Goal: Information Seeking & Learning: Learn about a topic

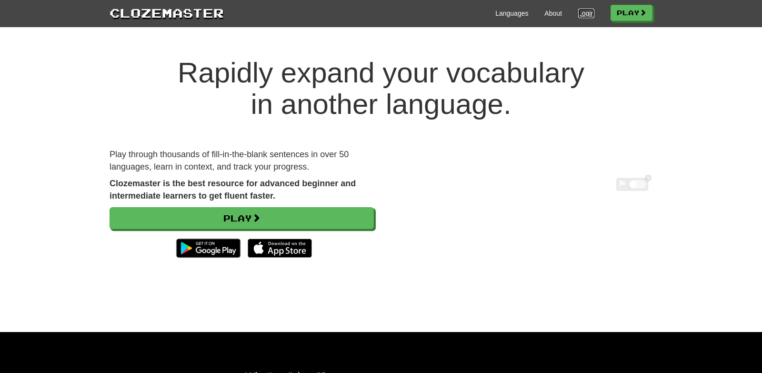
click at [584, 18] on link "Login" at bounding box center [586, 14] width 16 height 10
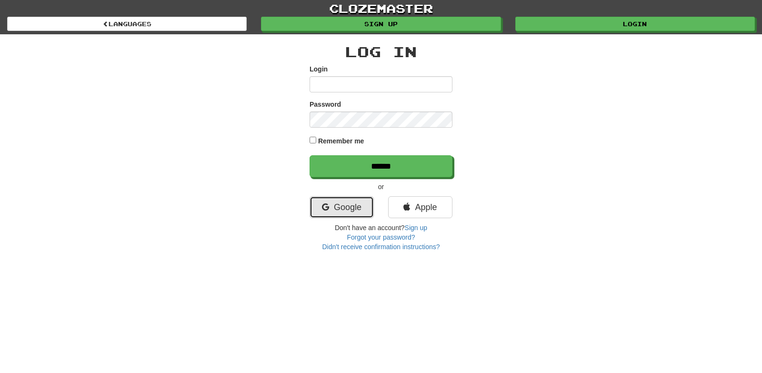
click at [328, 208] on link "Google" at bounding box center [341, 207] width 64 height 22
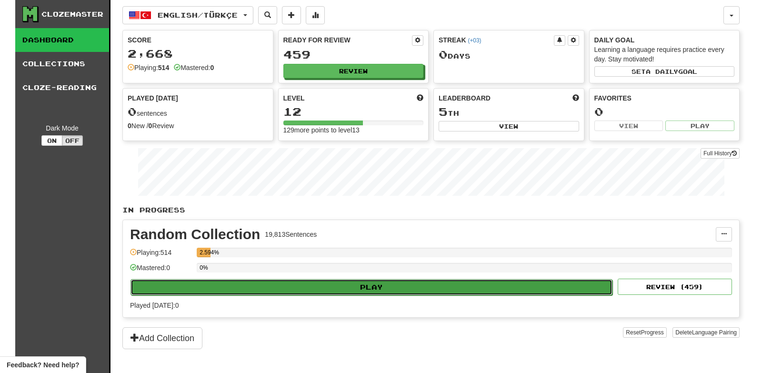
click at [320, 291] on button "Play" at bounding box center [371, 287] width 482 height 16
select select "***"
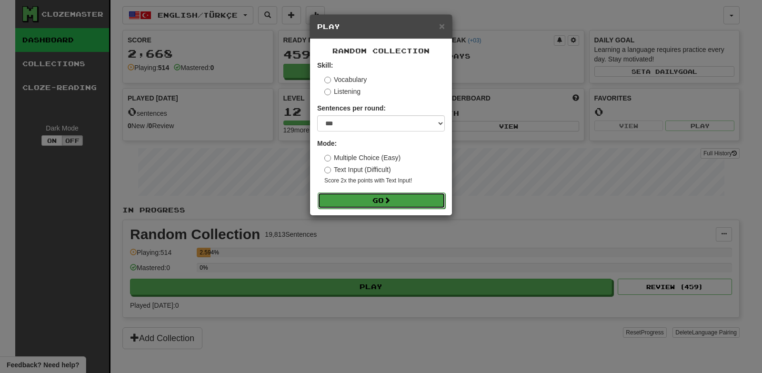
click at [386, 203] on button "Go" at bounding box center [382, 200] width 128 height 16
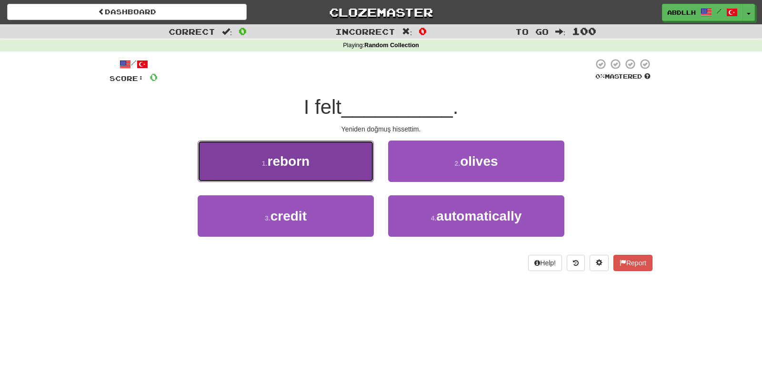
click at [347, 172] on button "1 . reborn" at bounding box center [286, 160] width 176 height 41
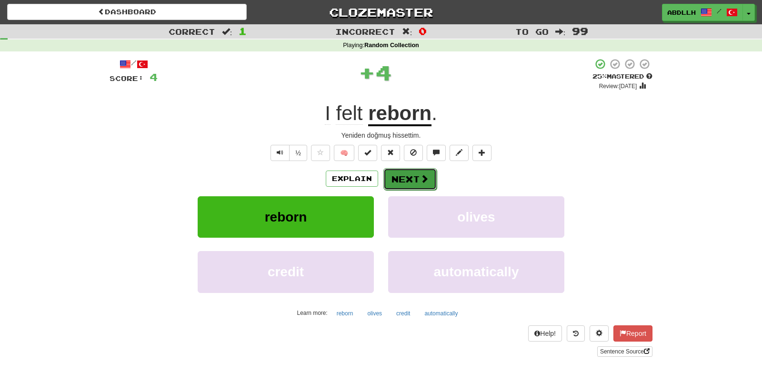
click at [401, 182] on button "Next" at bounding box center [409, 179] width 53 height 22
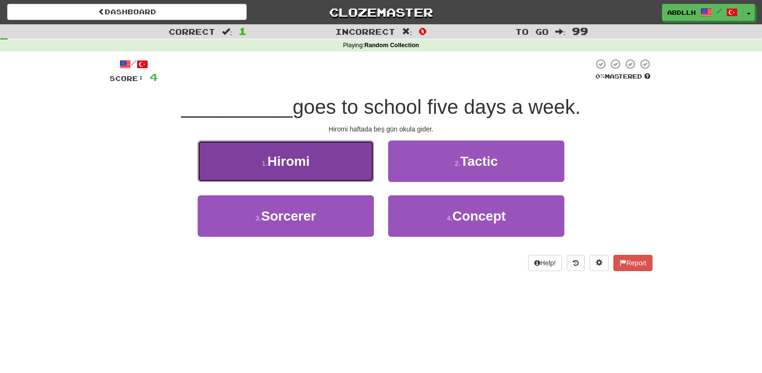
click at [349, 162] on button "1 . Hiromi" at bounding box center [286, 160] width 176 height 41
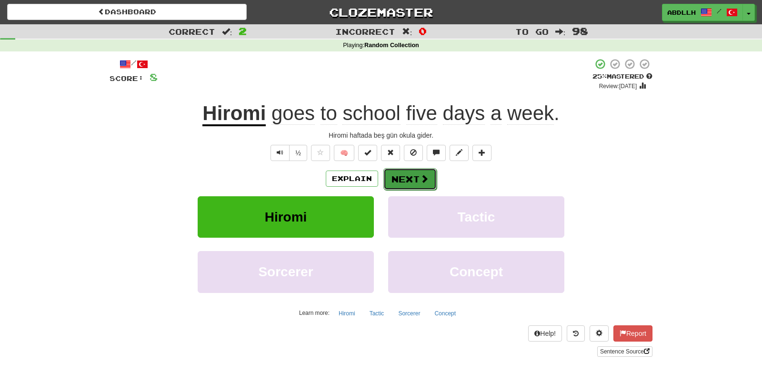
click at [401, 178] on button "Next" at bounding box center [409, 179] width 53 height 22
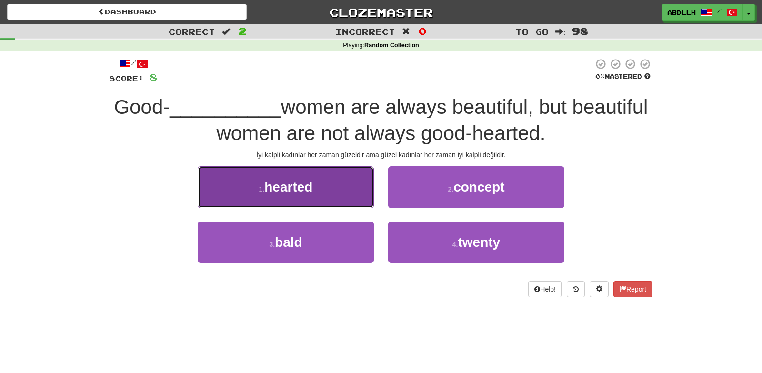
click at [331, 187] on button "1 . hearted" at bounding box center [286, 186] width 176 height 41
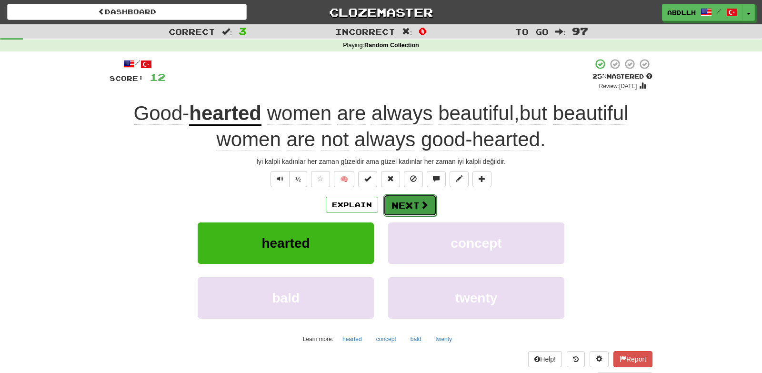
click at [423, 203] on span at bounding box center [424, 204] width 9 height 9
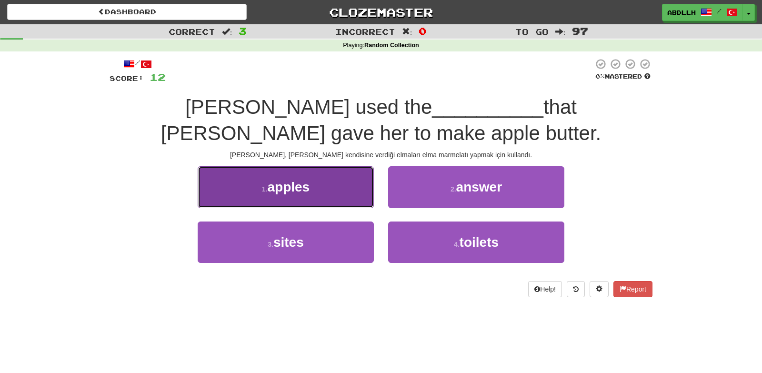
click at [349, 191] on button "1 . apples" at bounding box center [286, 186] width 176 height 41
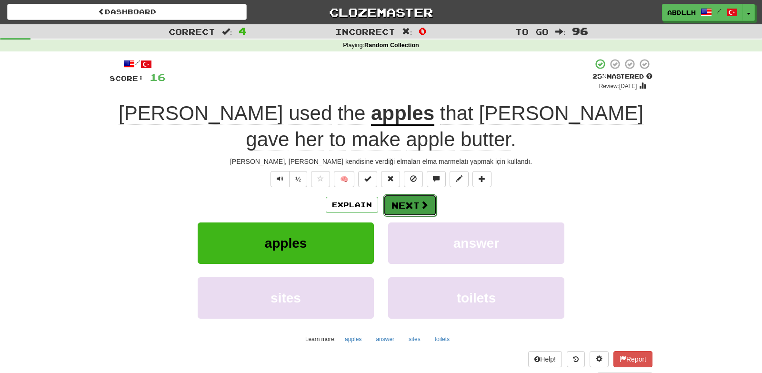
click at [407, 202] on button "Next" at bounding box center [409, 205] width 53 height 22
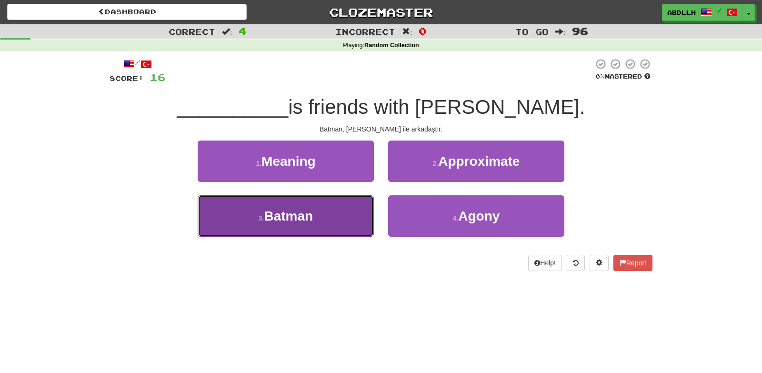
click at [353, 210] on button "3 . Batman" at bounding box center [286, 215] width 176 height 41
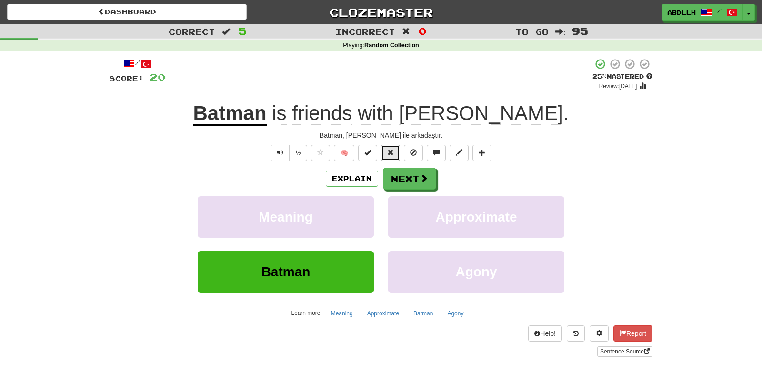
click at [389, 156] on span at bounding box center [390, 152] width 7 height 7
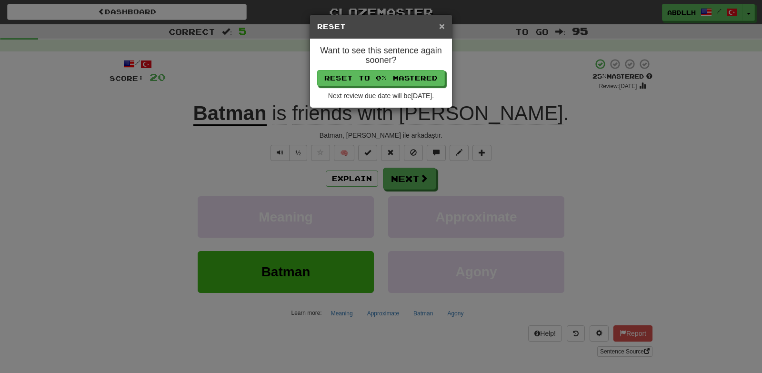
click at [443, 23] on span "×" at bounding box center [442, 25] width 6 height 11
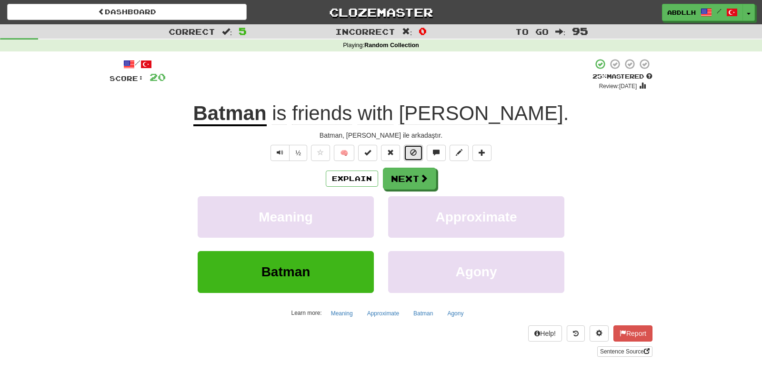
click at [414, 149] on button at bounding box center [413, 153] width 19 height 16
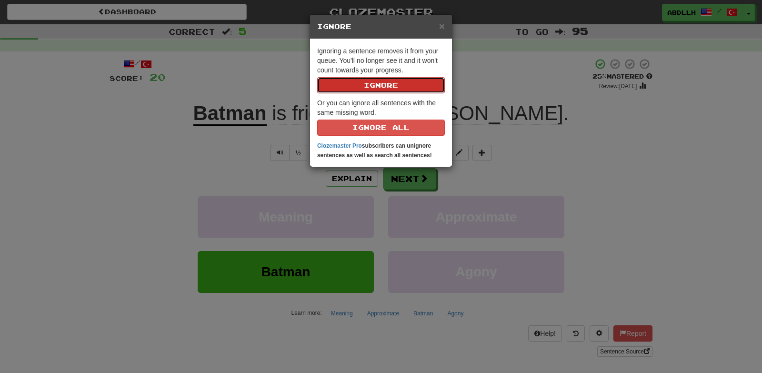
click at [376, 88] on button "Ignore" at bounding box center [381, 85] width 128 height 16
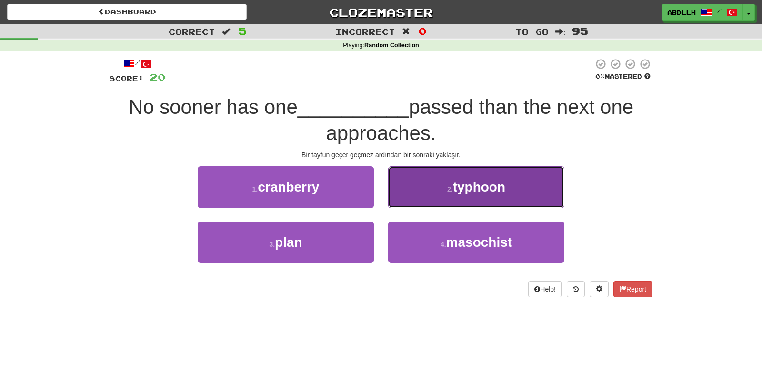
click at [414, 192] on button "2 . typhoon" at bounding box center [476, 186] width 176 height 41
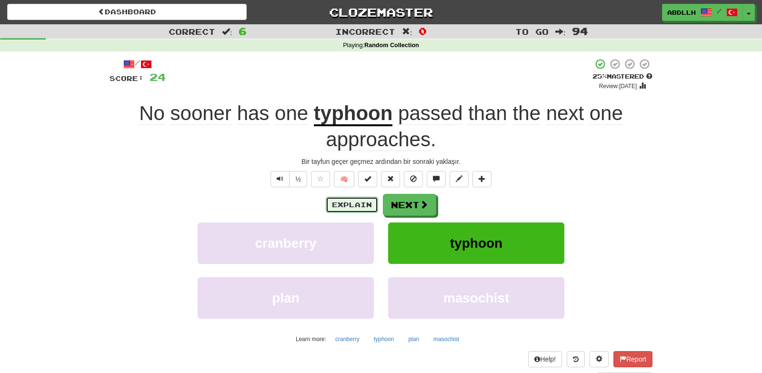
click at [359, 201] on button "Explain" at bounding box center [352, 205] width 52 height 16
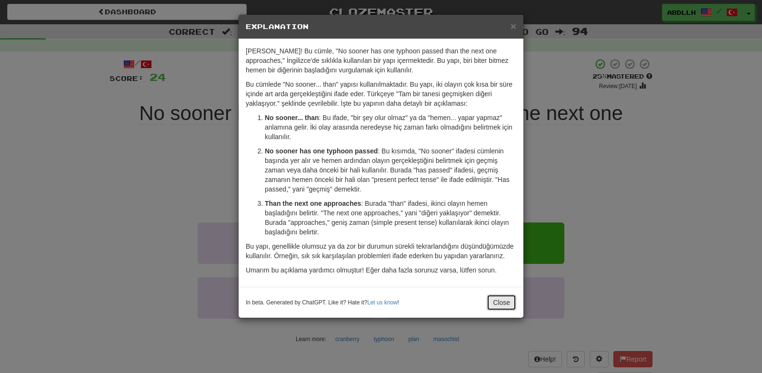
click at [498, 309] on button "Close" at bounding box center [502, 302] width 30 height 16
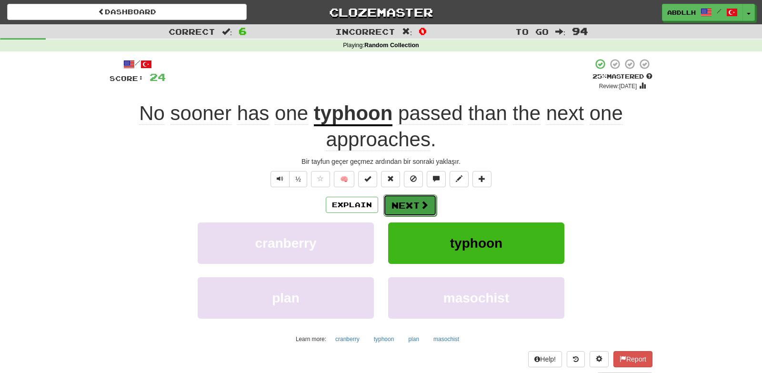
click at [428, 204] on span at bounding box center [424, 204] width 9 height 9
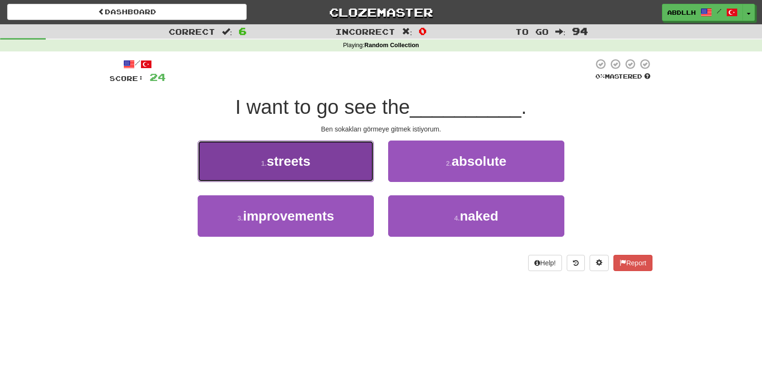
click at [356, 152] on button "1 . streets" at bounding box center [286, 160] width 176 height 41
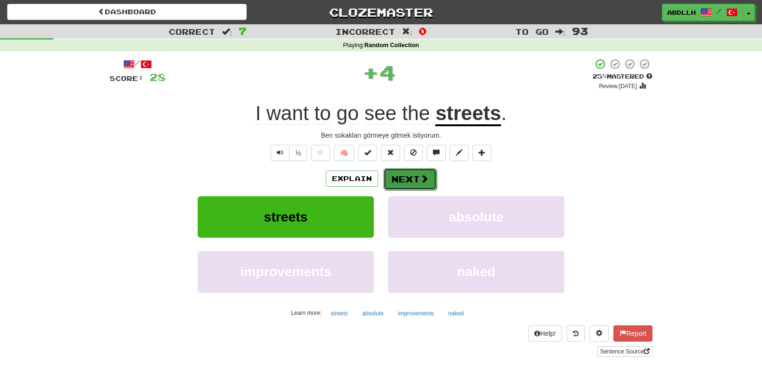
click at [401, 171] on button "Next" at bounding box center [409, 179] width 53 height 22
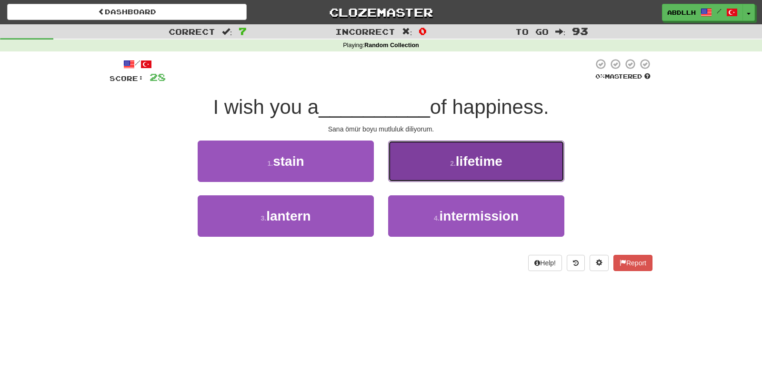
click at [406, 169] on button "2 . lifetime" at bounding box center [476, 160] width 176 height 41
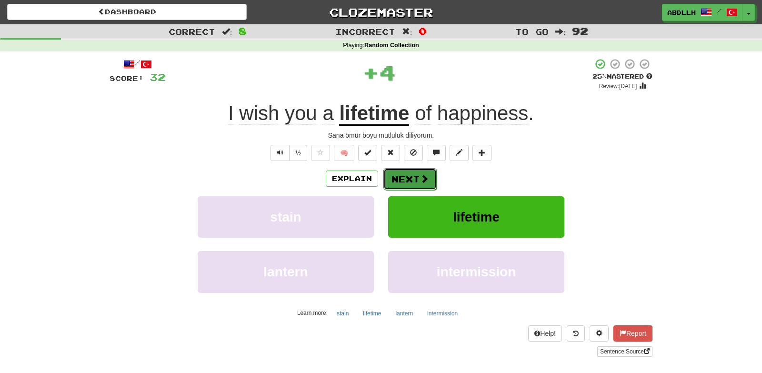
click at [395, 176] on button "Next" at bounding box center [409, 179] width 53 height 22
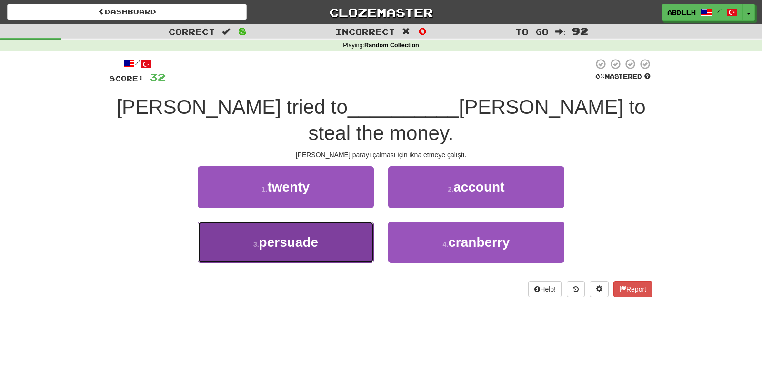
click at [339, 221] on button "3 . persuade" at bounding box center [286, 241] width 176 height 41
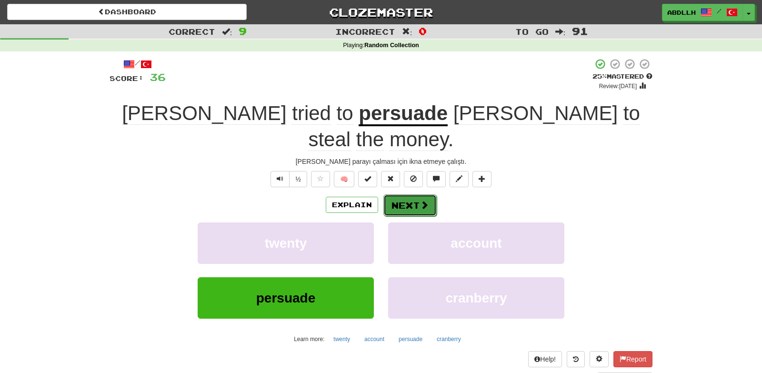
click at [415, 194] on button "Next" at bounding box center [409, 205] width 53 height 22
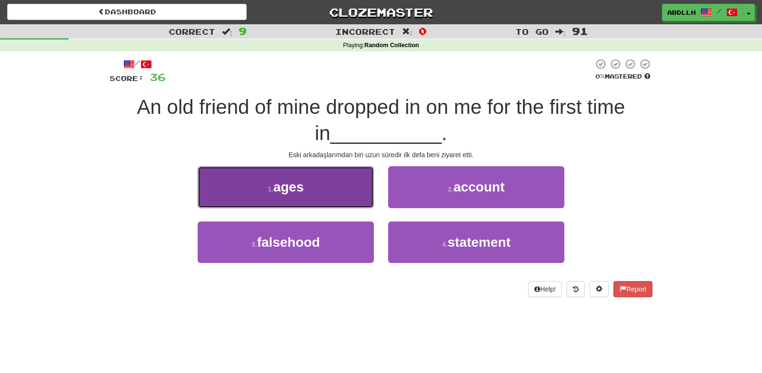
click at [348, 196] on button "1 . ages" at bounding box center [286, 186] width 176 height 41
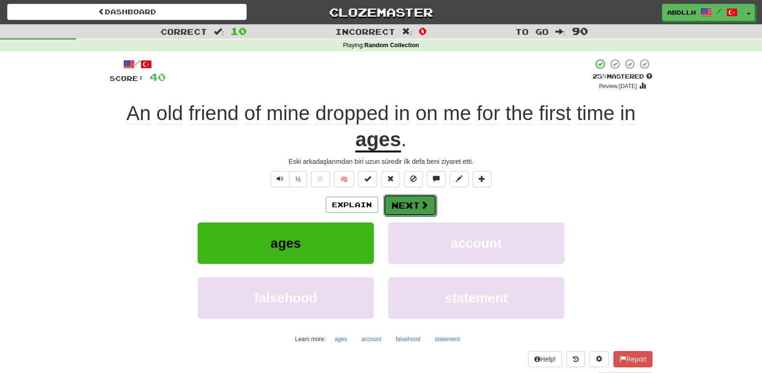
click at [395, 205] on button "Next" at bounding box center [409, 205] width 53 height 22
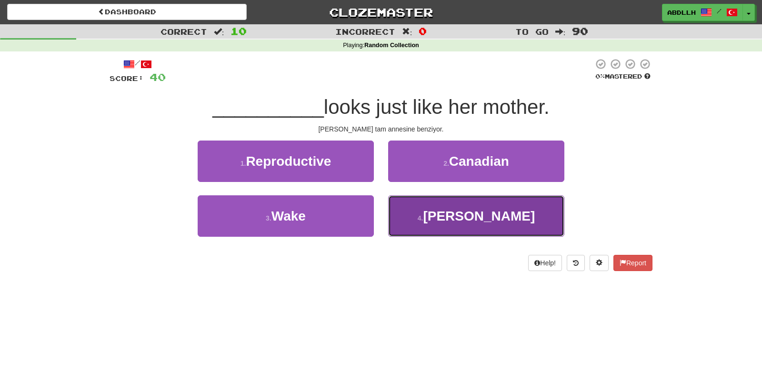
click at [424, 209] on button "4 . Meg" at bounding box center [476, 215] width 176 height 41
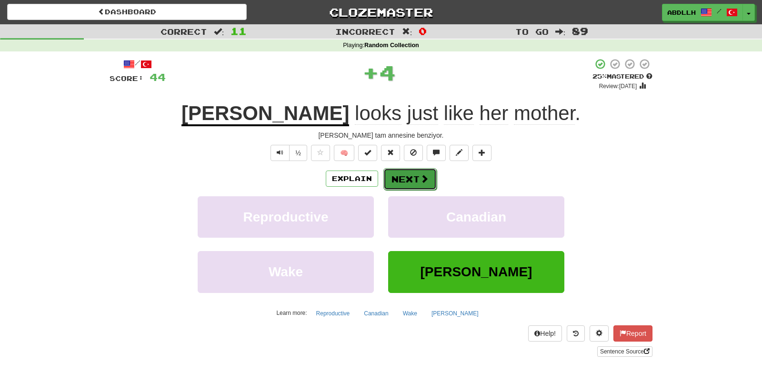
click at [409, 182] on button "Next" at bounding box center [409, 179] width 53 height 22
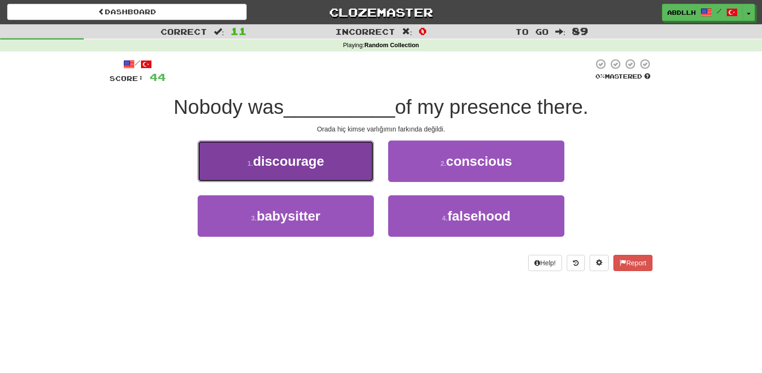
click at [352, 177] on button "1 . discourage" at bounding box center [286, 160] width 176 height 41
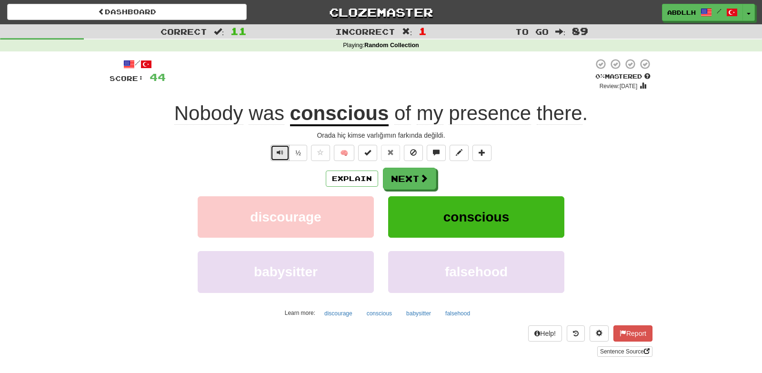
click at [279, 159] on button "Text-to-speech controls" at bounding box center [279, 153] width 19 height 16
click at [277, 154] on button "Text-to-speech controls" at bounding box center [279, 153] width 19 height 16
click at [276, 154] on button "Text-to-speech controls" at bounding box center [279, 153] width 19 height 16
click at [275, 154] on button "Text-to-speech controls" at bounding box center [279, 153] width 19 height 16
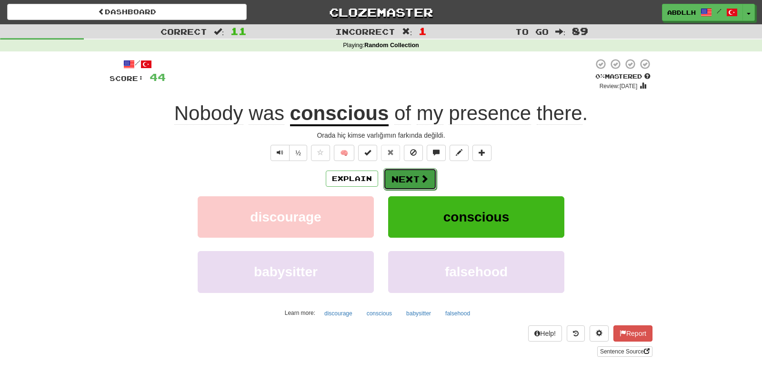
click at [417, 186] on button "Next" at bounding box center [409, 179] width 53 height 22
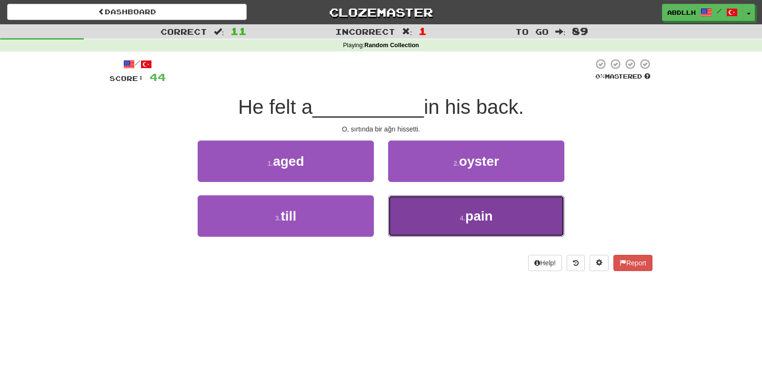
click at [425, 224] on button "4 . pain" at bounding box center [476, 215] width 176 height 41
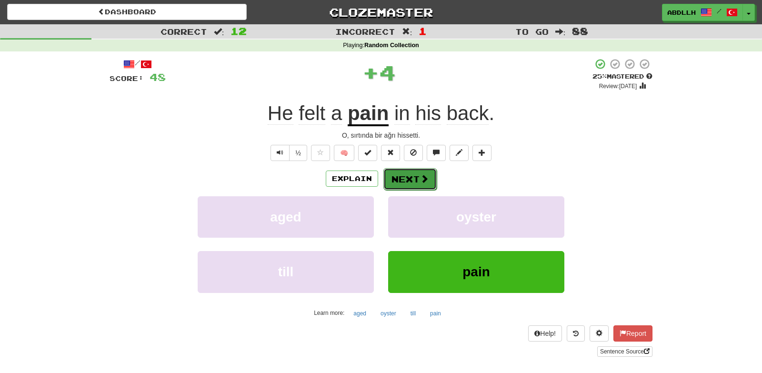
click at [402, 182] on button "Next" at bounding box center [409, 179] width 53 height 22
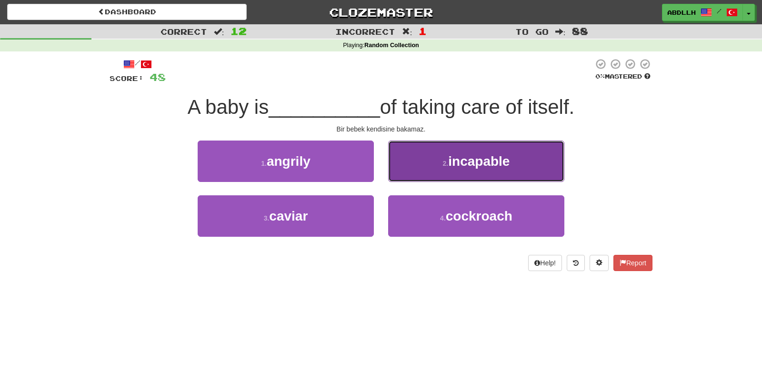
click at [426, 170] on button "2 . incapable" at bounding box center [476, 160] width 176 height 41
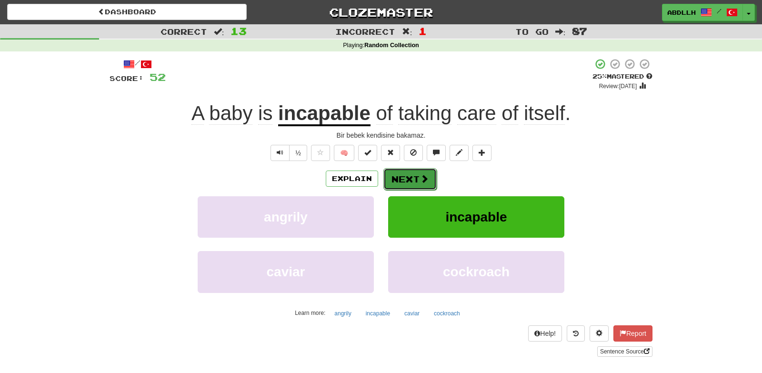
click at [414, 170] on button "Next" at bounding box center [409, 179] width 53 height 22
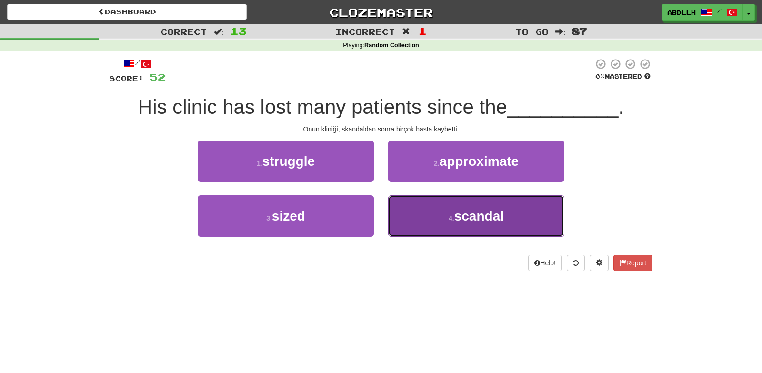
click at [410, 217] on button "4 . scandal" at bounding box center [476, 215] width 176 height 41
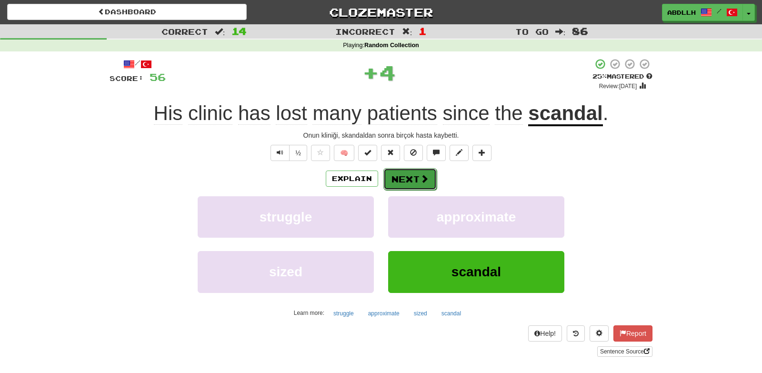
click at [406, 177] on button "Next" at bounding box center [409, 179] width 53 height 22
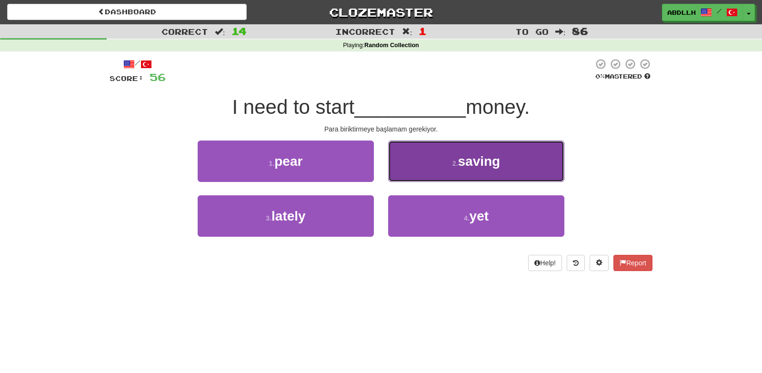
click at [435, 166] on button "2 . saving" at bounding box center [476, 160] width 176 height 41
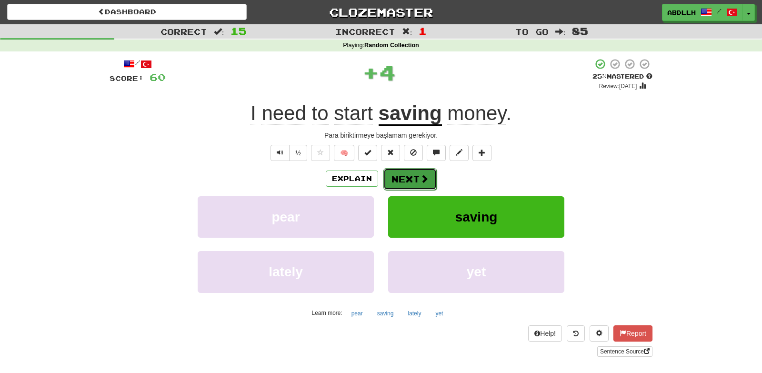
click at [406, 181] on button "Next" at bounding box center [409, 179] width 53 height 22
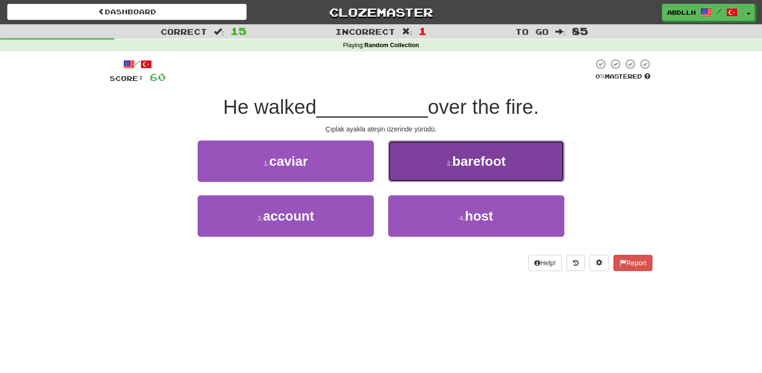
click at [406, 168] on button "2 . barefoot" at bounding box center [476, 160] width 176 height 41
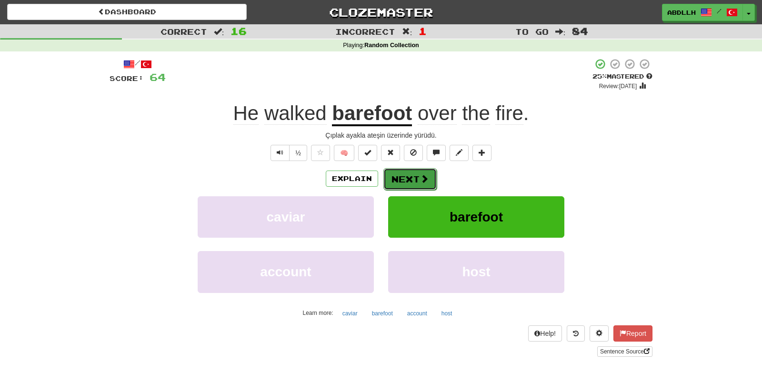
click at [399, 178] on button "Next" at bounding box center [409, 179] width 53 height 22
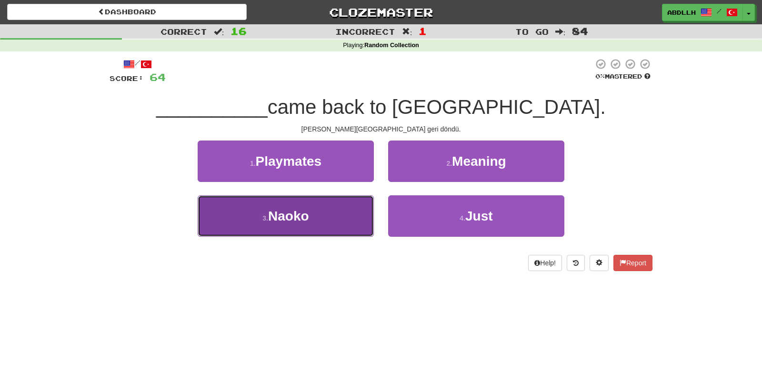
click at [342, 211] on button "3 . Naoko" at bounding box center [286, 215] width 176 height 41
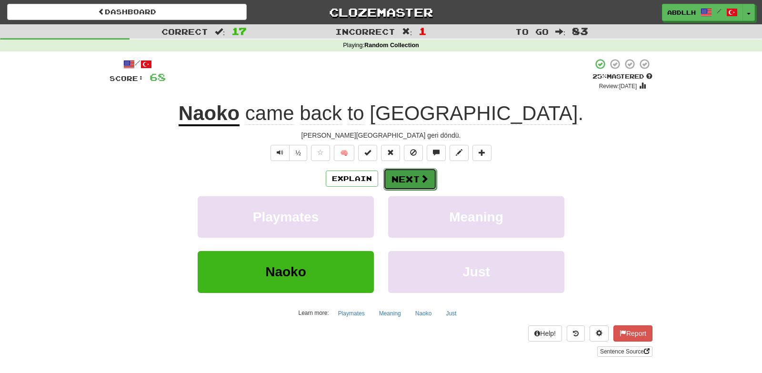
click at [405, 181] on button "Next" at bounding box center [409, 179] width 53 height 22
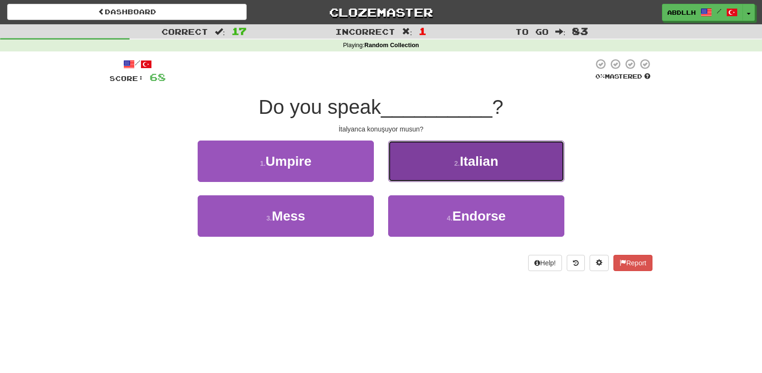
click at [439, 164] on button "2 . Italian" at bounding box center [476, 160] width 176 height 41
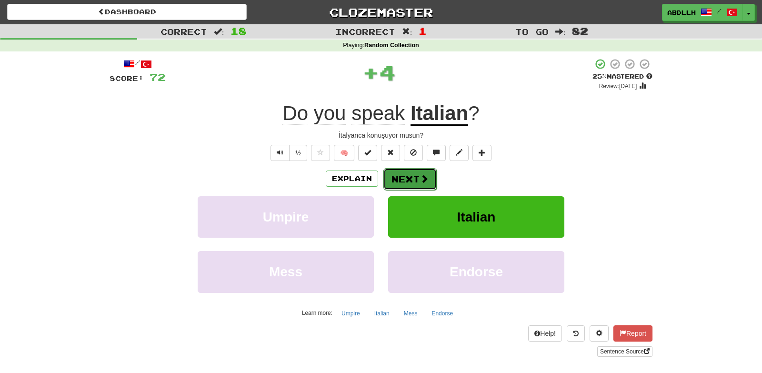
click at [390, 180] on button "Next" at bounding box center [409, 179] width 53 height 22
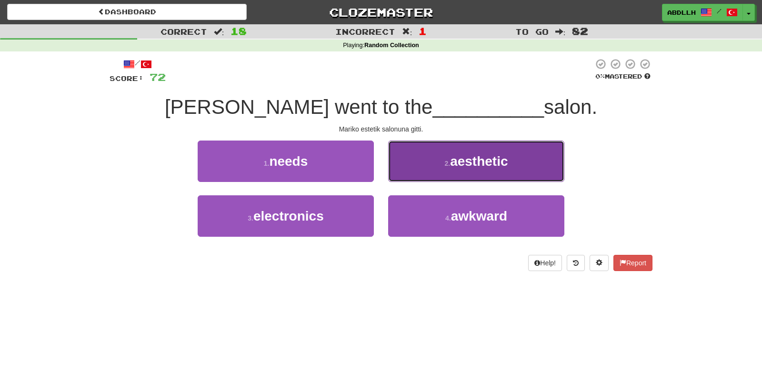
click at [409, 172] on button "2 . aesthetic" at bounding box center [476, 160] width 176 height 41
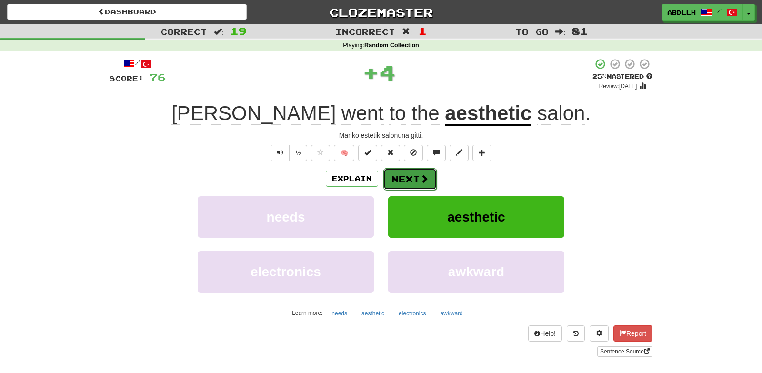
click at [405, 179] on button "Next" at bounding box center [409, 179] width 53 height 22
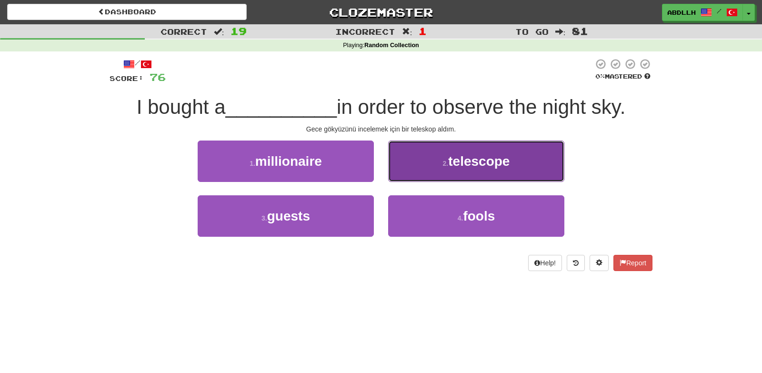
click at [431, 167] on button "2 . telescope" at bounding box center [476, 160] width 176 height 41
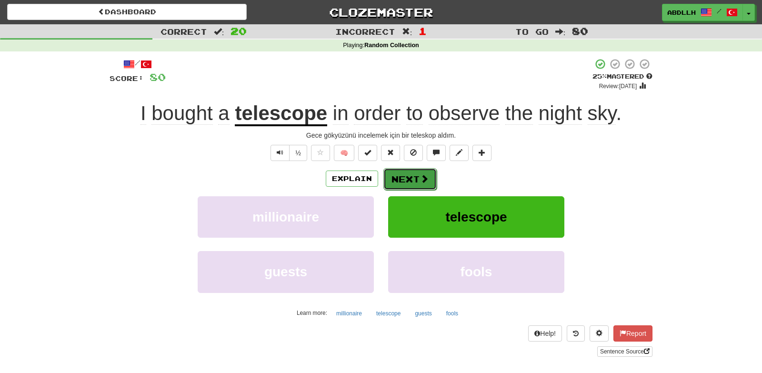
click at [403, 177] on button "Next" at bounding box center [409, 179] width 53 height 22
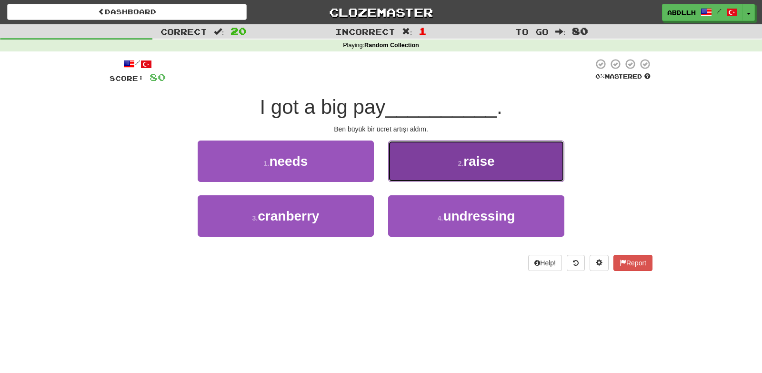
click at [421, 171] on button "2 . raise" at bounding box center [476, 160] width 176 height 41
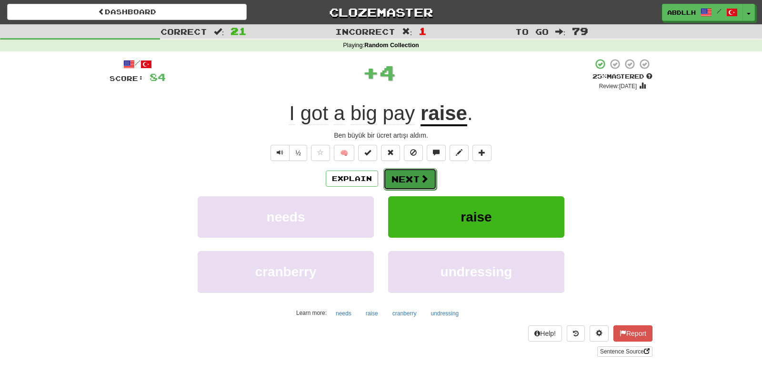
click at [406, 179] on button "Next" at bounding box center [409, 179] width 53 height 22
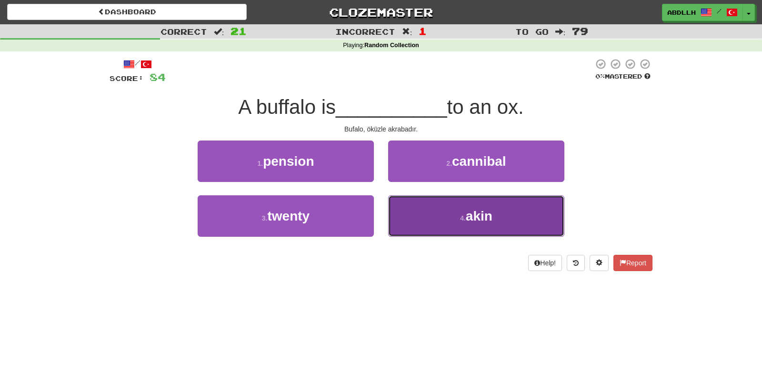
click at [419, 214] on button "4 . akin" at bounding box center [476, 215] width 176 height 41
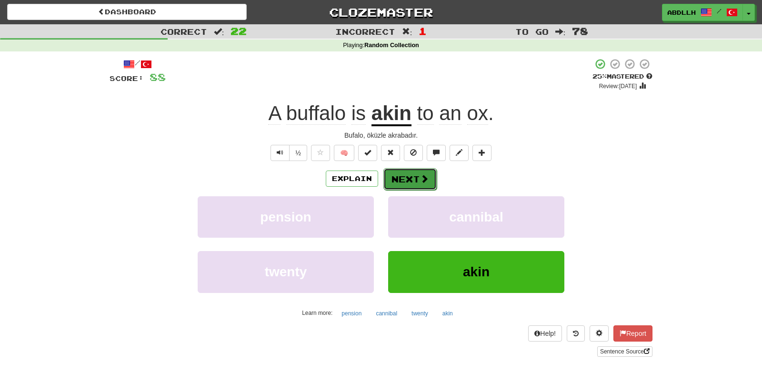
click at [401, 182] on button "Next" at bounding box center [409, 179] width 53 height 22
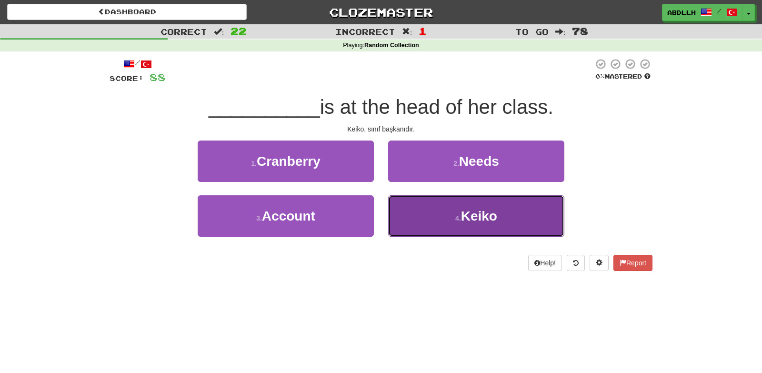
click at [415, 210] on button "4 . Keiko" at bounding box center [476, 215] width 176 height 41
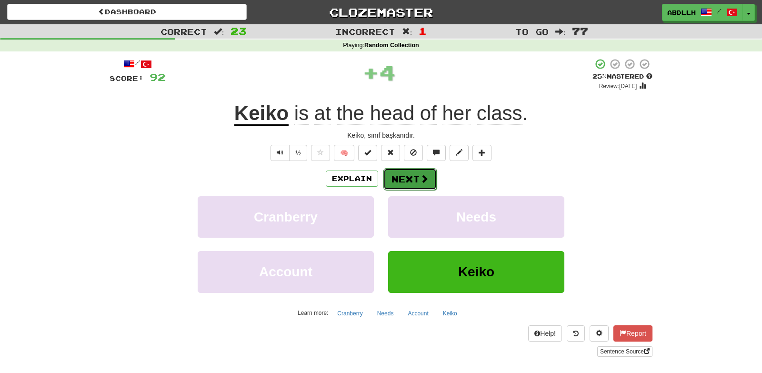
click at [411, 180] on button "Next" at bounding box center [409, 179] width 53 height 22
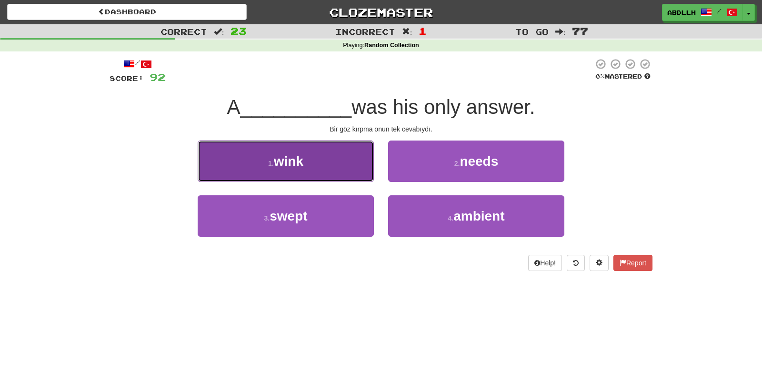
click at [325, 166] on button "1 . wink" at bounding box center [286, 160] width 176 height 41
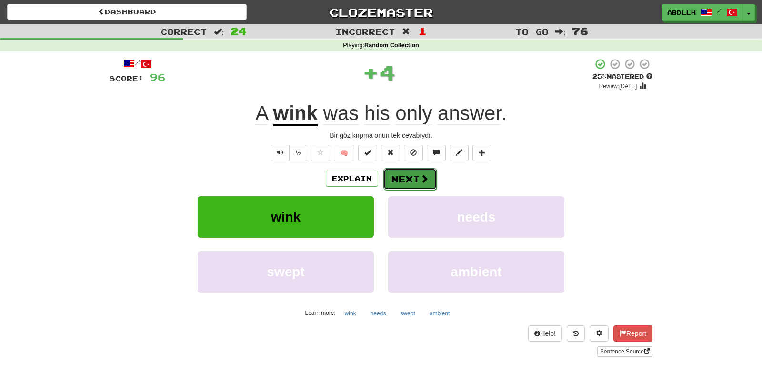
click at [396, 180] on button "Next" at bounding box center [409, 179] width 53 height 22
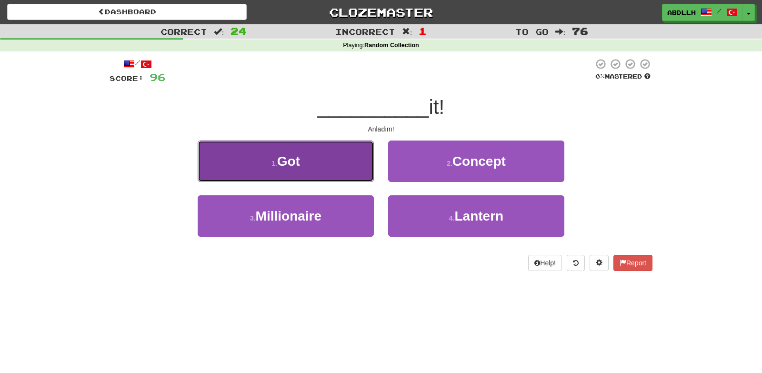
click at [348, 174] on button "1 . Got" at bounding box center [286, 160] width 176 height 41
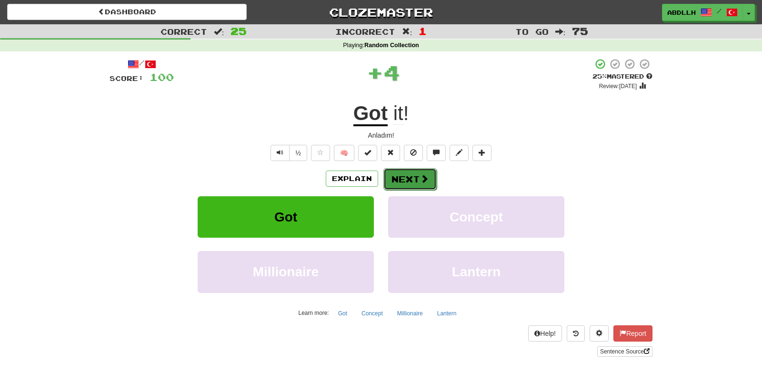
click at [402, 174] on button "Next" at bounding box center [409, 179] width 53 height 22
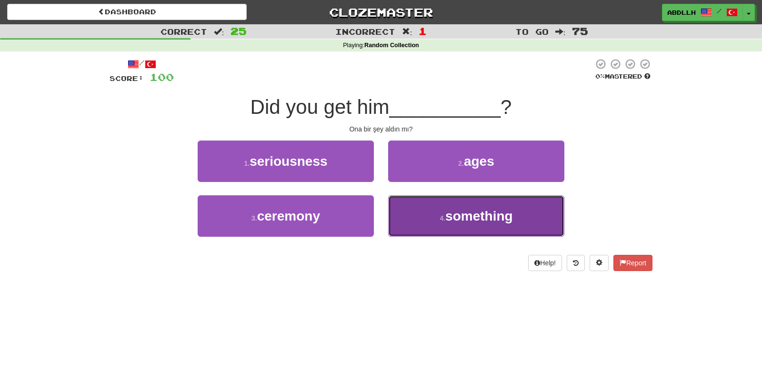
click at [424, 205] on button "4 . something" at bounding box center [476, 215] width 176 height 41
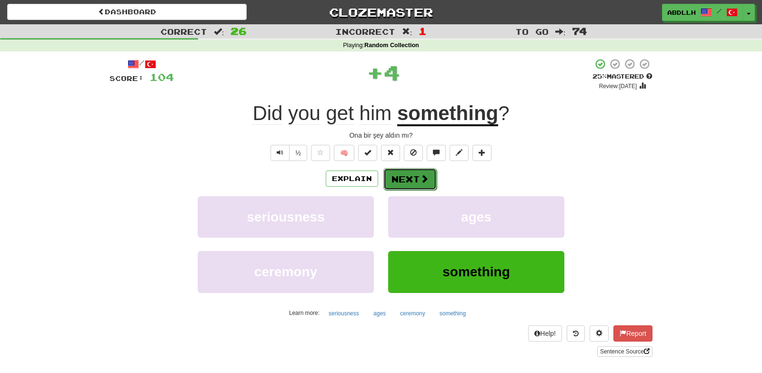
click at [412, 183] on button "Next" at bounding box center [409, 179] width 53 height 22
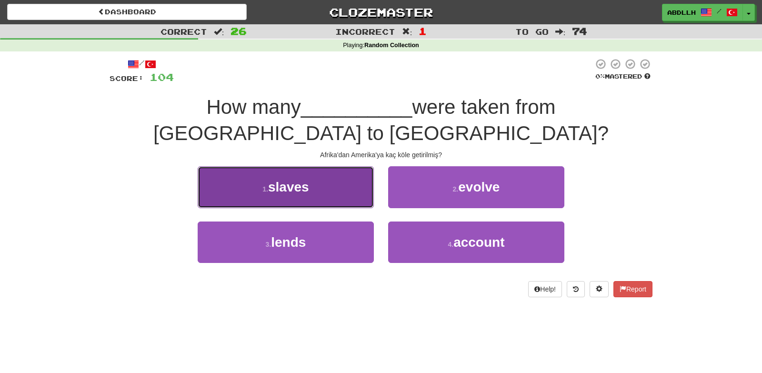
click at [352, 166] on button "1 . slaves" at bounding box center [286, 186] width 176 height 41
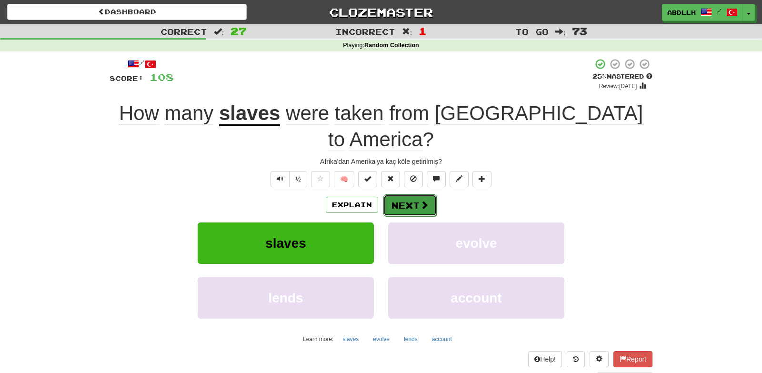
click at [427, 200] on span at bounding box center [424, 204] width 9 height 9
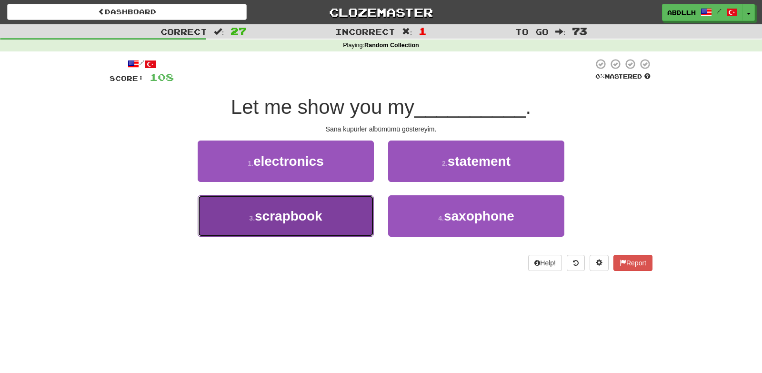
click at [353, 212] on button "3 . scrapbook" at bounding box center [286, 215] width 176 height 41
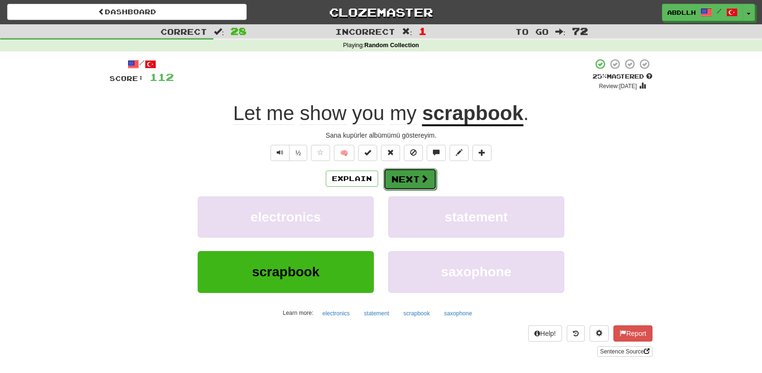
click at [413, 188] on button "Next" at bounding box center [409, 179] width 53 height 22
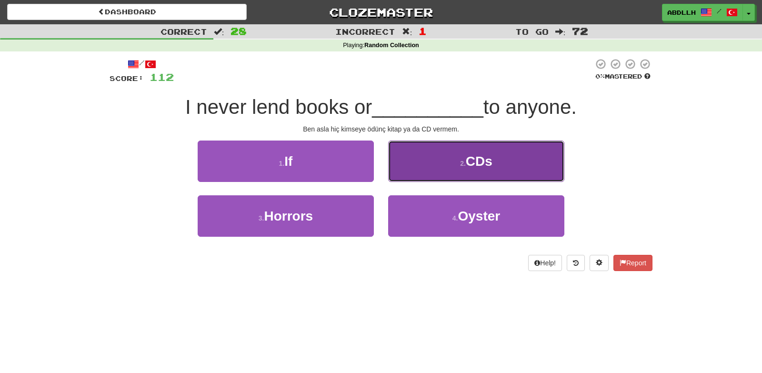
click at [436, 171] on button "2 . CDs" at bounding box center [476, 160] width 176 height 41
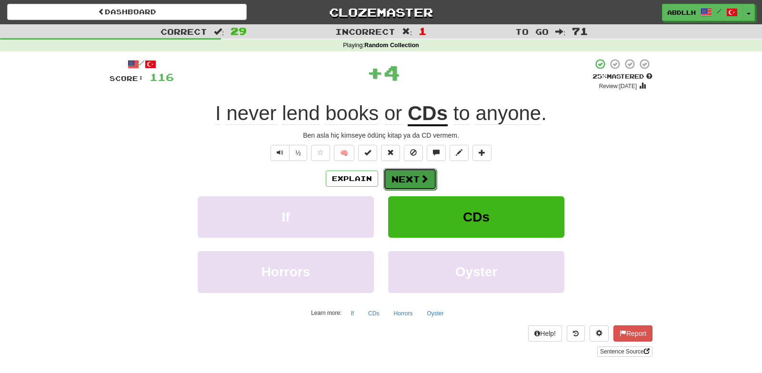
click at [420, 178] on span at bounding box center [424, 178] width 9 height 9
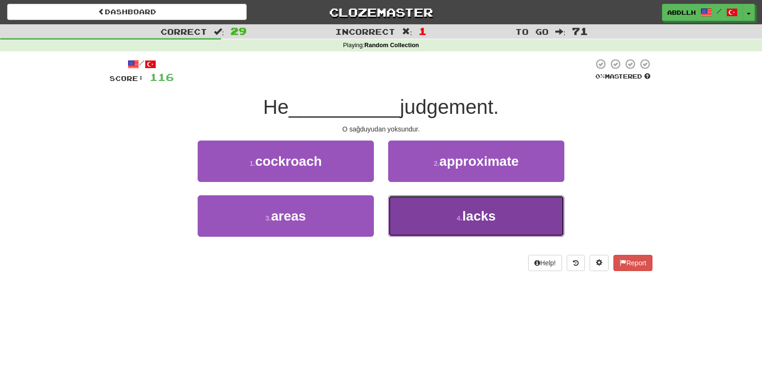
click at [430, 220] on button "4 . lacks" at bounding box center [476, 215] width 176 height 41
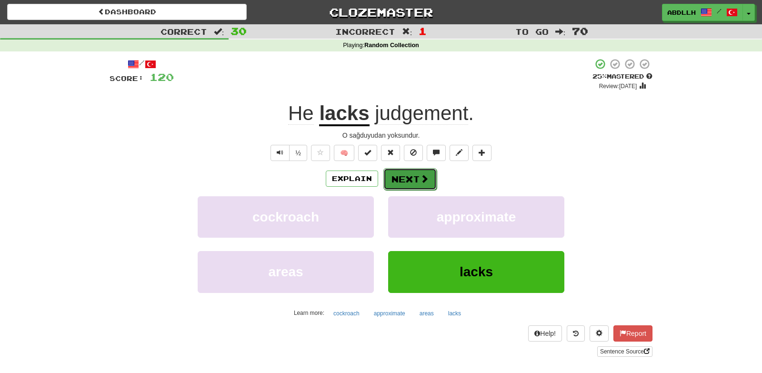
click at [404, 179] on button "Next" at bounding box center [409, 179] width 53 height 22
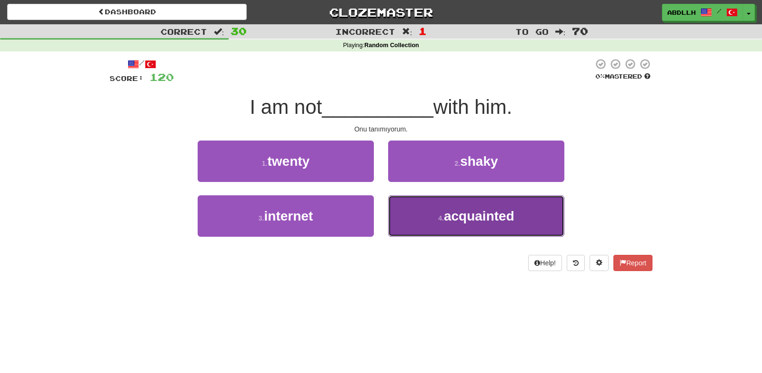
click at [415, 214] on button "4 . acquainted" at bounding box center [476, 215] width 176 height 41
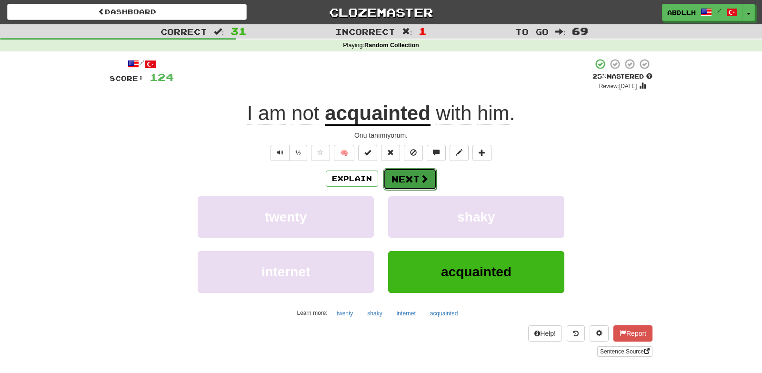
click at [400, 185] on button "Next" at bounding box center [409, 179] width 53 height 22
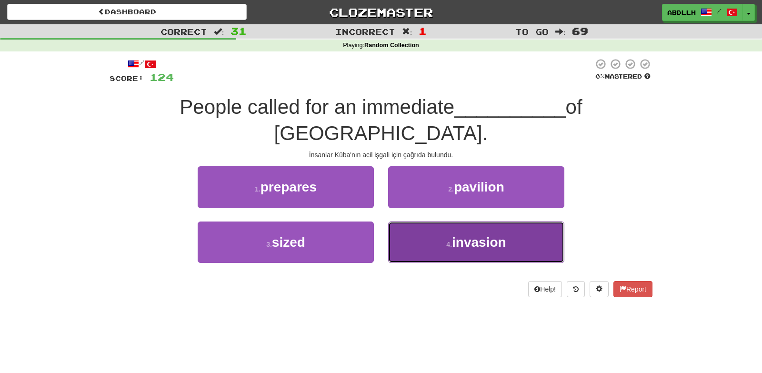
click at [452, 240] on small "4 ." at bounding box center [449, 244] width 6 height 8
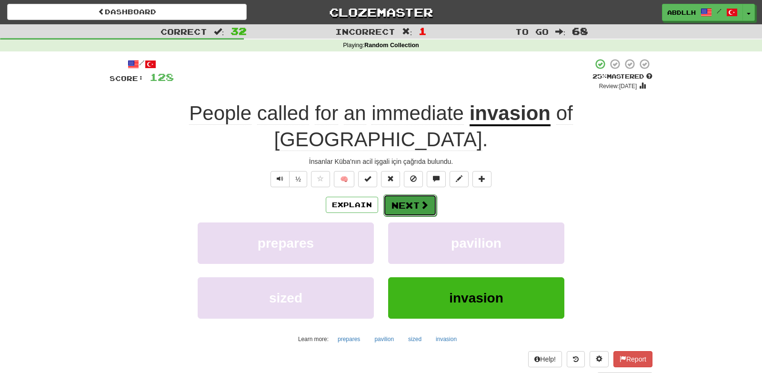
click at [403, 194] on button "Next" at bounding box center [409, 205] width 53 height 22
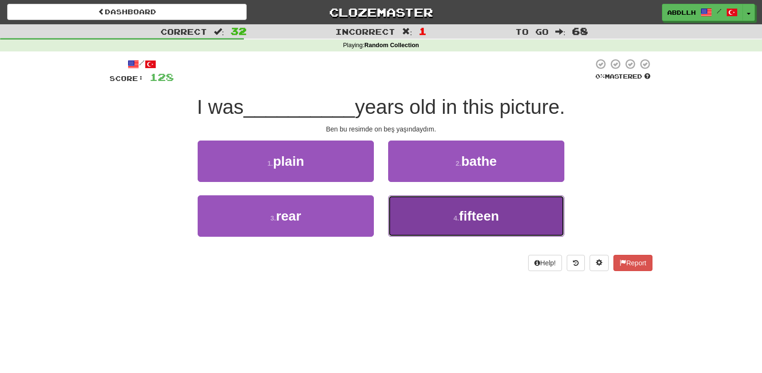
click at [431, 206] on button "4 . fifteen" at bounding box center [476, 215] width 176 height 41
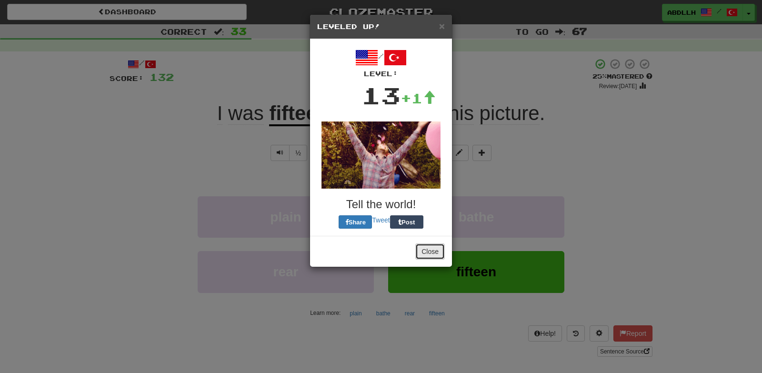
click at [426, 245] on button "Close" at bounding box center [430, 251] width 30 height 16
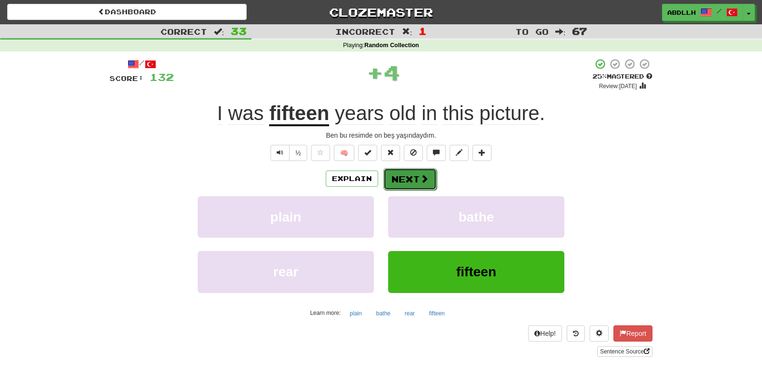
click at [415, 179] on button "Next" at bounding box center [409, 179] width 53 height 22
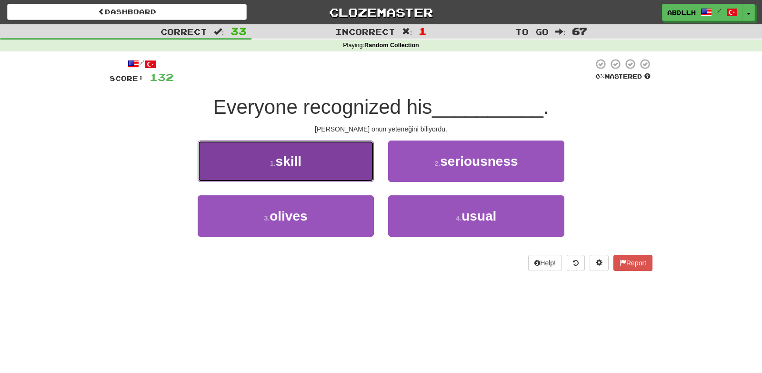
click at [347, 168] on button "1 . skill" at bounding box center [286, 160] width 176 height 41
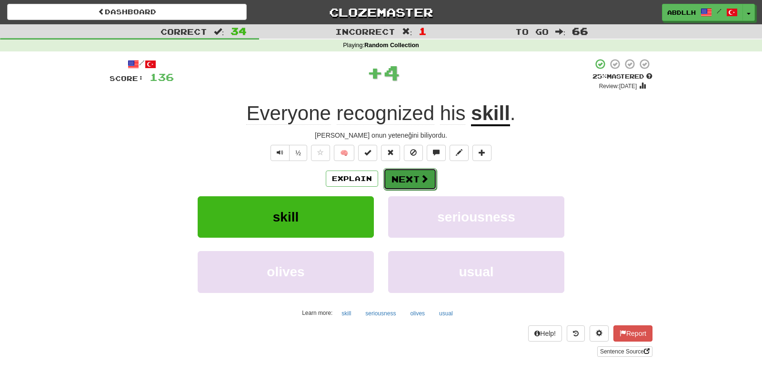
click at [399, 183] on button "Next" at bounding box center [409, 179] width 53 height 22
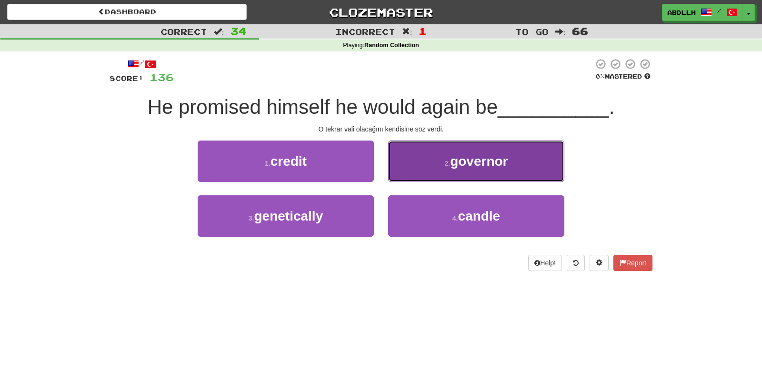
click at [419, 165] on button "2 . governor" at bounding box center [476, 160] width 176 height 41
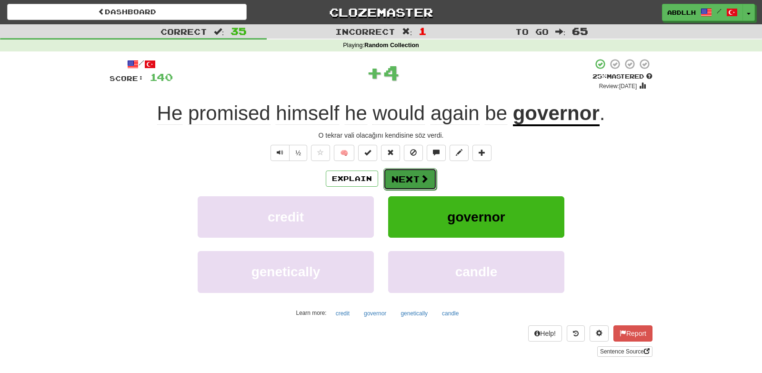
click at [418, 176] on button "Next" at bounding box center [409, 179] width 53 height 22
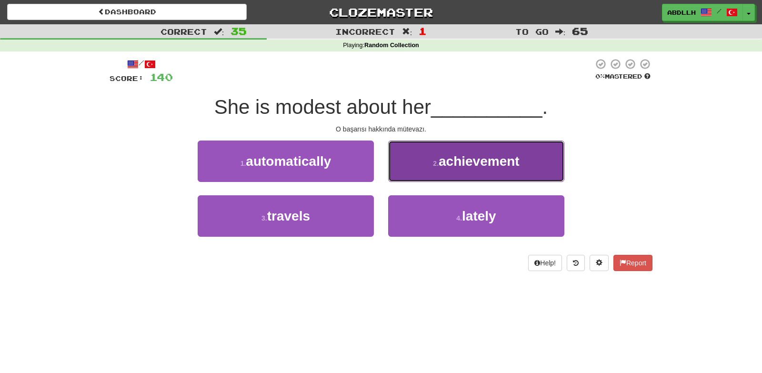
click at [411, 172] on button "2 . achievement" at bounding box center [476, 160] width 176 height 41
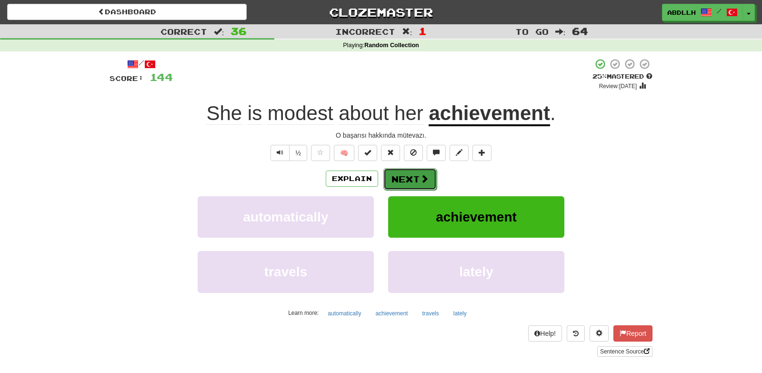
click at [411, 173] on button "Next" at bounding box center [409, 179] width 53 height 22
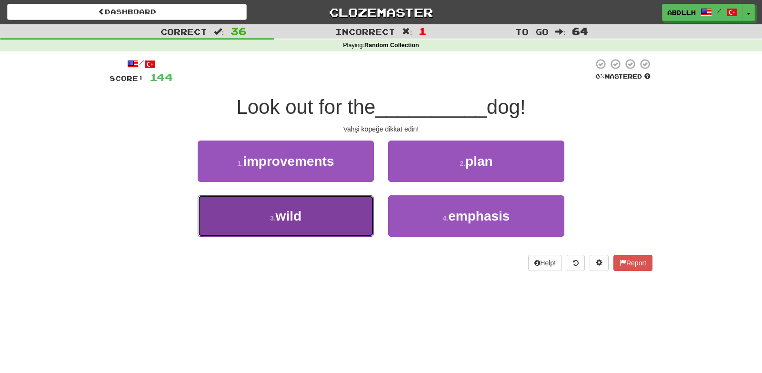
click at [351, 220] on button "3 . wild" at bounding box center [286, 215] width 176 height 41
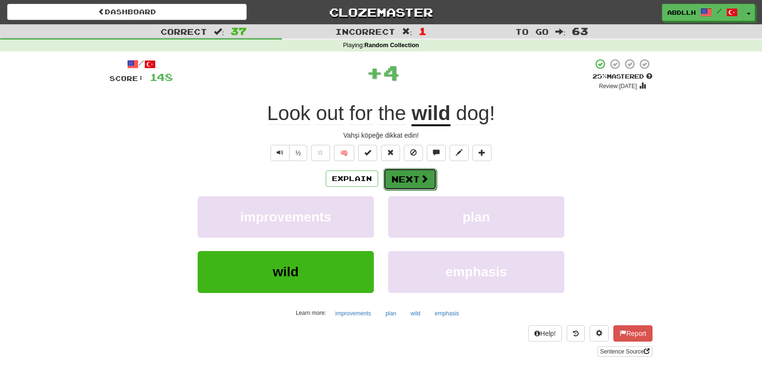
click at [399, 174] on button "Next" at bounding box center [409, 179] width 53 height 22
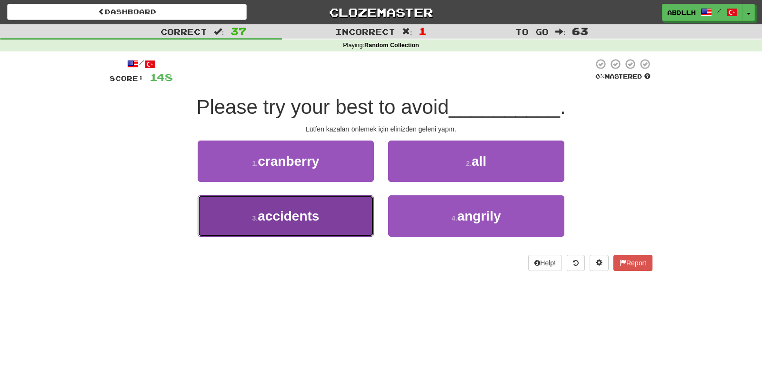
click at [349, 211] on button "3 . accidents" at bounding box center [286, 215] width 176 height 41
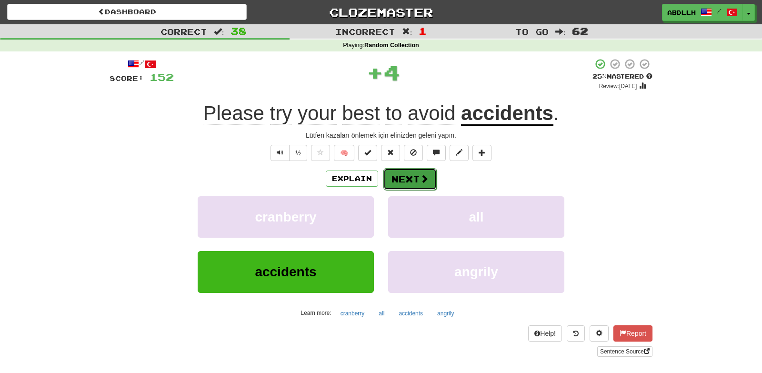
click at [413, 179] on button "Next" at bounding box center [409, 179] width 53 height 22
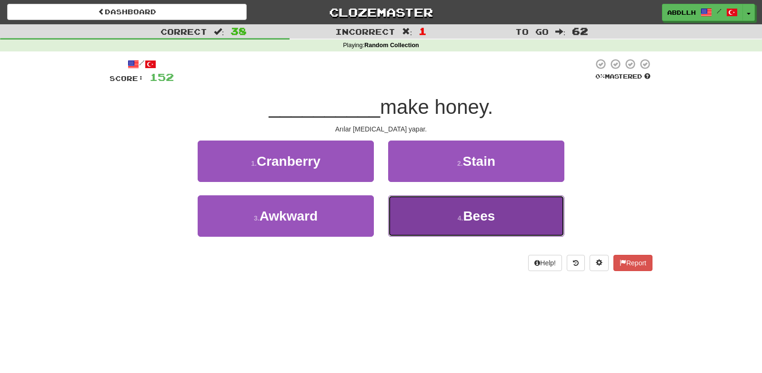
click at [410, 216] on button "4 . Bees" at bounding box center [476, 215] width 176 height 41
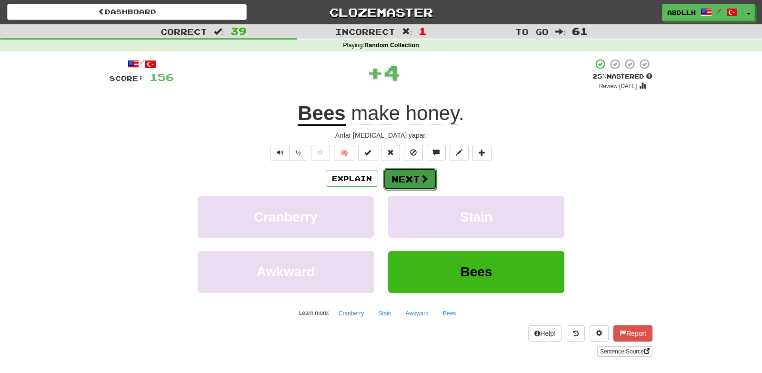
click at [394, 180] on button "Next" at bounding box center [409, 179] width 53 height 22
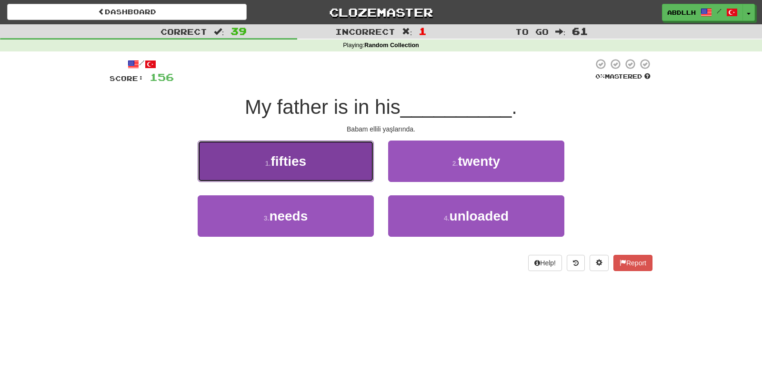
click at [360, 175] on button "1 . fifties" at bounding box center [286, 160] width 176 height 41
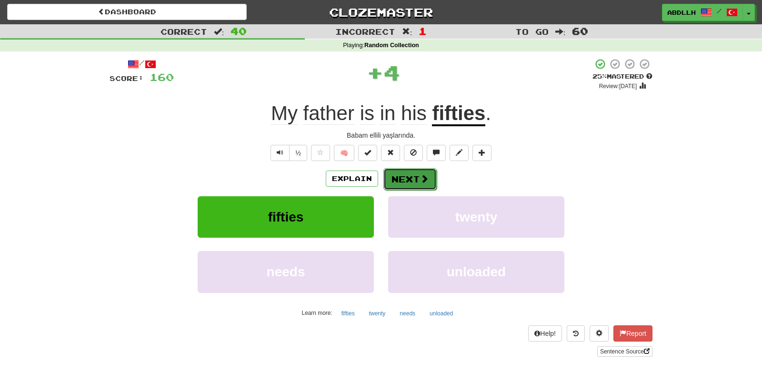
click at [401, 180] on button "Next" at bounding box center [409, 179] width 53 height 22
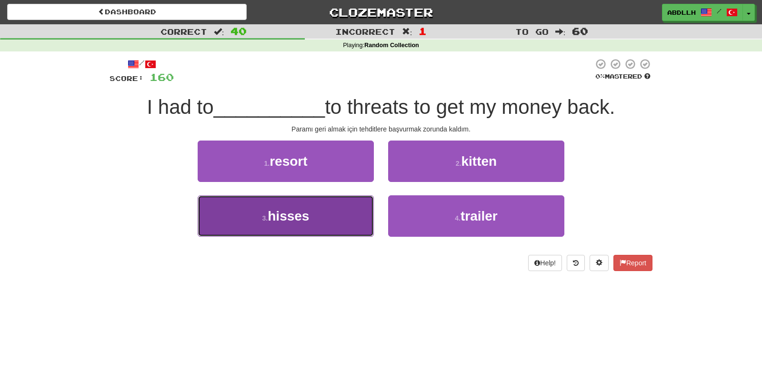
click at [352, 204] on button "3 . hisses" at bounding box center [286, 215] width 176 height 41
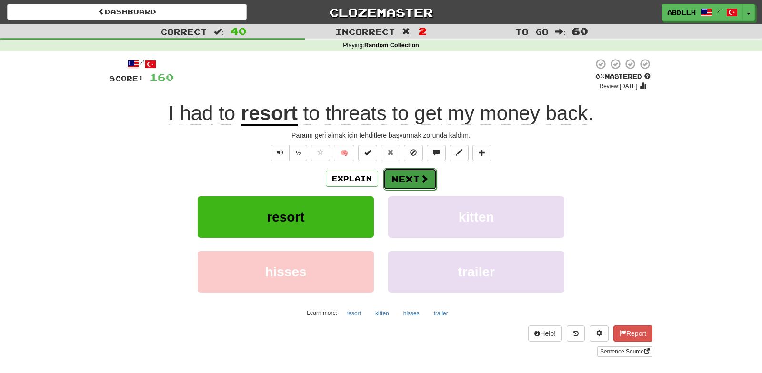
click at [407, 178] on button "Next" at bounding box center [409, 179] width 53 height 22
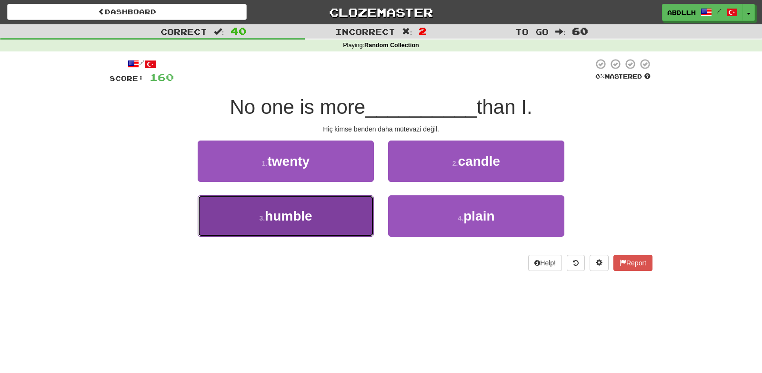
click at [363, 211] on button "3 . humble" at bounding box center [286, 215] width 176 height 41
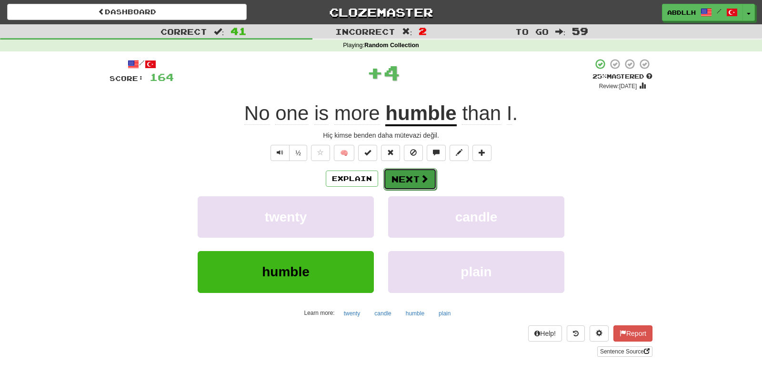
click at [417, 176] on button "Next" at bounding box center [409, 179] width 53 height 22
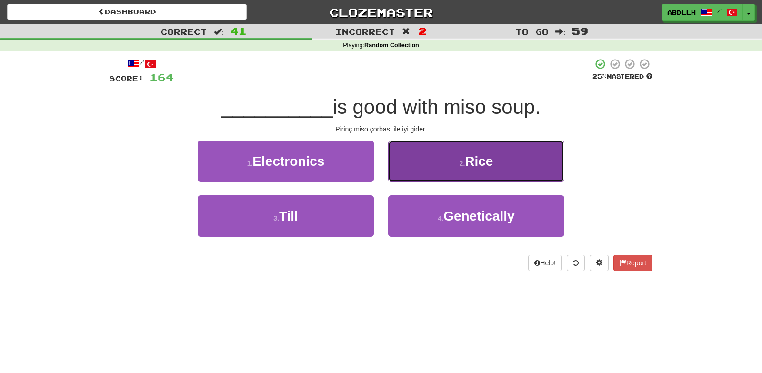
click at [461, 161] on small "2 ." at bounding box center [462, 163] width 6 height 8
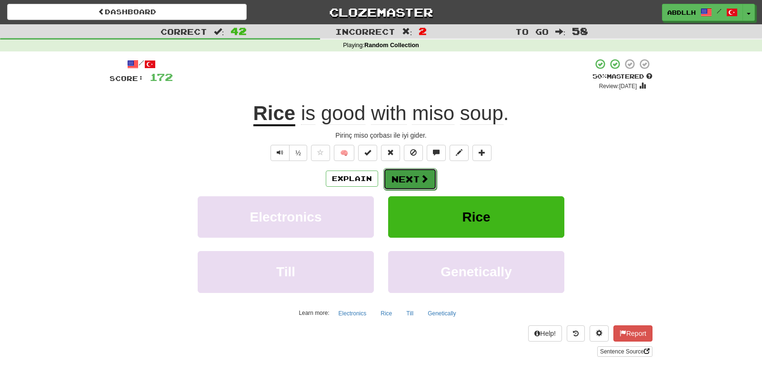
click at [415, 175] on button "Next" at bounding box center [409, 179] width 53 height 22
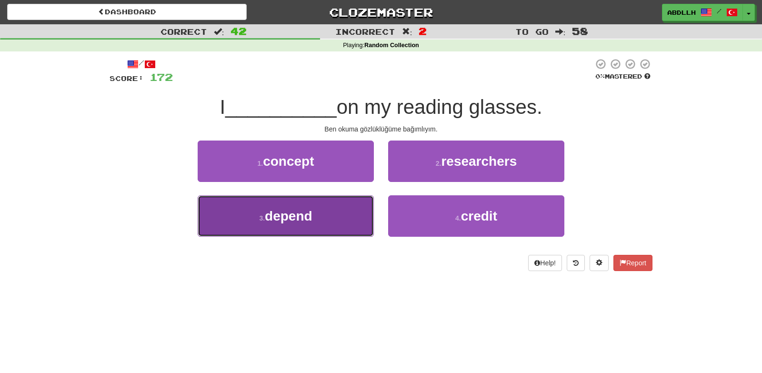
click at [320, 208] on button "3 . depend" at bounding box center [286, 215] width 176 height 41
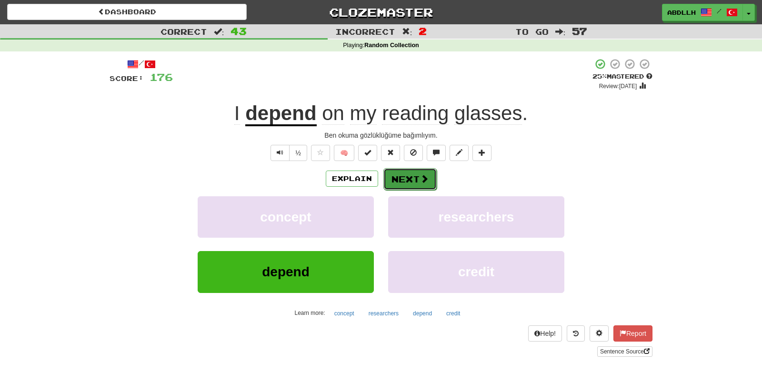
click at [402, 189] on button "Next" at bounding box center [409, 179] width 53 height 22
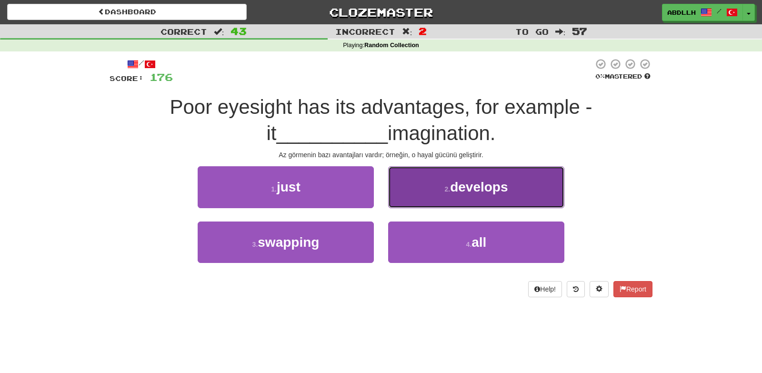
click at [462, 193] on span "develops" at bounding box center [479, 186] width 58 height 15
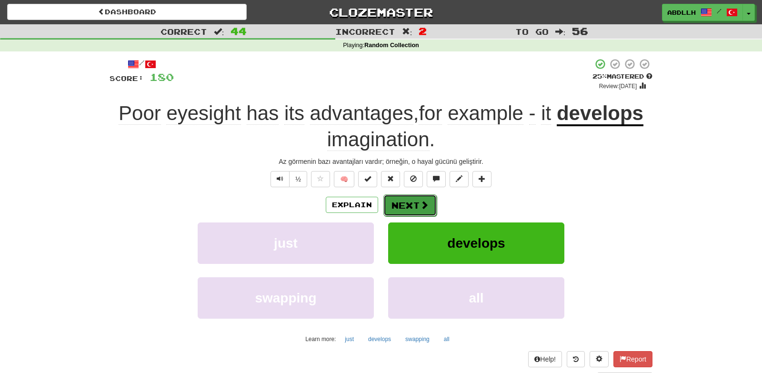
click at [430, 213] on button "Next" at bounding box center [409, 205] width 53 height 22
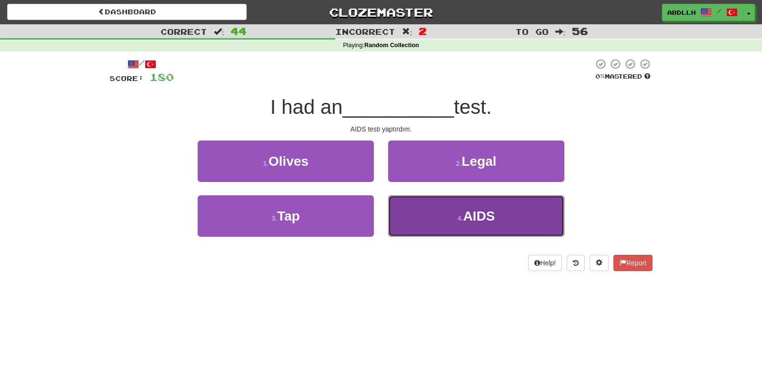
click at [402, 227] on button "4 . AIDS" at bounding box center [476, 215] width 176 height 41
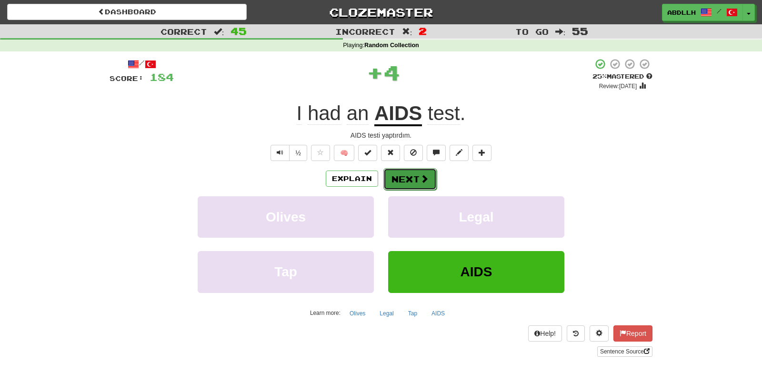
click at [394, 187] on button "Next" at bounding box center [409, 179] width 53 height 22
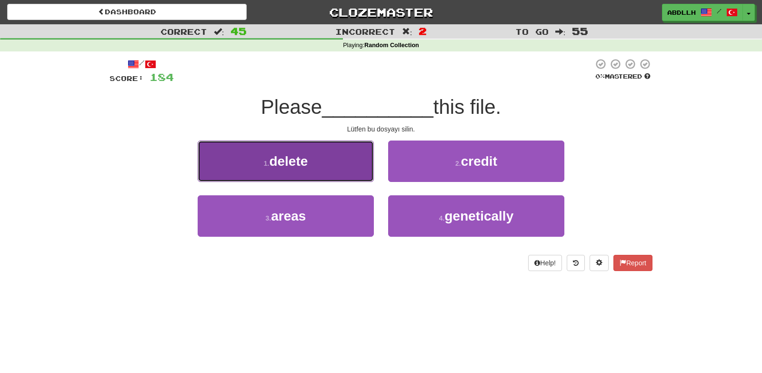
click at [340, 176] on button "1 . delete" at bounding box center [286, 160] width 176 height 41
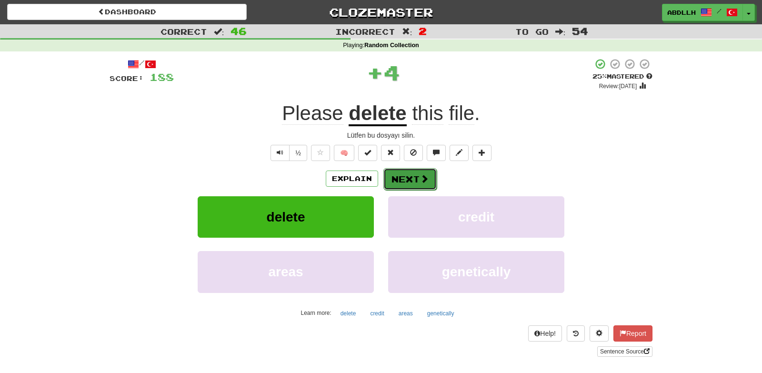
click at [403, 183] on button "Next" at bounding box center [409, 179] width 53 height 22
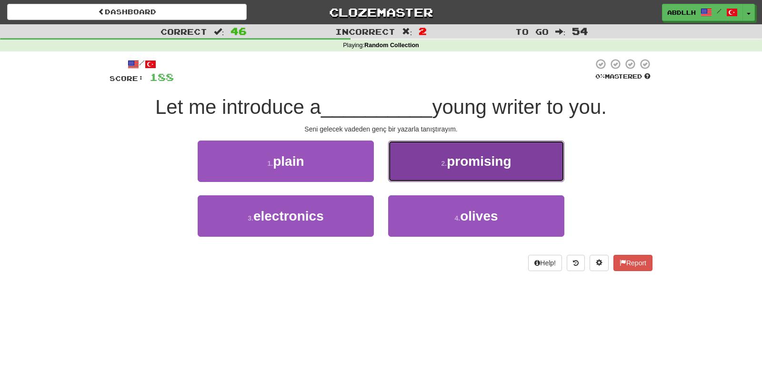
click at [431, 168] on button "2 . promising" at bounding box center [476, 160] width 176 height 41
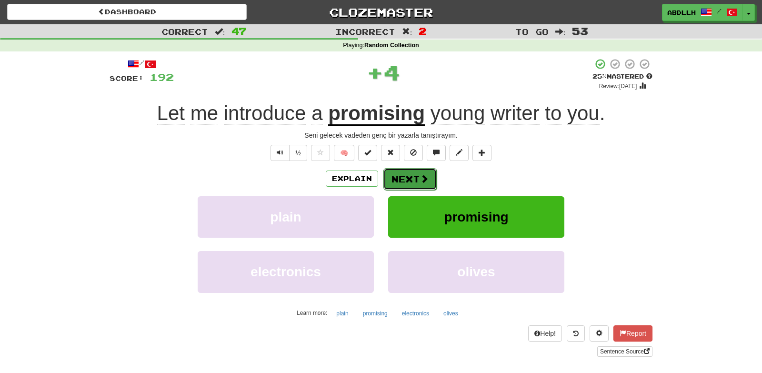
click at [397, 187] on button "Next" at bounding box center [409, 179] width 53 height 22
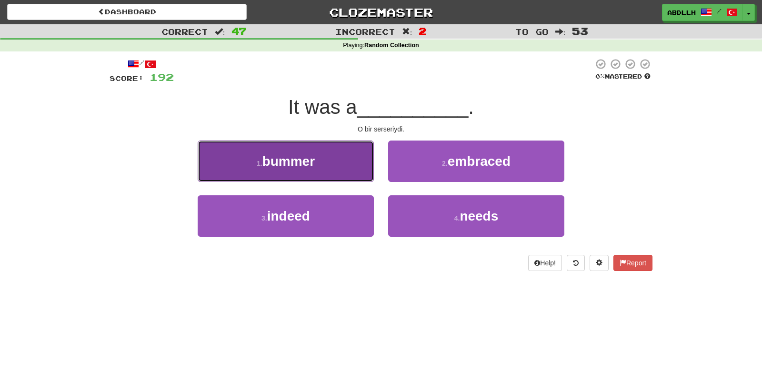
click at [346, 172] on button "1 . bummer" at bounding box center [286, 160] width 176 height 41
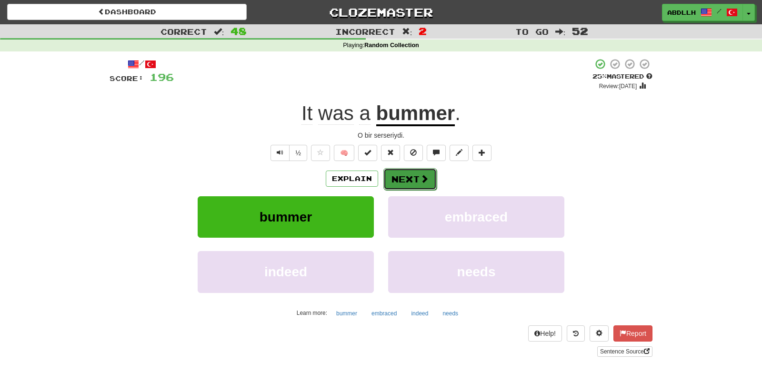
click at [408, 178] on button "Next" at bounding box center [409, 179] width 53 height 22
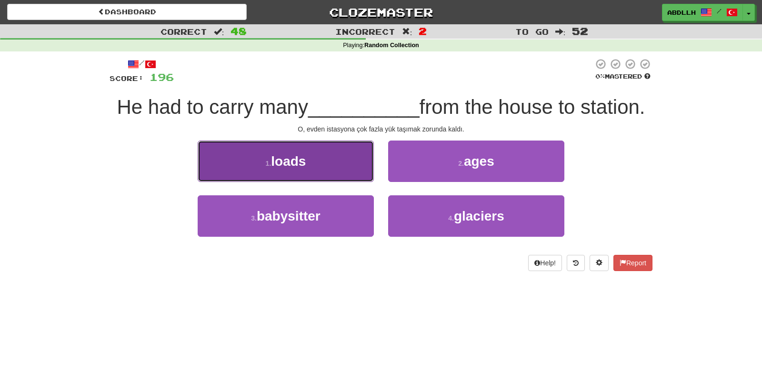
click at [354, 169] on button "1 . loads" at bounding box center [286, 160] width 176 height 41
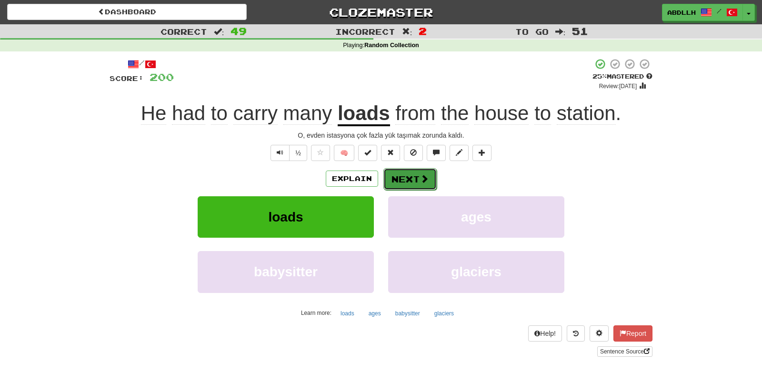
click at [395, 169] on button "Next" at bounding box center [409, 179] width 53 height 22
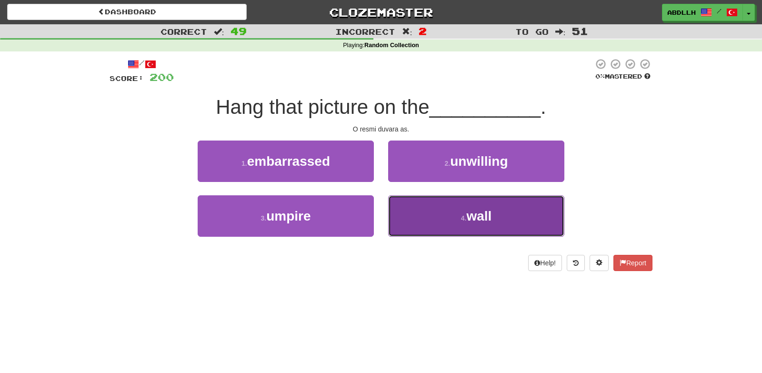
click at [403, 209] on button "4 . wall" at bounding box center [476, 215] width 176 height 41
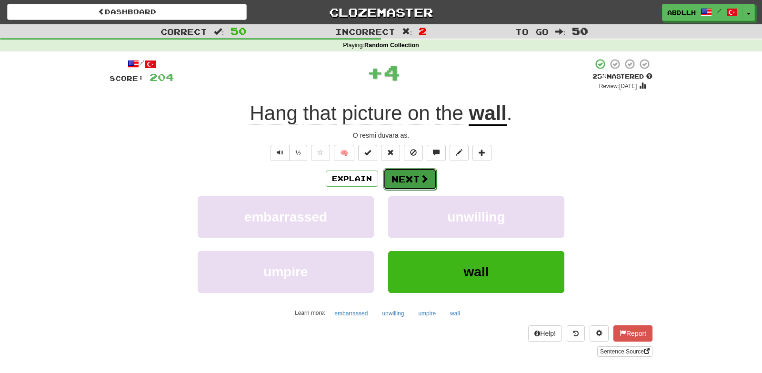
click at [395, 181] on button "Next" at bounding box center [409, 179] width 53 height 22
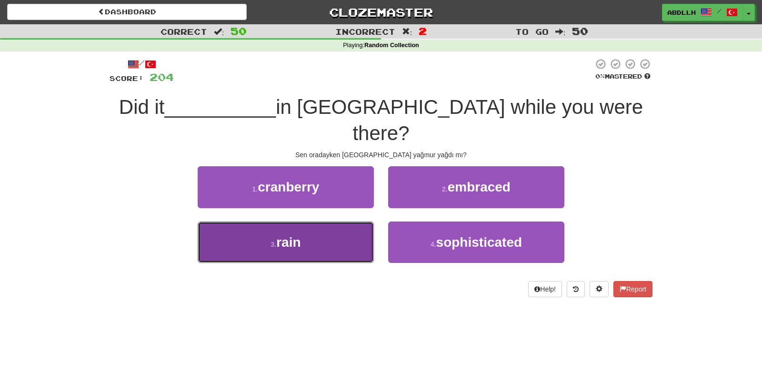
drag, startPoint x: 348, startPoint y: 217, endPoint x: 353, endPoint y: 210, distance: 7.8
click at [350, 221] on button "3 . rain" at bounding box center [286, 241] width 176 height 41
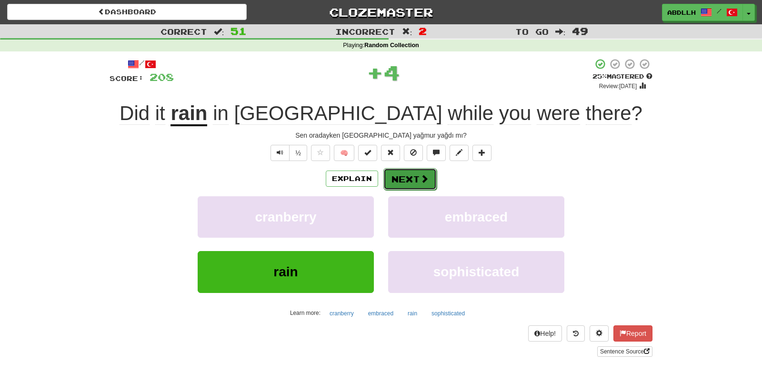
click at [392, 177] on button "Next" at bounding box center [409, 179] width 53 height 22
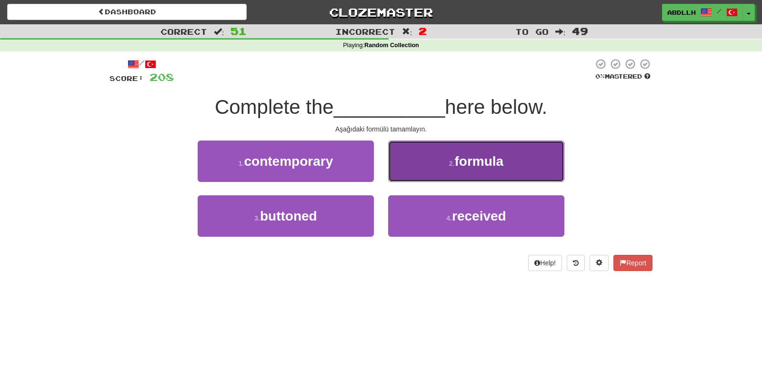
click at [418, 172] on button "2 . formula" at bounding box center [476, 160] width 176 height 41
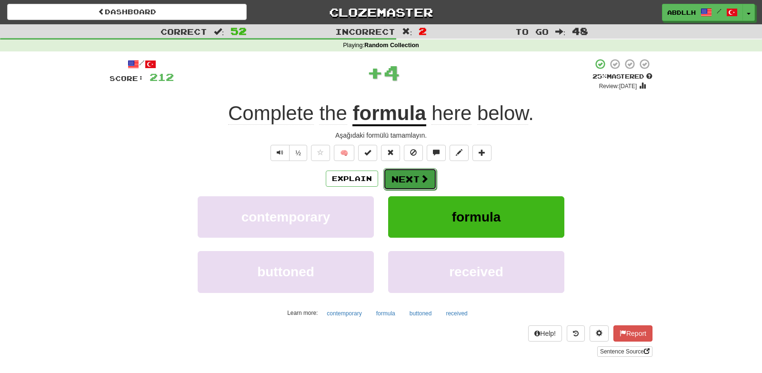
click at [393, 181] on button "Next" at bounding box center [409, 179] width 53 height 22
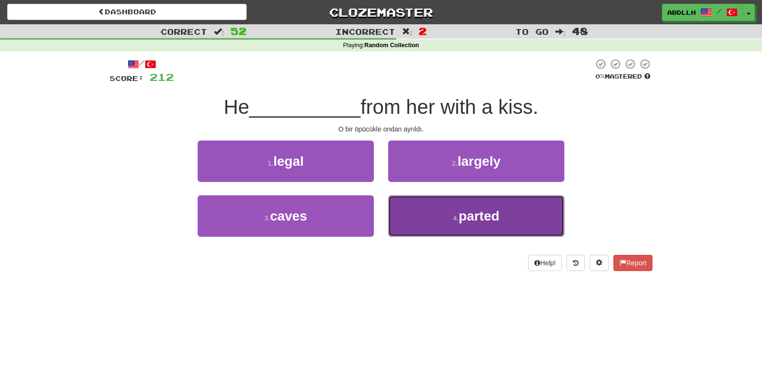
click at [410, 208] on button "4 . parted" at bounding box center [476, 215] width 176 height 41
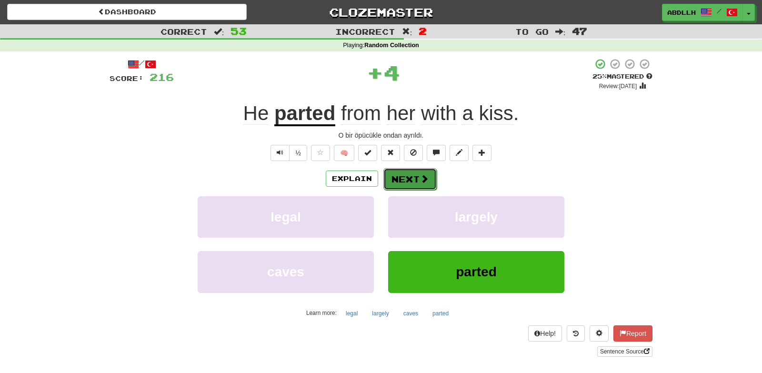
click at [410, 181] on button "Next" at bounding box center [409, 179] width 53 height 22
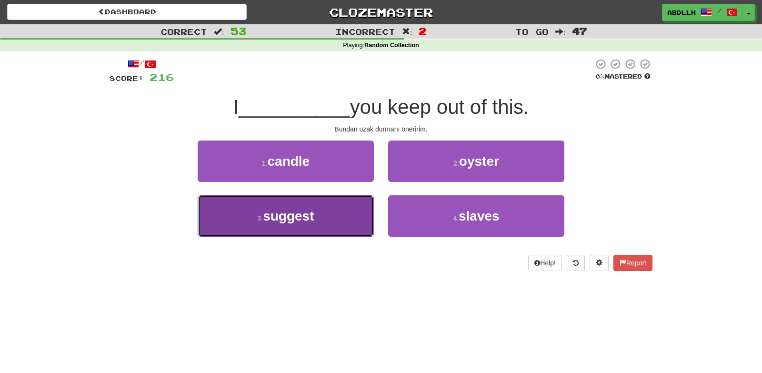
click at [352, 212] on button "3 . suggest" at bounding box center [286, 215] width 176 height 41
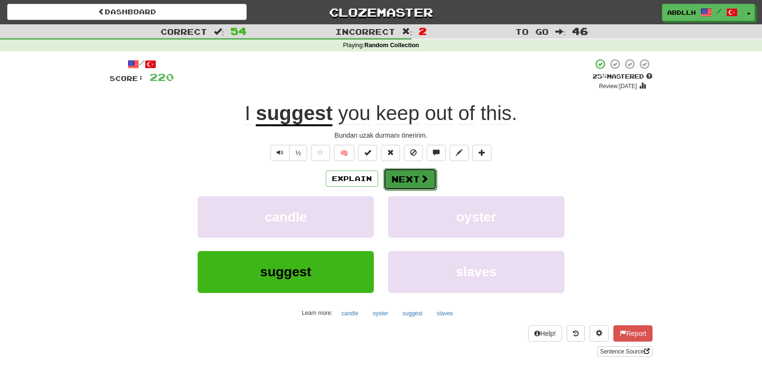
click at [401, 180] on button "Next" at bounding box center [409, 179] width 53 height 22
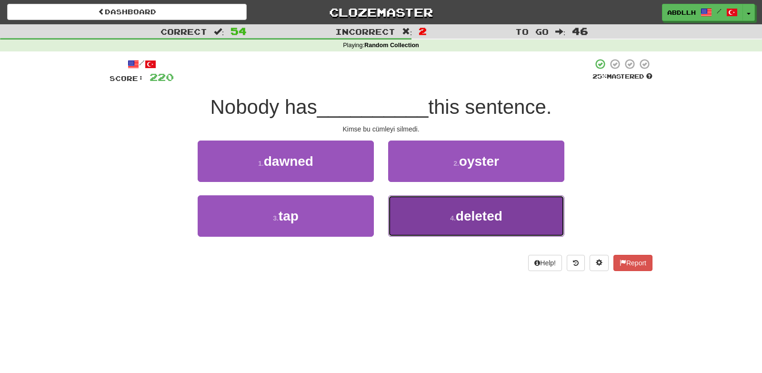
click at [407, 221] on button "4 . deleted" at bounding box center [476, 215] width 176 height 41
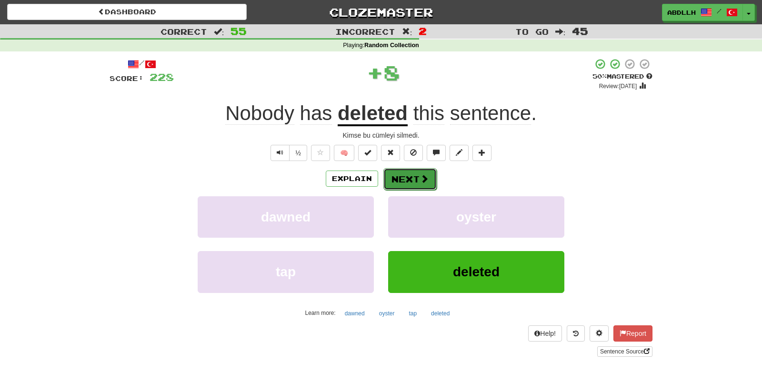
click at [386, 185] on button "Next" at bounding box center [409, 179] width 53 height 22
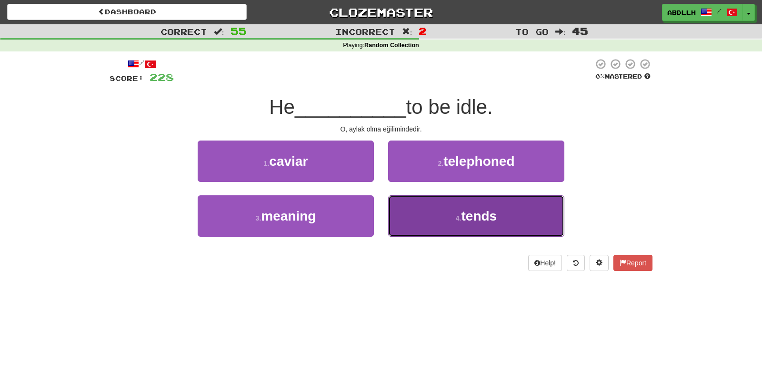
click at [405, 218] on button "4 . tends" at bounding box center [476, 215] width 176 height 41
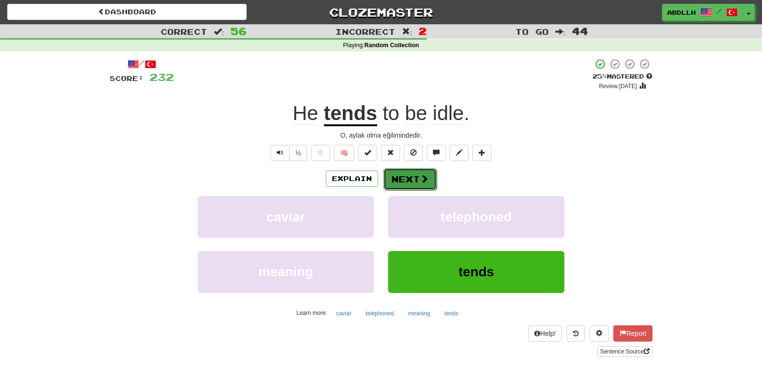
click at [399, 184] on button "Next" at bounding box center [409, 179] width 53 height 22
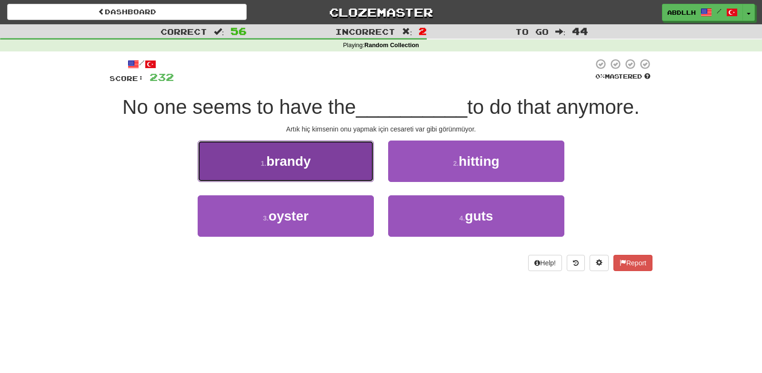
click at [358, 166] on button "1 . brandy" at bounding box center [286, 160] width 176 height 41
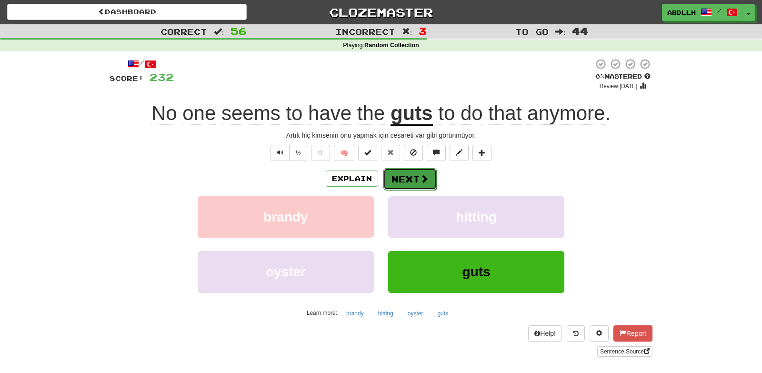
click at [402, 180] on button "Next" at bounding box center [409, 179] width 53 height 22
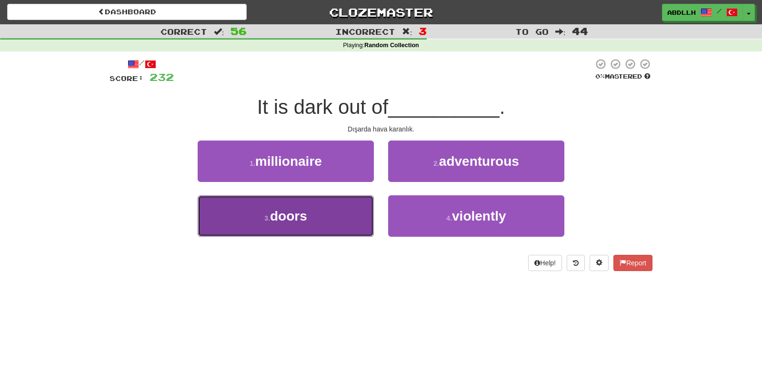
click at [346, 215] on button "3 . doors" at bounding box center [286, 215] width 176 height 41
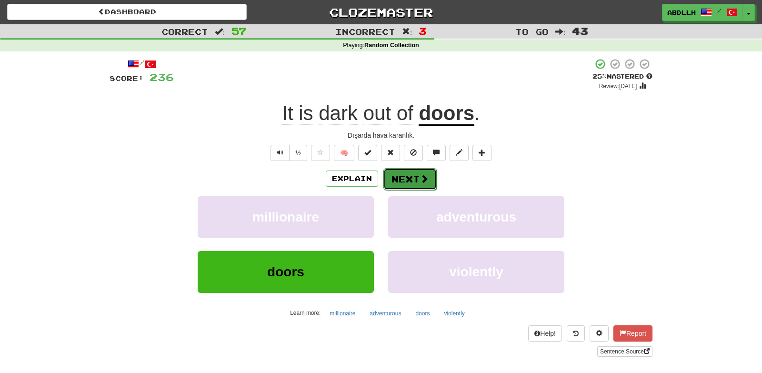
click at [397, 181] on button "Next" at bounding box center [409, 179] width 53 height 22
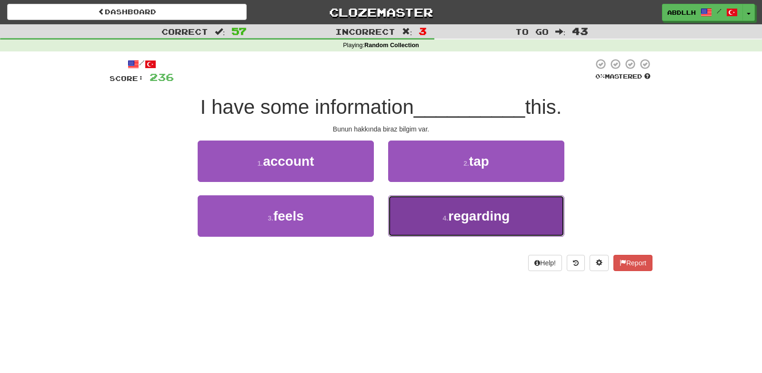
click at [419, 221] on button "4 . regarding" at bounding box center [476, 215] width 176 height 41
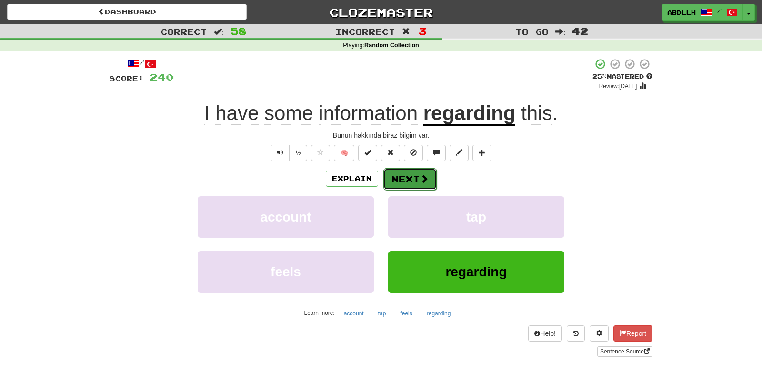
click at [398, 185] on button "Next" at bounding box center [409, 179] width 53 height 22
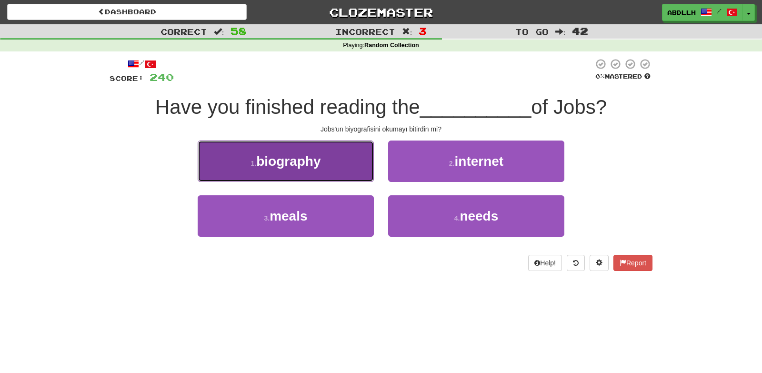
click at [333, 167] on button "1 . biography" at bounding box center [286, 160] width 176 height 41
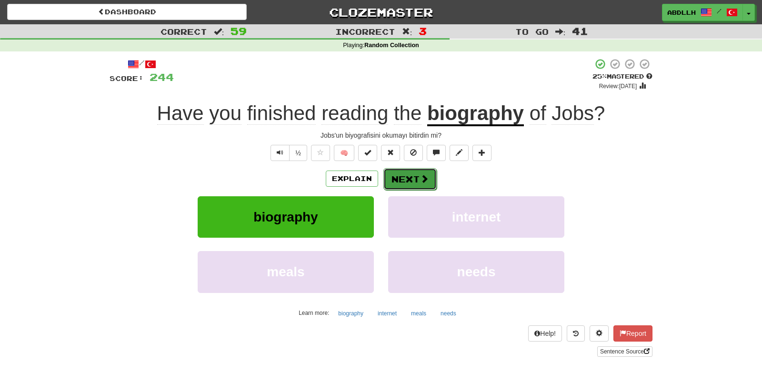
click at [396, 182] on button "Next" at bounding box center [409, 179] width 53 height 22
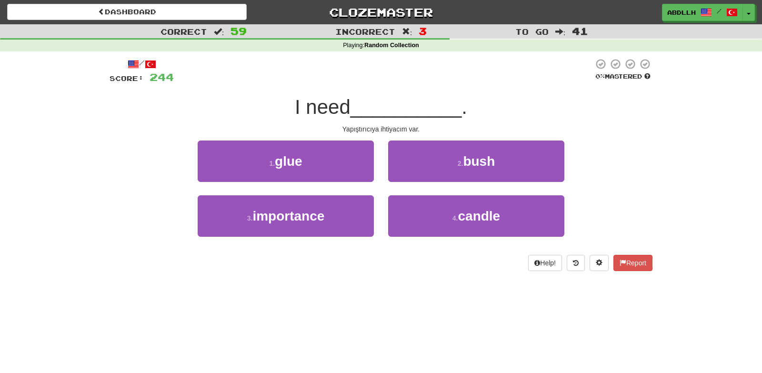
click at [377, 159] on div "1 . glue" at bounding box center [285, 167] width 190 height 55
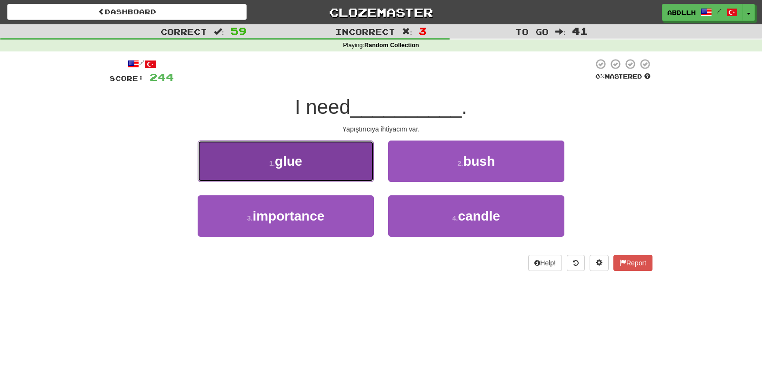
click at [365, 162] on button "1 . glue" at bounding box center [286, 160] width 176 height 41
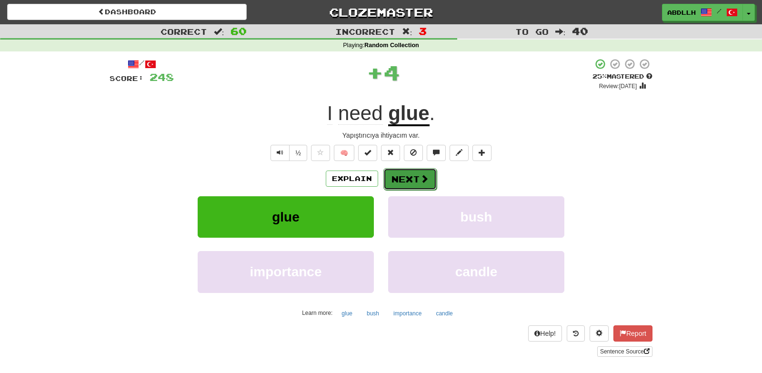
click at [402, 174] on button "Next" at bounding box center [409, 179] width 53 height 22
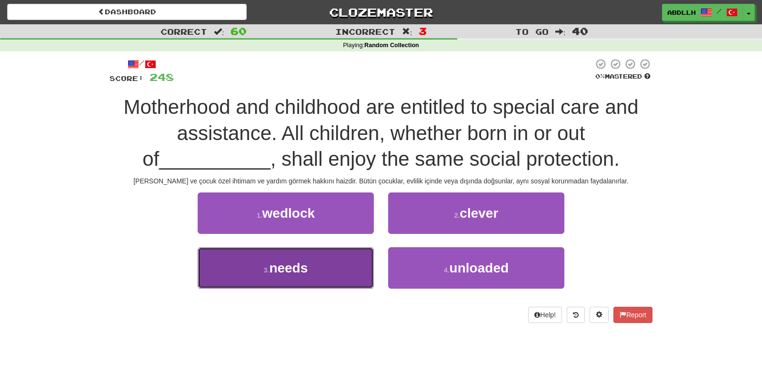
click at [352, 259] on button "3 . needs" at bounding box center [286, 267] width 176 height 41
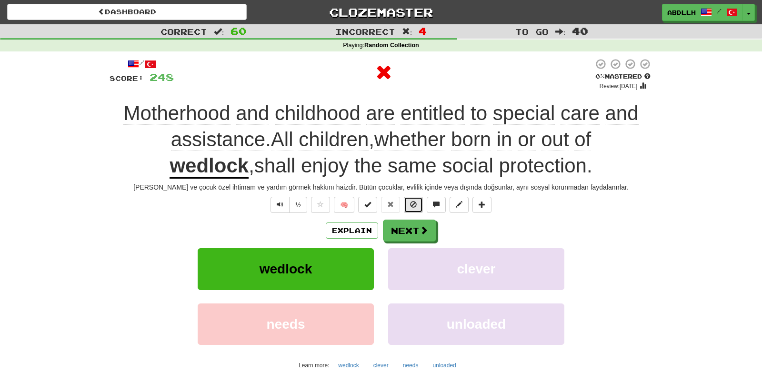
click at [414, 203] on span at bounding box center [413, 204] width 7 height 7
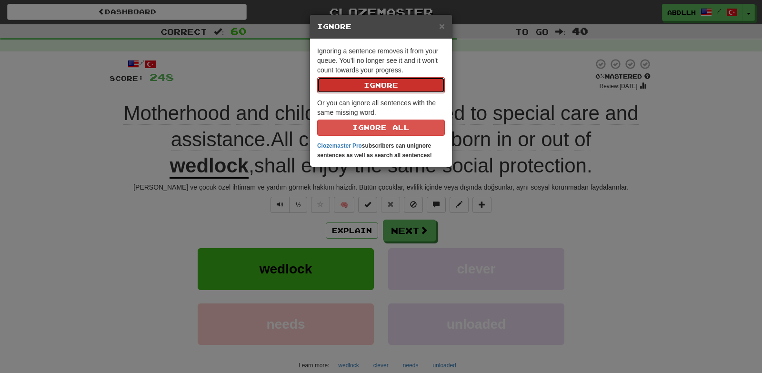
click at [387, 83] on button "Ignore" at bounding box center [381, 85] width 128 height 16
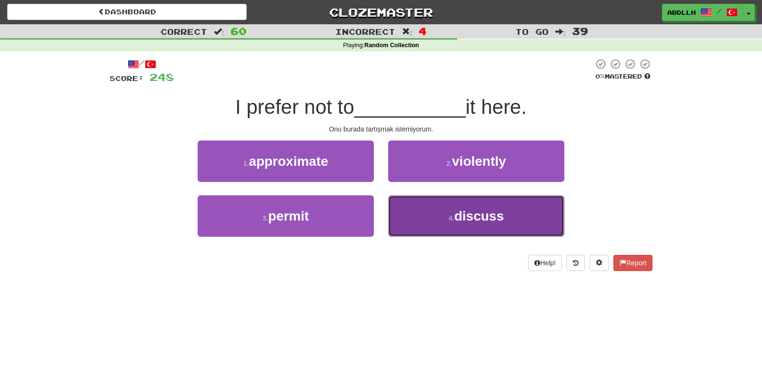
click at [412, 230] on button "4 . discuss" at bounding box center [476, 215] width 176 height 41
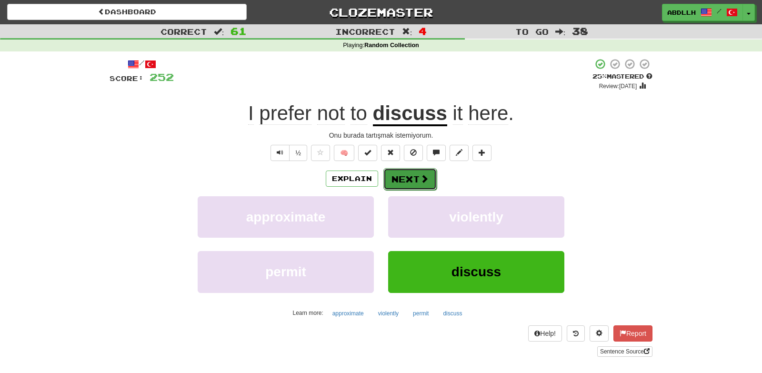
click at [405, 186] on button "Next" at bounding box center [409, 179] width 53 height 22
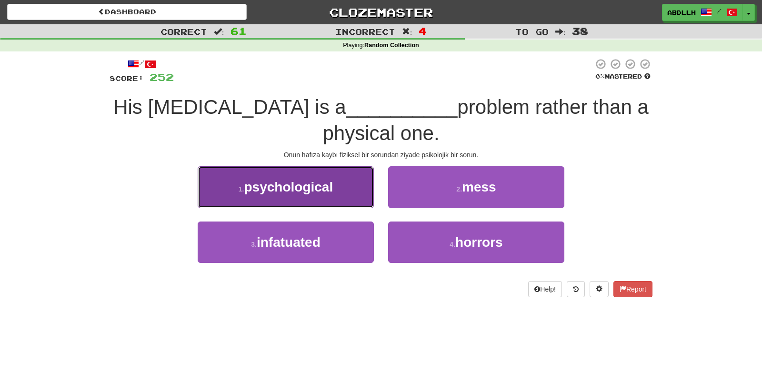
click at [330, 183] on span "psychological" at bounding box center [288, 186] width 89 height 15
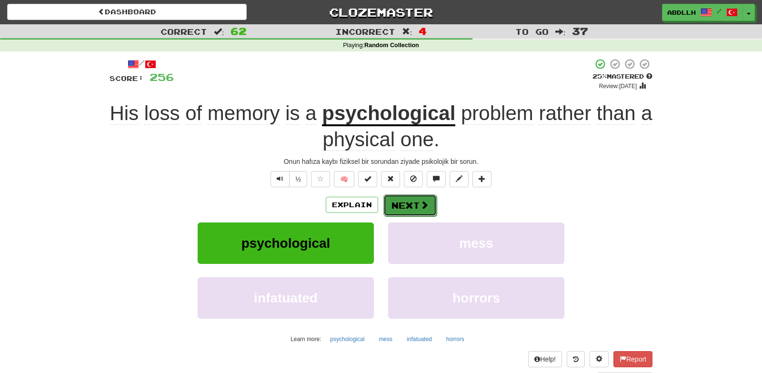
click at [411, 204] on button "Next" at bounding box center [409, 205] width 53 height 22
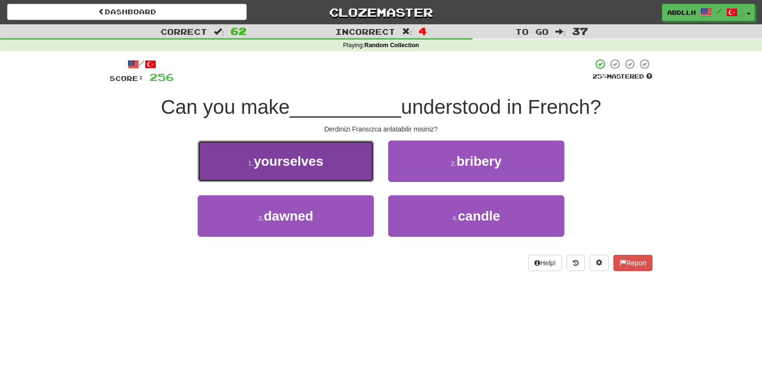
click at [332, 159] on button "1 . yourselves" at bounding box center [286, 160] width 176 height 41
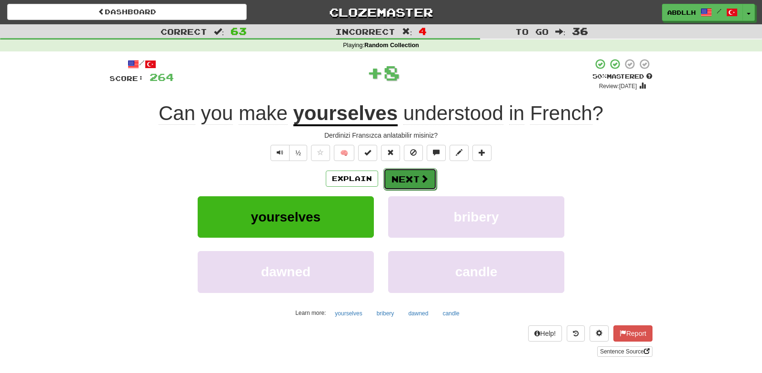
click at [399, 177] on button "Next" at bounding box center [409, 179] width 53 height 22
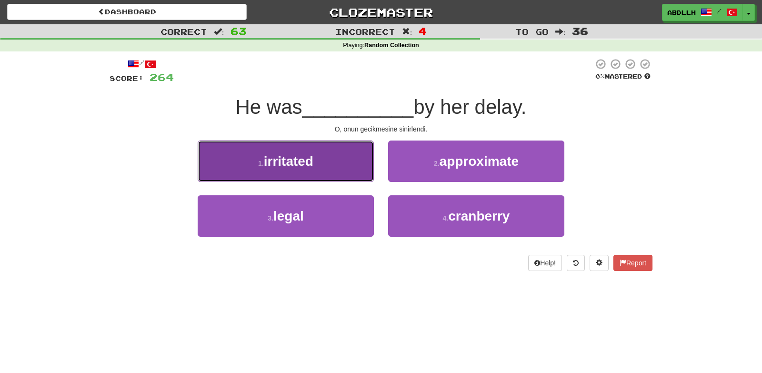
click at [348, 172] on button "1 . irritated" at bounding box center [286, 160] width 176 height 41
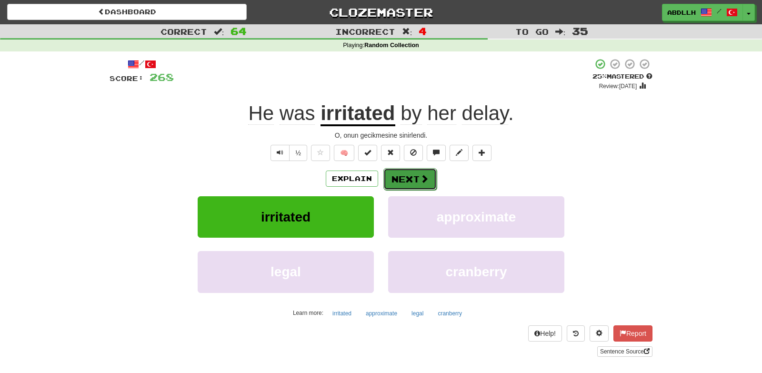
click at [391, 176] on button "Next" at bounding box center [409, 179] width 53 height 22
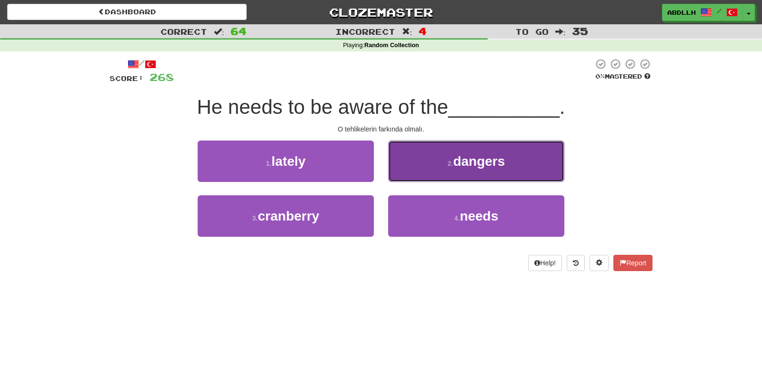
click at [416, 164] on button "2 . dangers" at bounding box center [476, 160] width 176 height 41
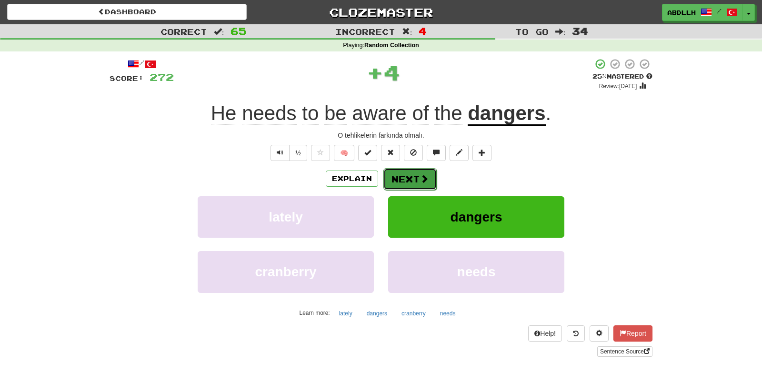
click at [408, 186] on button "Next" at bounding box center [409, 179] width 53 height 22
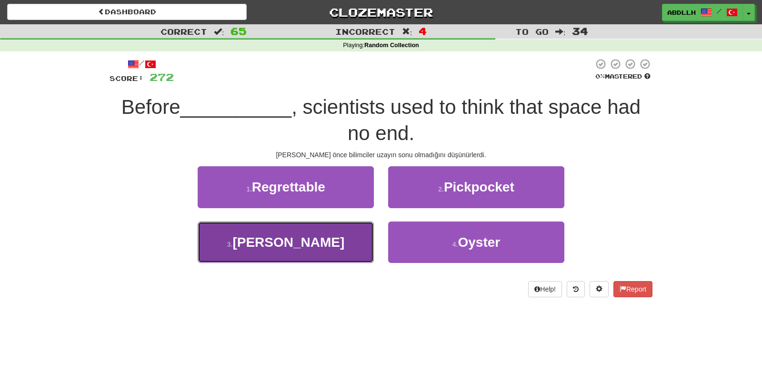
click at [369, 236] on button "3 . Einstein" at bounding box center [286, 241] width 176 height 41
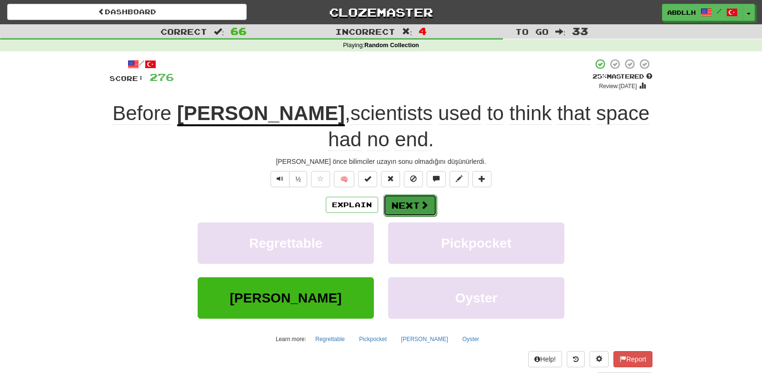
click at [409, 203] on button "Next" at bounding box center [409, 205] width 53 height 22
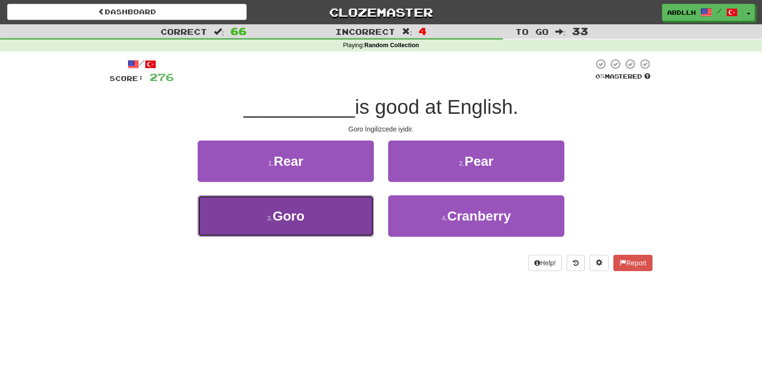
click at [348, 206] on button "3 . Goro" at bounding box center [286, 215] width 176 height 41
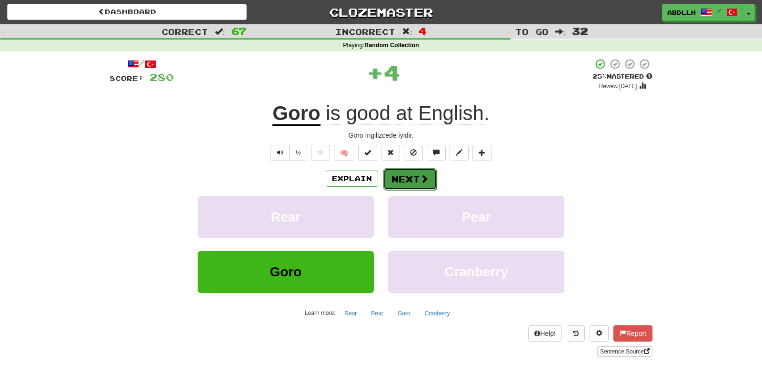
click at [401, 180] on button "Next" at bounding box center [409, 179] width 53 height 22
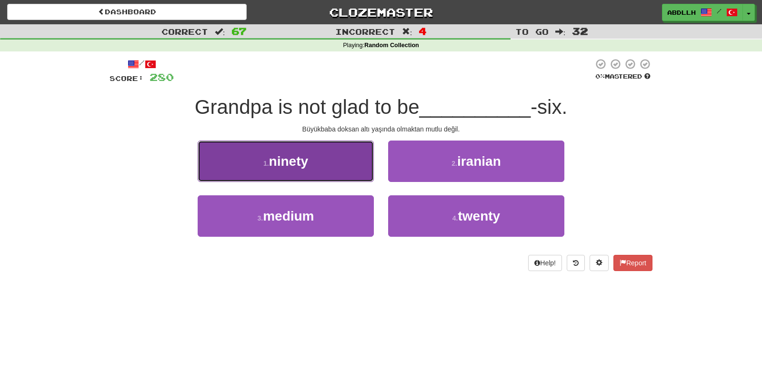
click at [328, 172] on button "1 . ninety" at bounding box center [286, 160] width 176 height 41
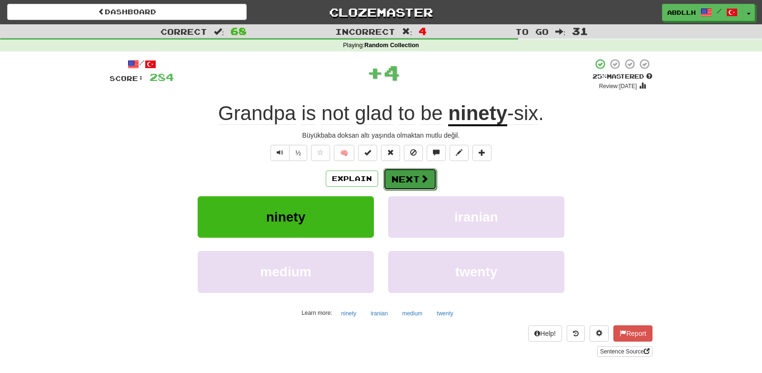
click at [408, 182] on button "Next" at bounding box center [409, 179] width 53 height 22
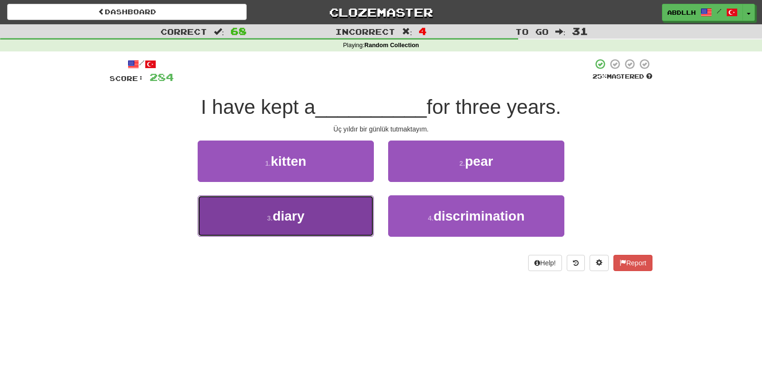
click at [353, 219] on button "3 . diary" at bounding box center [286, 215] width 176 height 41
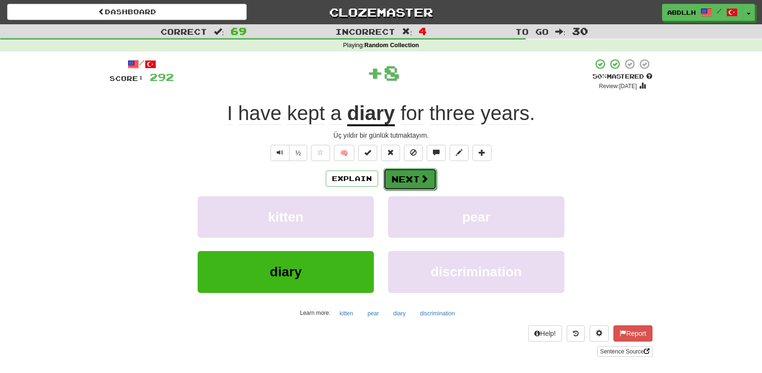
click at [406, 179] on button "Next" at bounding box center [409, 179] width 53 height 22
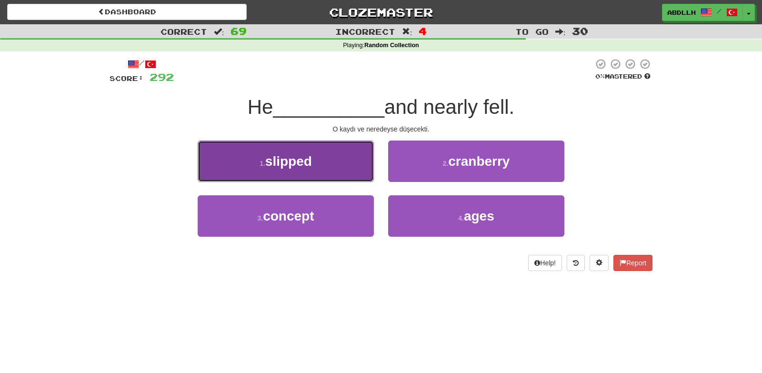
click at [355, 165] on button "1 . slipped" at bounding box center [286, 160] width 176 height 41
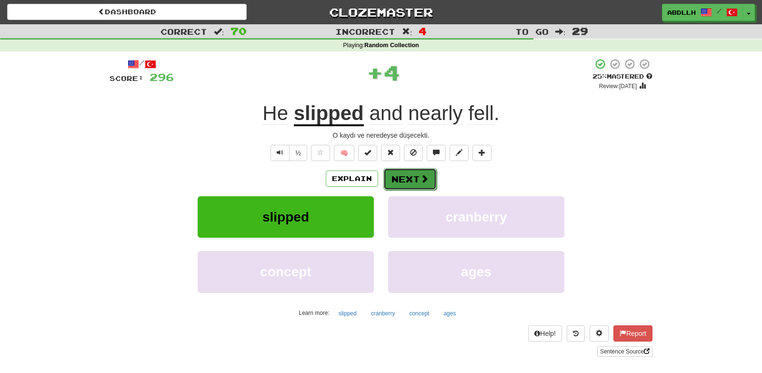
click at [406, 177] on button "Next" at bounding box center [409, 179] width 53 height 22
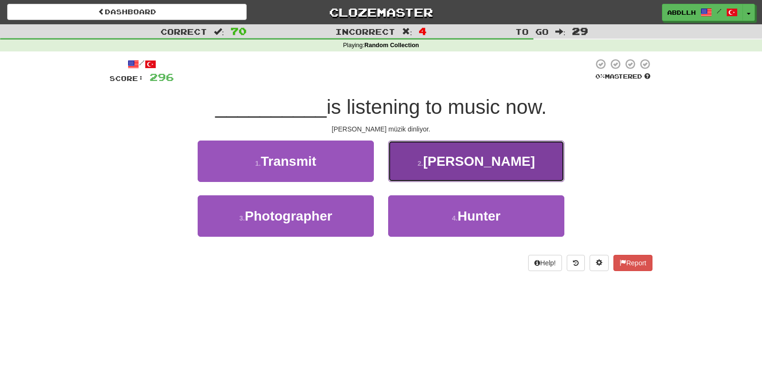
click at [407, 162] on button "2 . Aimee" at bounding box center [476, 160] width 176 height 41
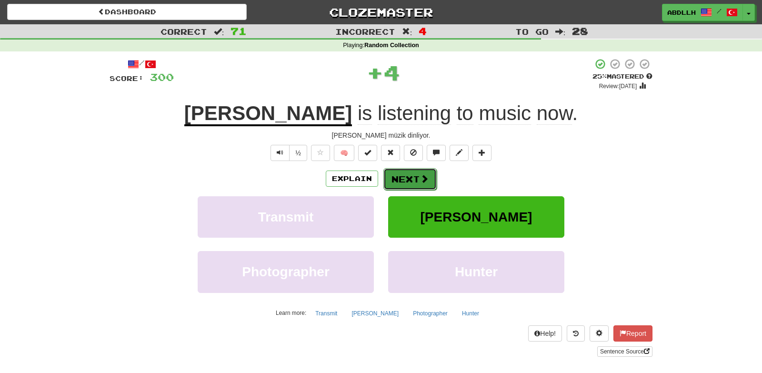
click at [401, 176] on button "Next" at bounding box center [409, 179] width 53 height 22
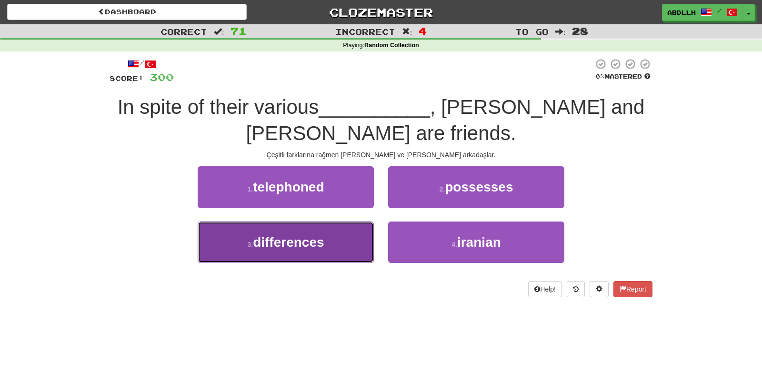
click at [349, 240] on button "3 . differences" at bounding box center [286, 241] width 176 height 41
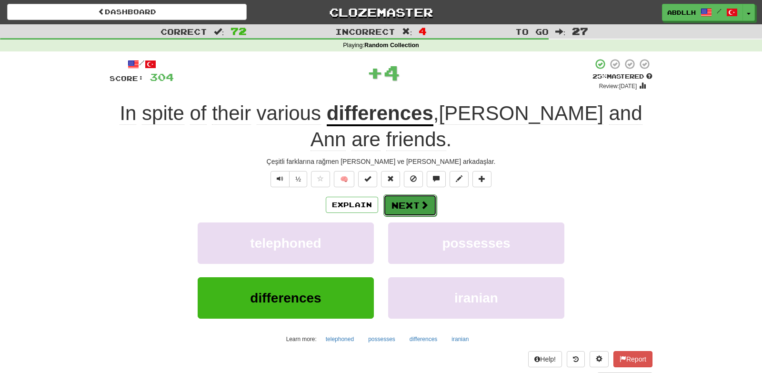
click at [409, 201] on button "Next" at bounding box center [409, 205] width 53 height 22
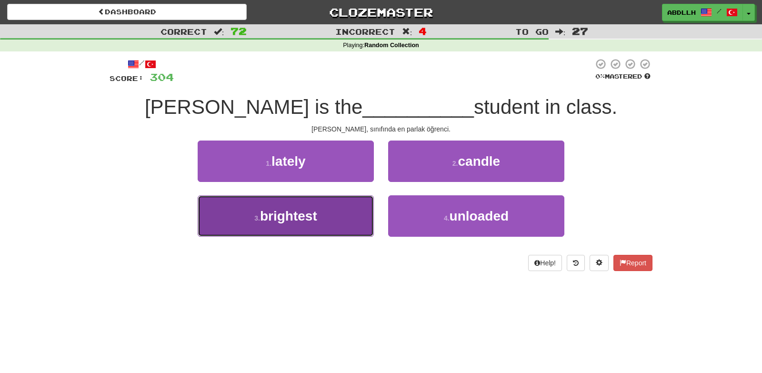
click at [333, 212] on button "3 . brightest" at bounding box center [286, 215] width 176 height 41
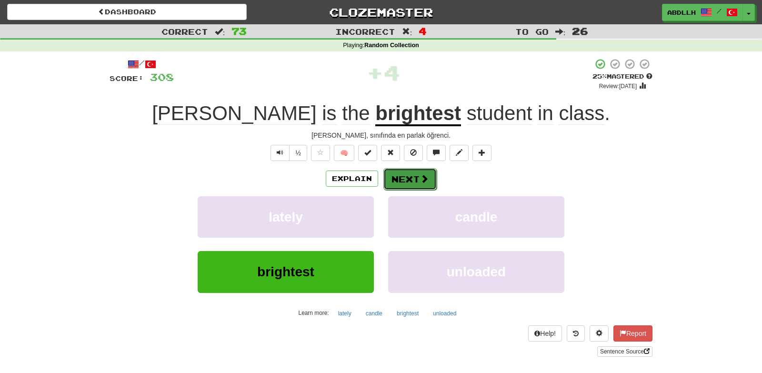
click at [398, 176] on button "Next" at bounding box center [409, 179] width 53 height 22
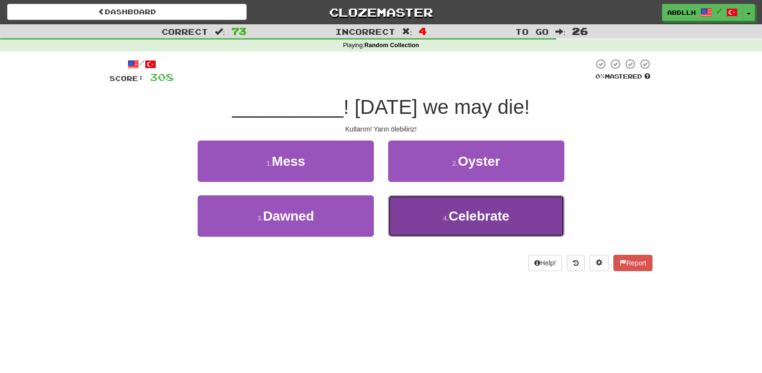
click at [401, 205] on button "4 . Celebrate" at bounding box center [476, 215] width 176 height 41
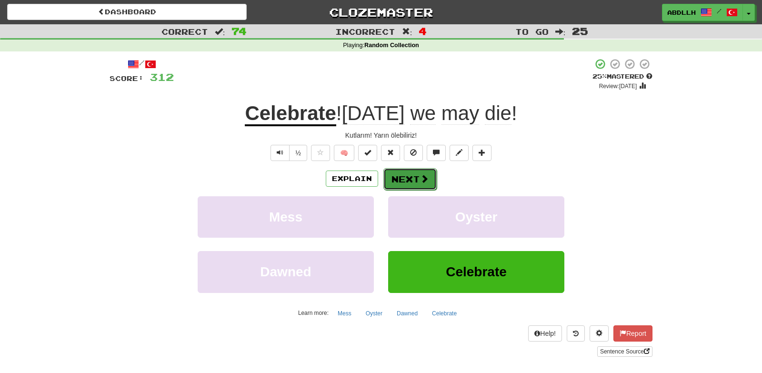
click at [396, 177] on button "Next" at bounding box center [409, 179] width 53 height 22
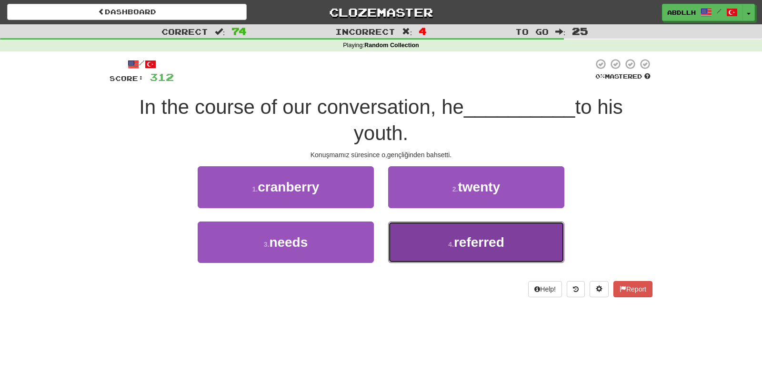
click at [417, 242] on button "4 . referred" at bounding box center [476, 241] width 176 height 41
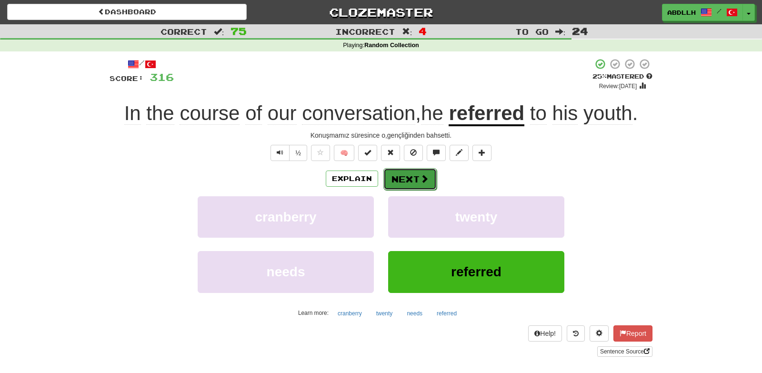
click at [404, 180] on button "Next" at bounding box center [409, 179] width 53 height 22
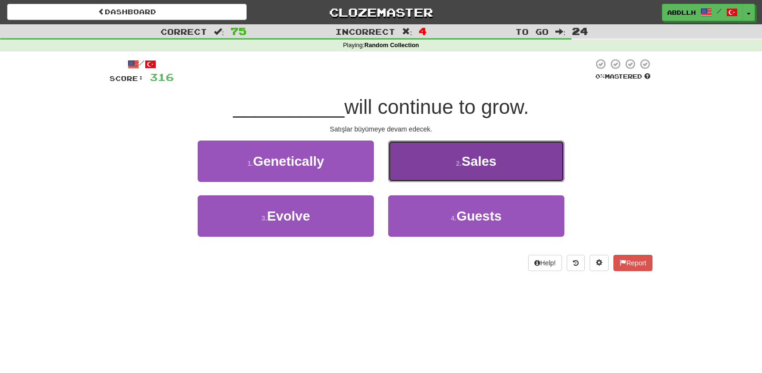
click at [420, 170] on button "2 . Sales" at bounding box center [476, 160] width 176 height 41
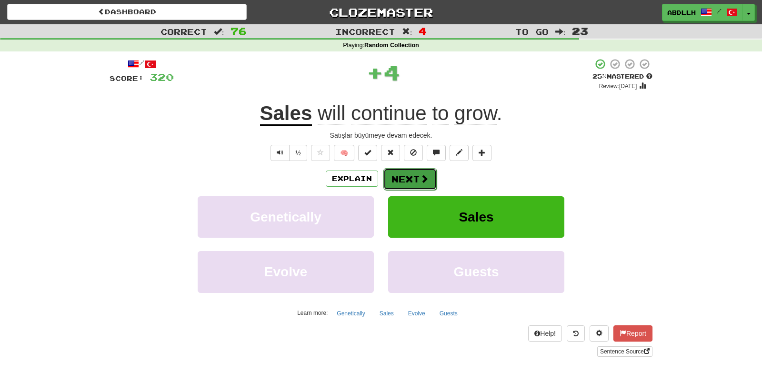
click at [404, 177] on button "Next" at bounding box center [409, 179] width 53 height 22
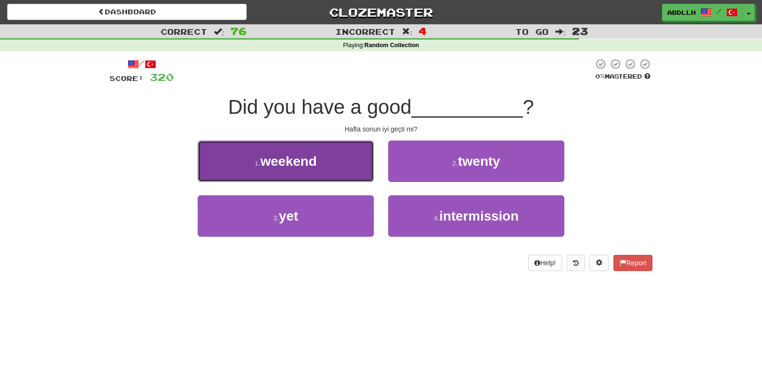
click at [339, 181] on button "1 . weekend" at bounding box center [286, 160] width 176 height 41
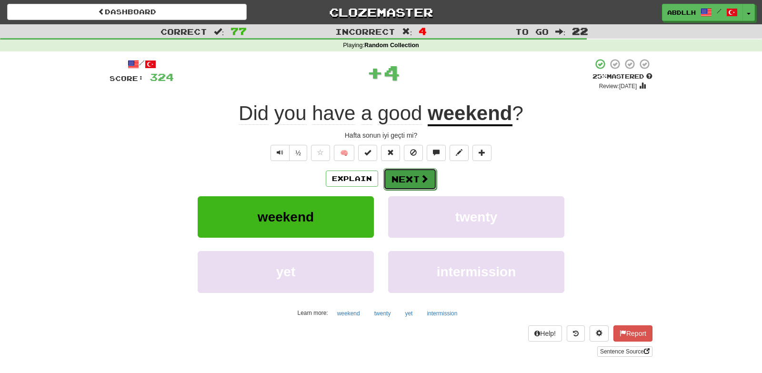
click at [400, 180] on button "Next" at bounding box center [409, 179] width 53 height 22
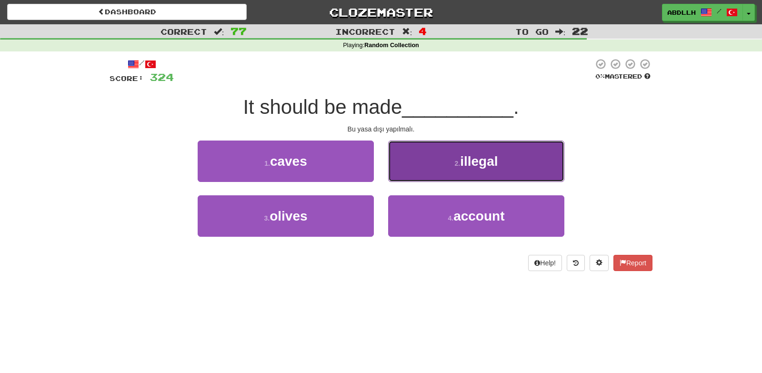
click at [402, 173] on button "2 . illegal" at bounding box center [476, 160] width 176 height 41
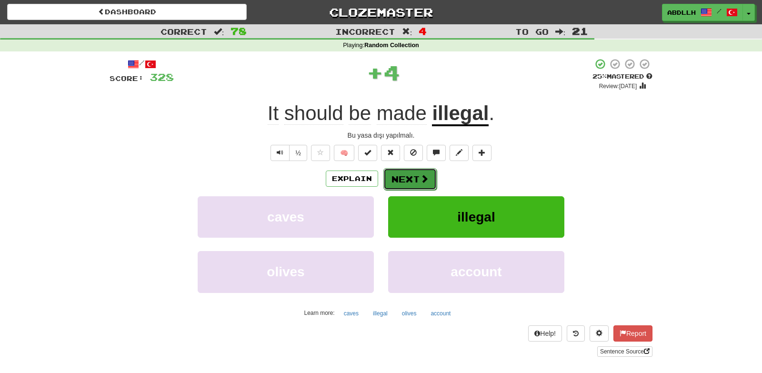
click at [399, 173] on button "Next" at bounding box center [409, 179] width 53 height 22
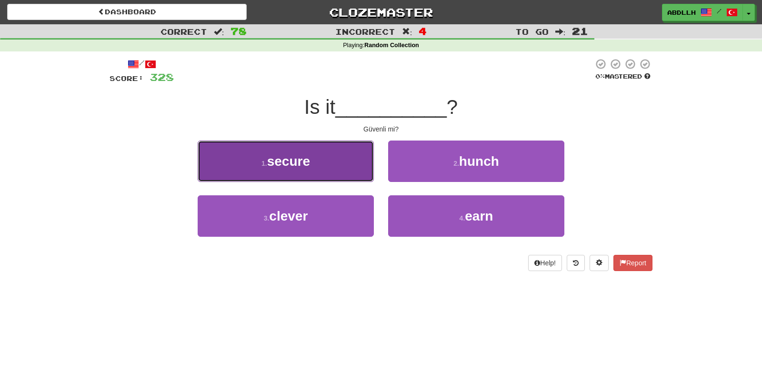
click at [346, 171] on button "1 . secure" at bounding box center [286, 160] width 176 height 41
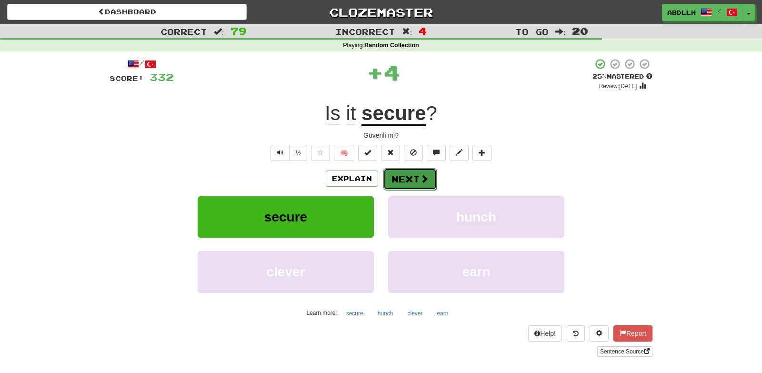
click at [392, 184] on button "Next" at bounding box center [409, 179] width 53 height 22
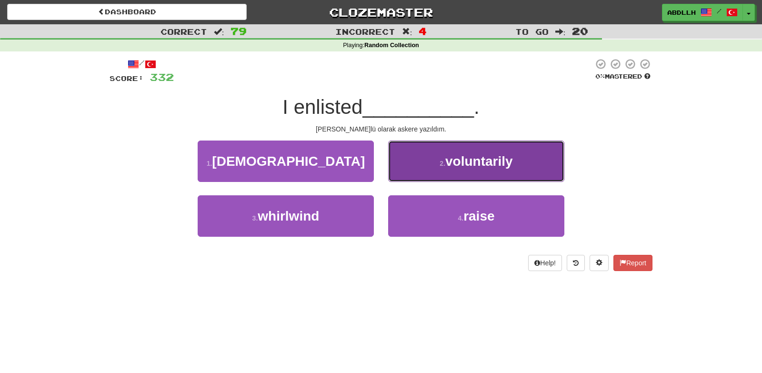
click at [408, 167] on button "2 . voluntarily" at bounding box center [476, 160] width 176 height 41
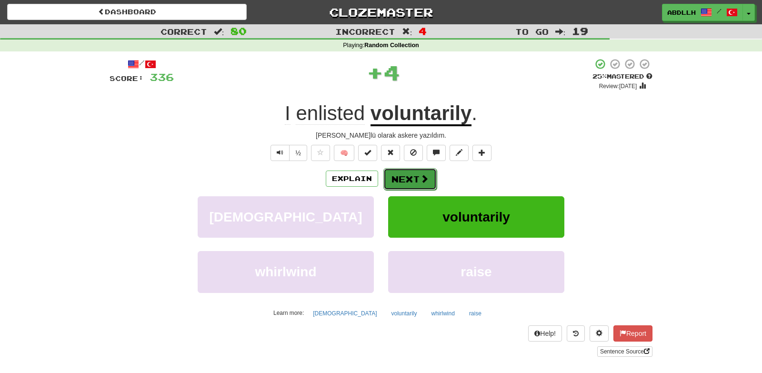
click at [409, 176] on button "Next" at bounding box center [409, 179] width 53 height 22
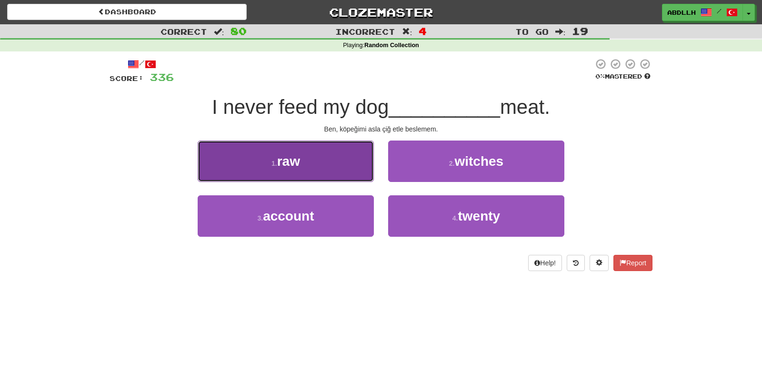
click at [354, 159] on button "1 . raw" at bounding box center [286, 160] width 176 height 41
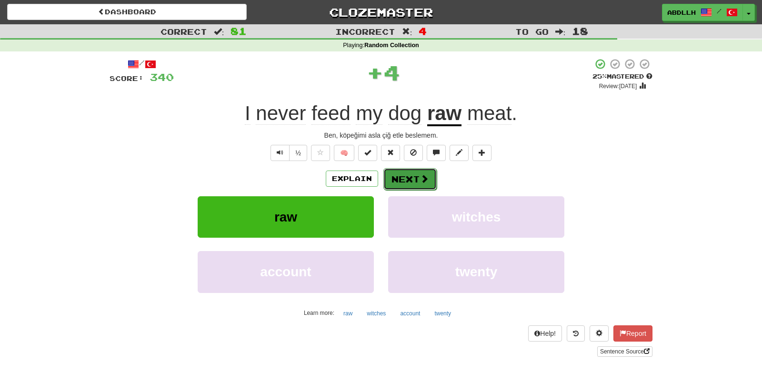
click at [400, 184] on button "Next" at bounding box center [409, 179] width 53 height 22
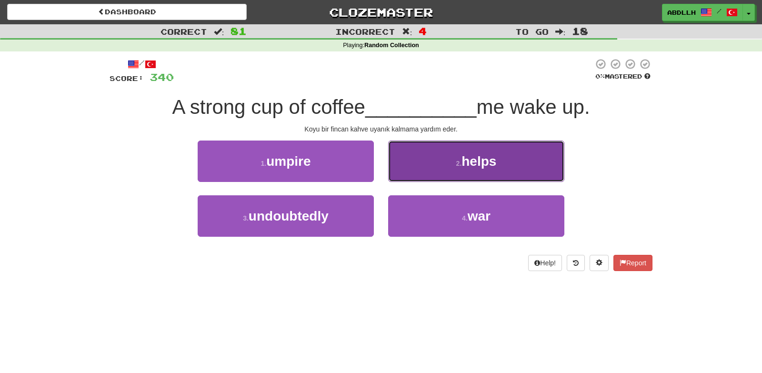
click at [420, 169] on button "2 . helps" at bounding box center [476, 160] width 176 height 41
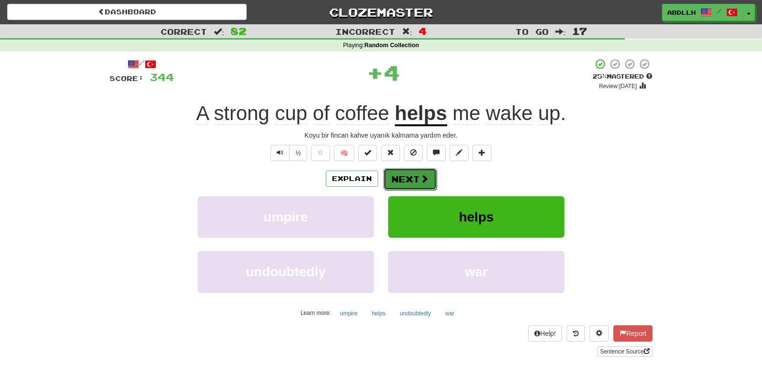
click at [395, 177] on button "Next" at bounding box center [409, 179] width 53 height 22
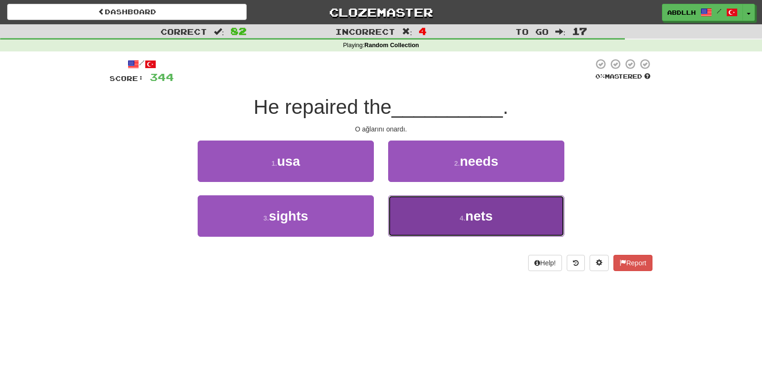
click at [421, 219] on button "4 . nets" at bounding box center [476, 215] width 176 height 41
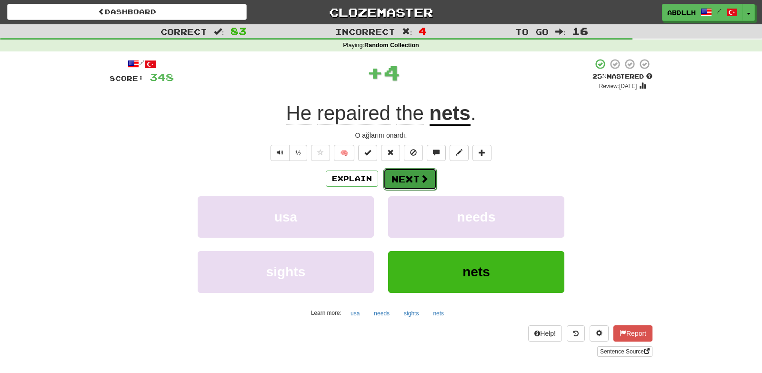
click at [401, 182] on button "Next" at bounding box center [409, 179] width 53 height 22
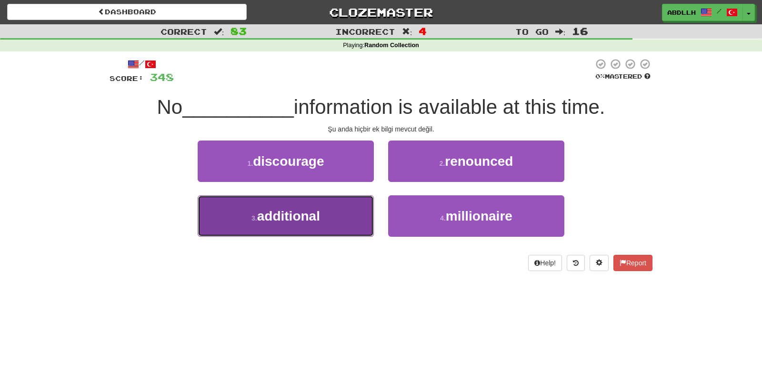
click at [351, 220] on button "3 . additional" at bounding box center [286, 215] width 176 height 41
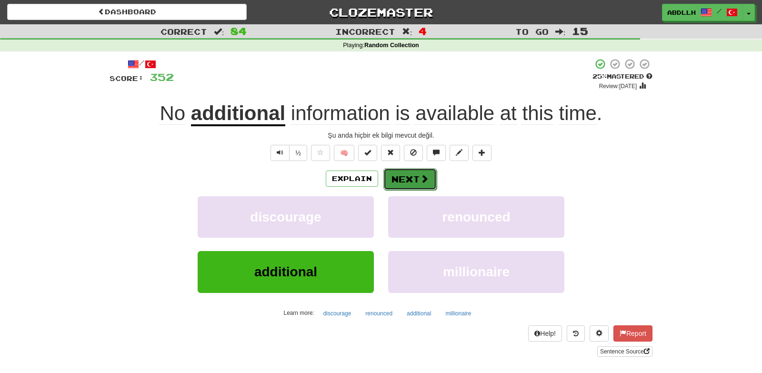
click at [400, 181] on button "Next" at bounding box center [409, 179] width 53 height 22
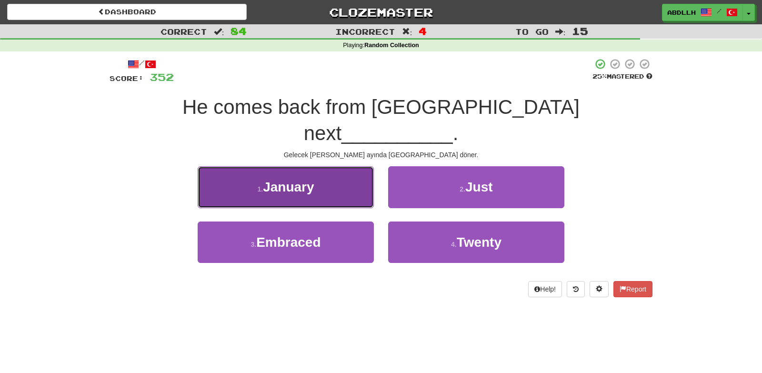
click at [352, 166] on button "1 . January" at bounding box center [286, 186] width 176 height 41
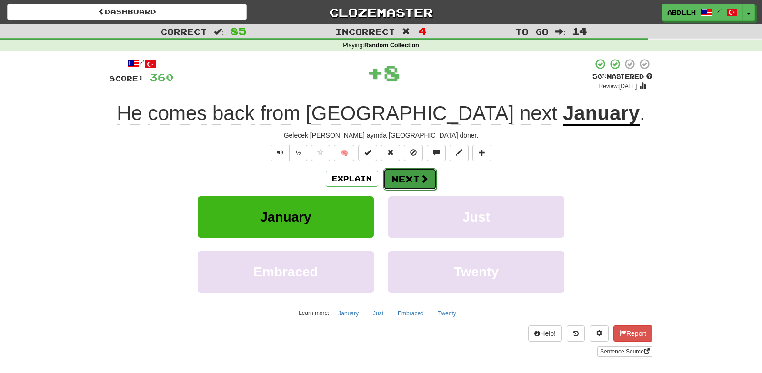
click at [401, 184] on button "Next" at bounding box center [409, 179] width 53 height 22
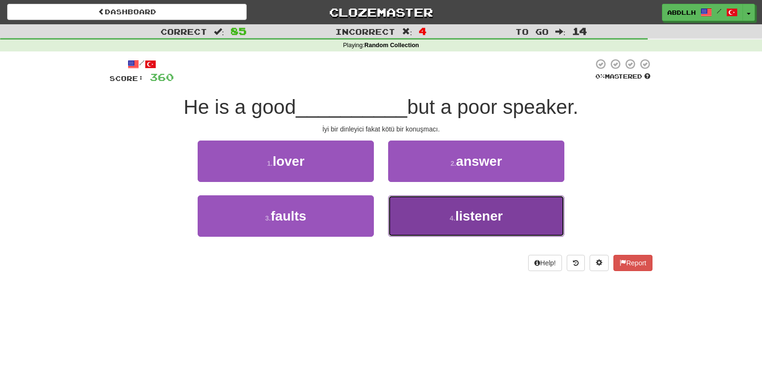
click at [416, 209] on button "4 . listener" at bounding box center [476, 215] width 176 height 41
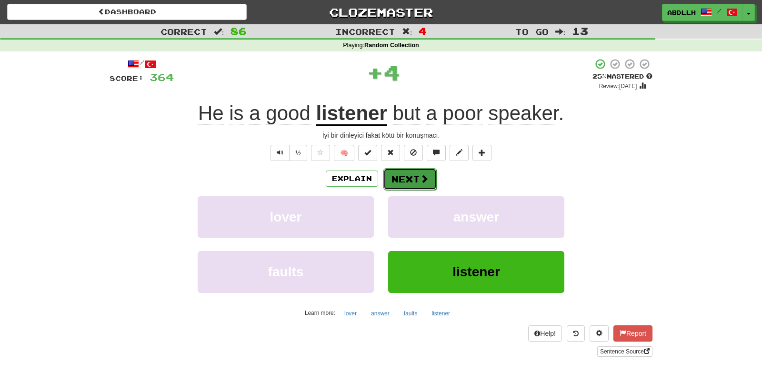
click at [404, 177] on button "Next" at bounding box center [409, 179] width 53 height 22
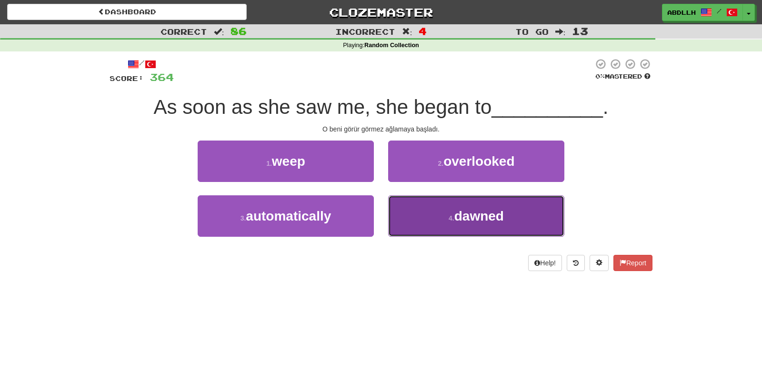
click at [406, 217] on button "4 . dawned" at bounding box center [476, 215] width 176 height 41
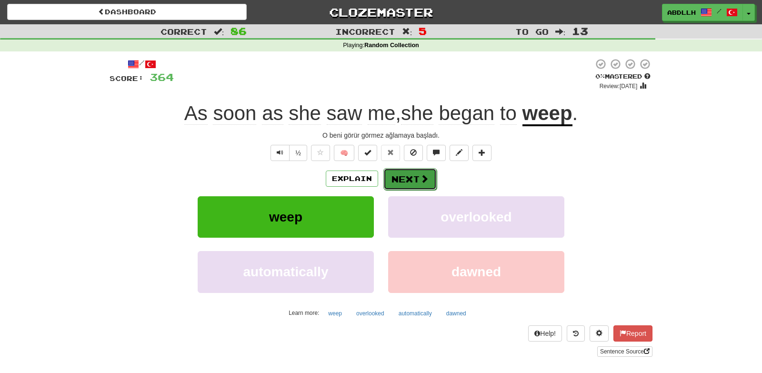
click at [413, 183] on button "Next" at bounding box center [409, 179] width 53 height 22
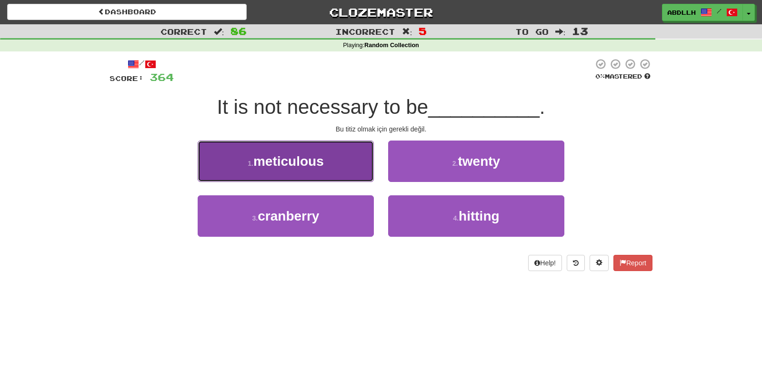
click at [370, 148] on button "1 . meticulous" at bounding box center [286, 160] width 176 height 41
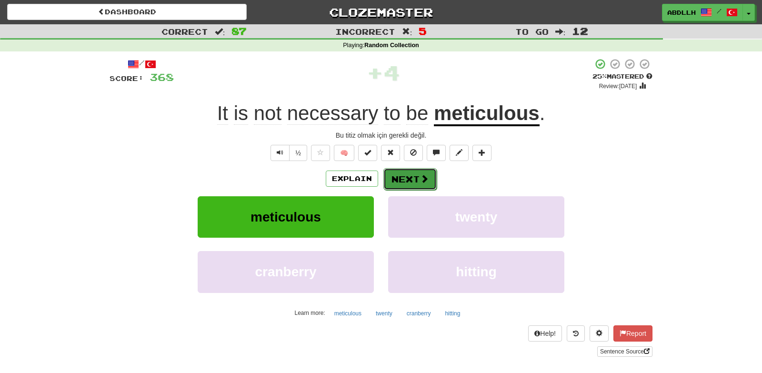
click at [406, 181] on button "Next" at bounding box center [409, 179] width 53 height 22
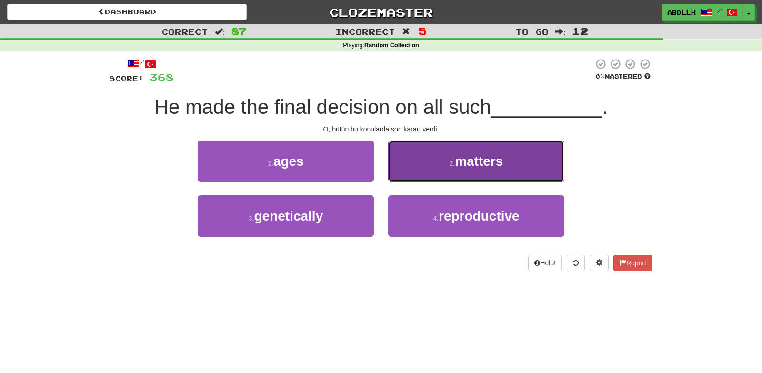
click at [405, 159] on button "2 . matters" at bounding box center [476, 160] width 176 height 41
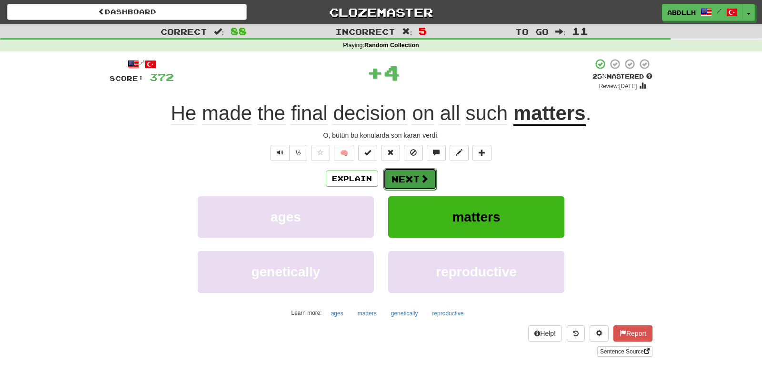
click at [399, 181] on button "Next" at bounding box center [409, 179] width 53 height 22
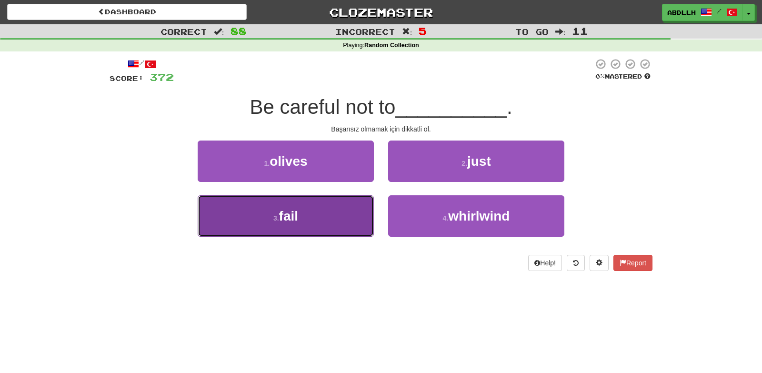
click at [361, 199] on button "3 . fail" at bounding box center [286, 215] width 176 height 41
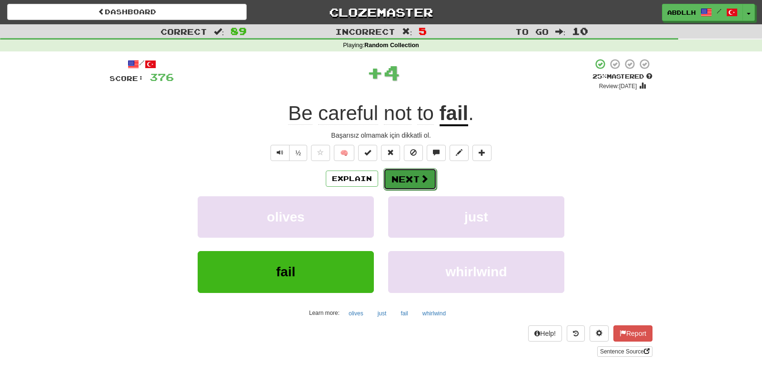
click at [407, 173] on button "Next" at bounding box center [409, 179] width 53 height 22
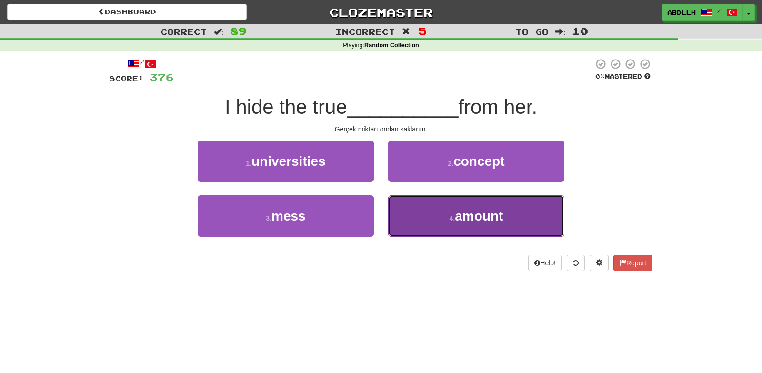
click at [428, 228] on button "4 . amount" at bounding box center [476, 215] width 176 height 41
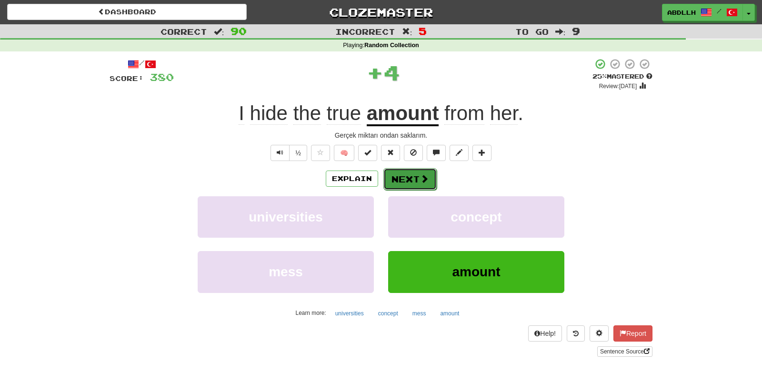
click at [410, 183] on button "Next" at bounding box center [409, 179] width 53 height 22
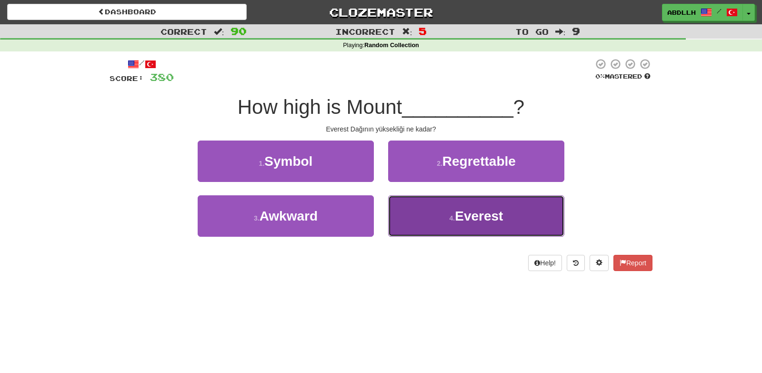
click at [427, 222] on button "4 . Everest" at bounding box center [476, 215] width 176 height 41
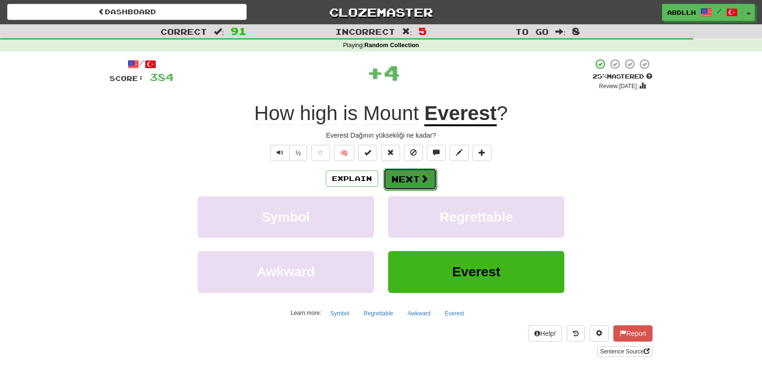
click at [412, 187] on button "Next" at bounding box center [409, 179] width 53 height 22
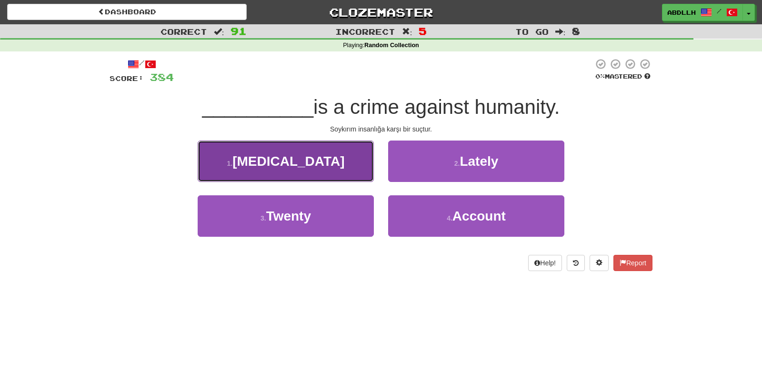
click at [363, 164] on button "1 . Genocide" at bounding box center [286, 160] width 176 height 41
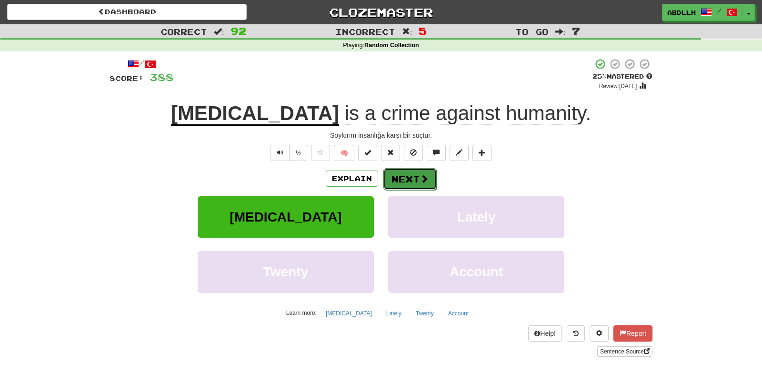
click at [391, 179] on button "Next" at bounding box center [409, 179] width 53 height 22
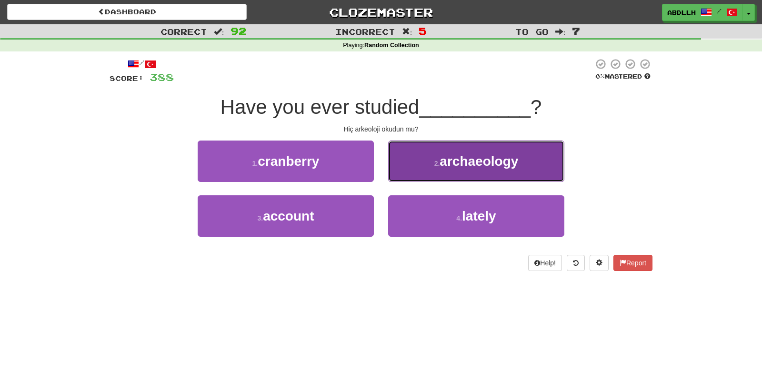
click at [399, 181] on button "2 . archaeology" at bounding box center [476, 160] width 176 height 41
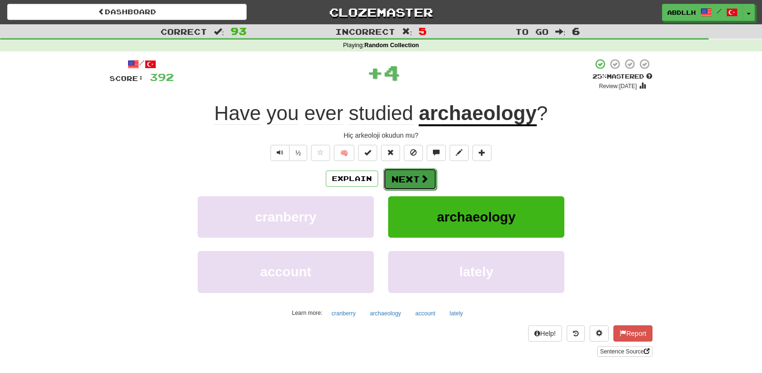
click at [395, 189] on button "Next" at bounding box center [409, 179] width 53 height 22
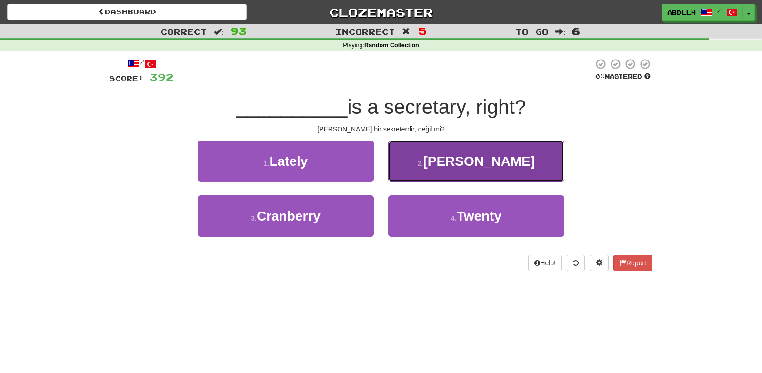
click at [419, 168] on button "2 . Helena" at bounding box center [476, 160] width 176 height 41
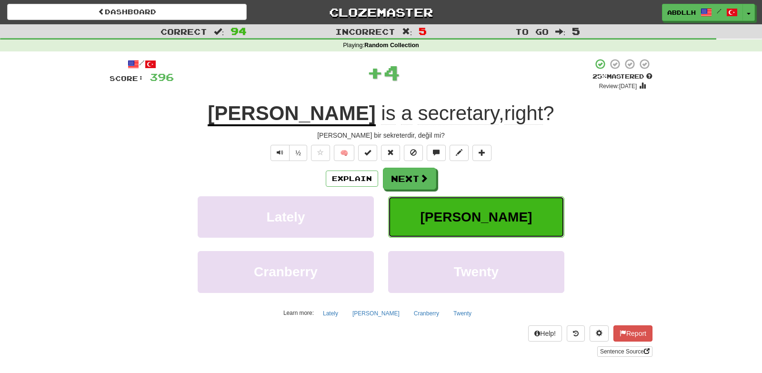
click at [407, 199] on button "Helena" at bounding box center [476, 216] width 176 height 41
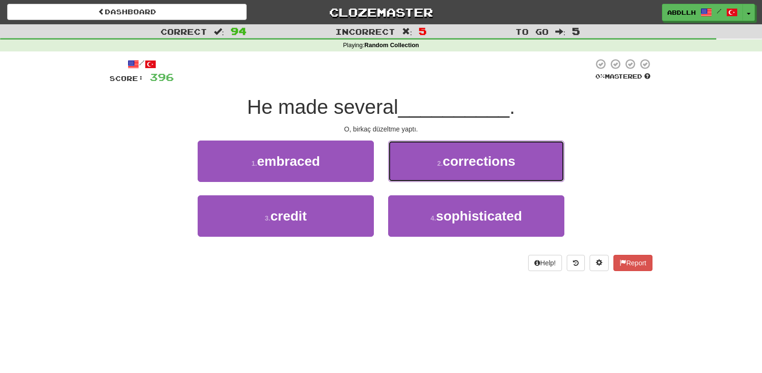
drag, startPoint x: 407, startPoint y: 199, endPoint x: 379, endPoint y: 180, distance: 33.7
click at [379, 180] on div "1 . embraced 2 . corrections" at bounding box center [380, 167] width 571 height 55
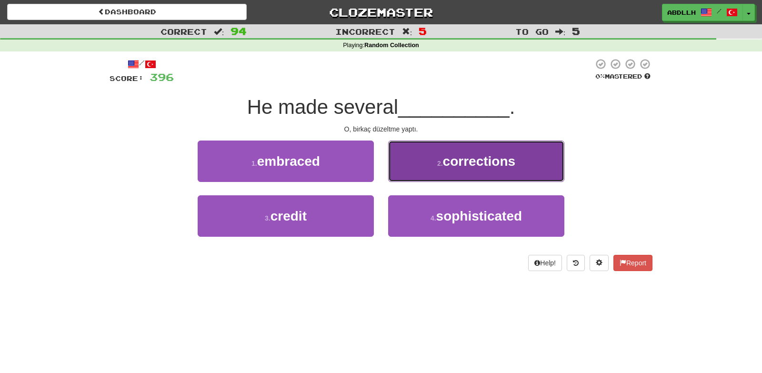
click at [410, 171] on button "2 . corrections" at bounding box center [476, 160] width 176 height 41
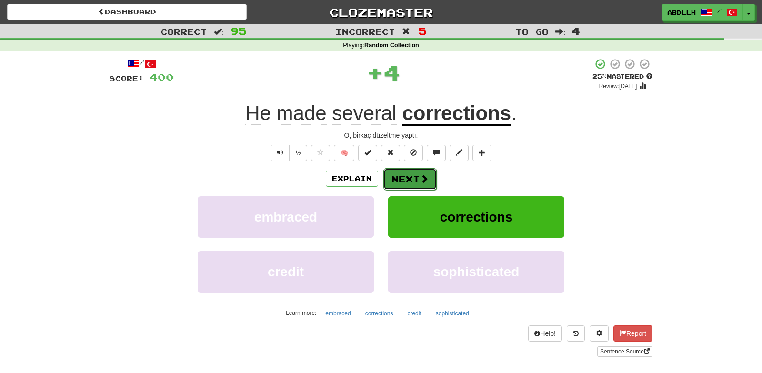
click at [396, 176] on button "Next" at bounding box center [409, 179] width 53 height 22
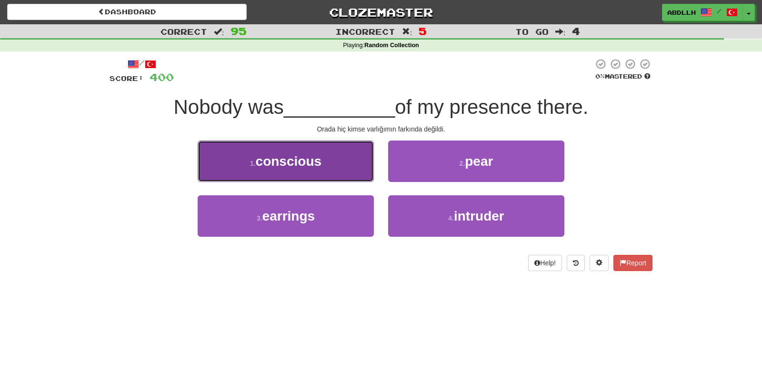
click at [330, 166] on button "1 . conscious" at bounding box center [286, 160] width 176 height 41
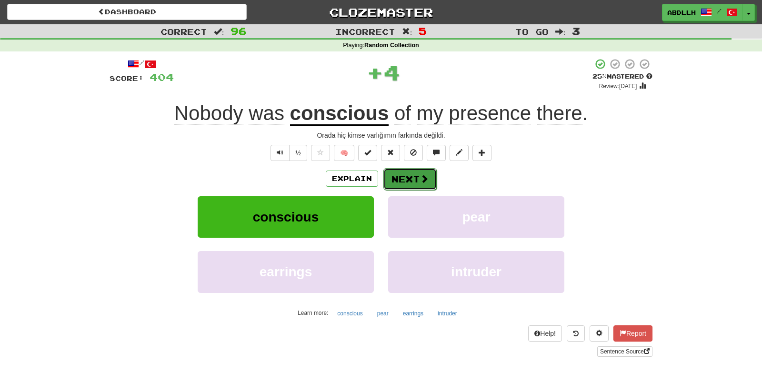
click at [396, 186] on button "Next" at bounding box center [409, 179] width 53 height 22
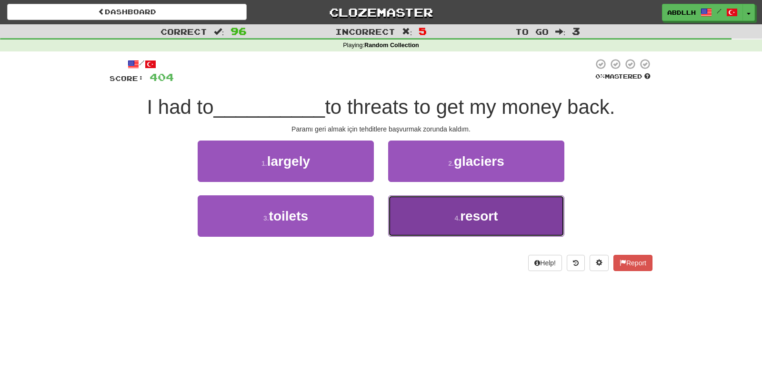
click at [436, 231] on button "4 . resort" at bounding box center [476, 215] width 176 height 41
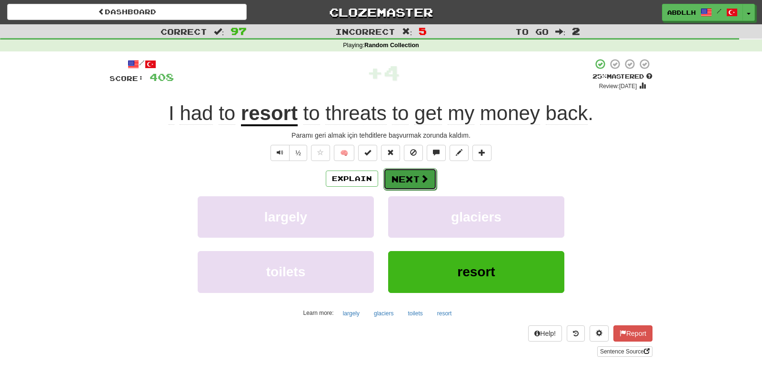
click at [409, 179] on button "Next" at bounding box center [409, 179] width 53 height 22
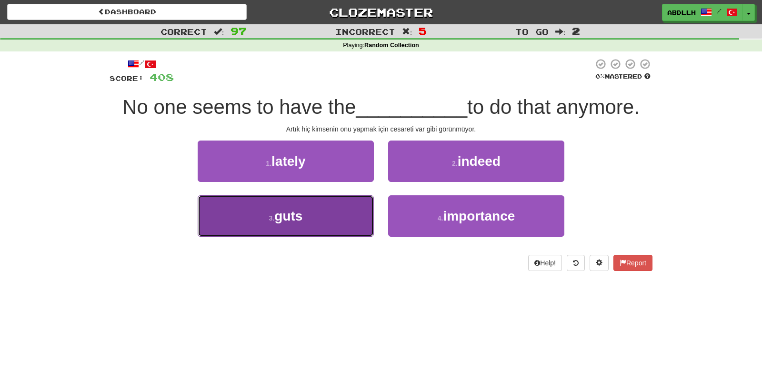
click at [339, 219] on button "3 . guts" at bounding box center [286, 215] width 176 height 41
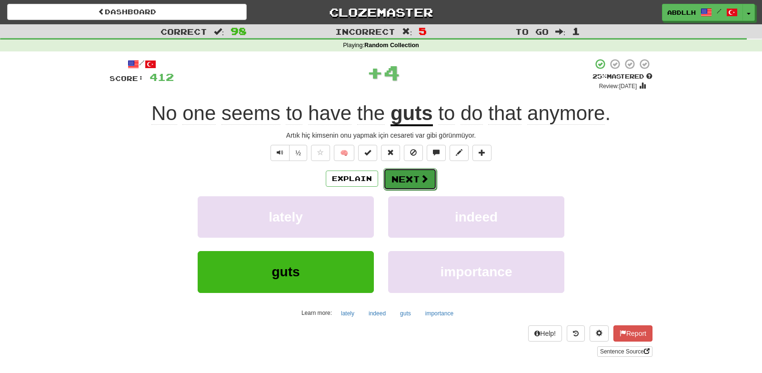
click at [409, 174] on button "Next" at bounding box center [409, 179] width 53 height 22
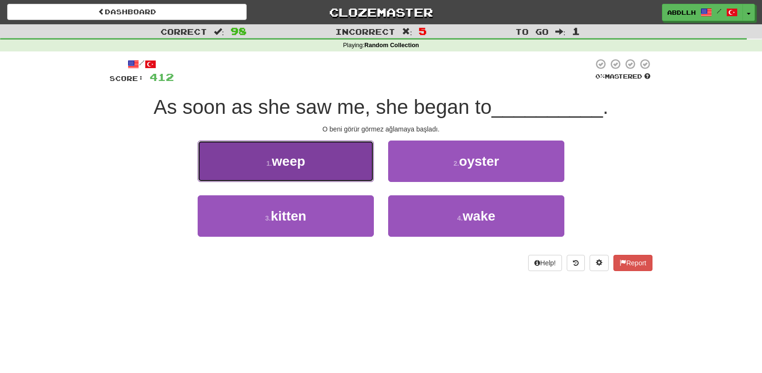
click at [331, 173] on button "1 . weep" at bounding box center [286, 160] width 176 height 41
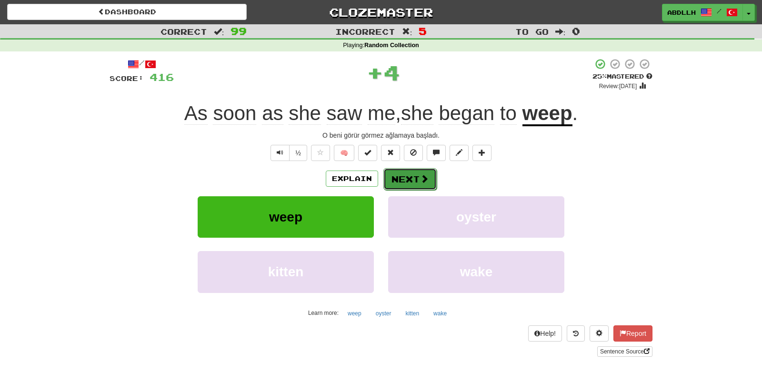
click at [409, 181] on button "Next" at bounding box center [409, 179] width 53 height 22
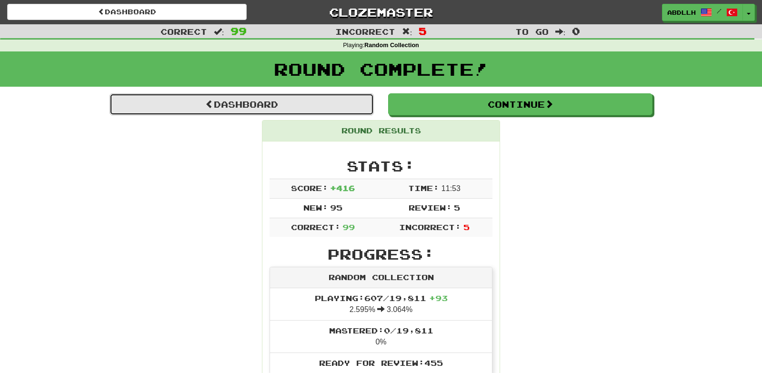
click at [313, 98] on link "Dashboard" at bounding box center [242, 104] width 264 height 22
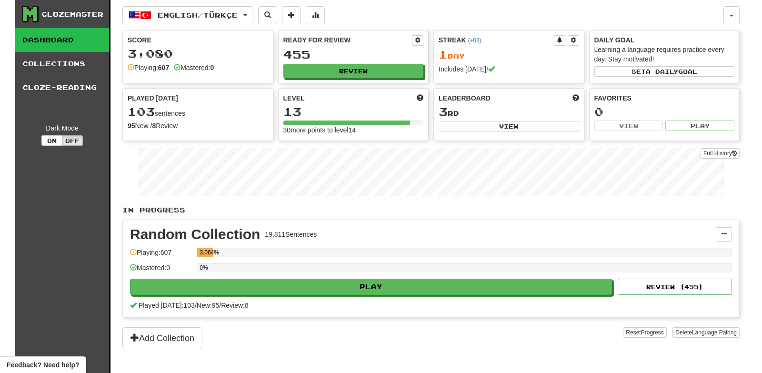
scroll to position [66, 0]
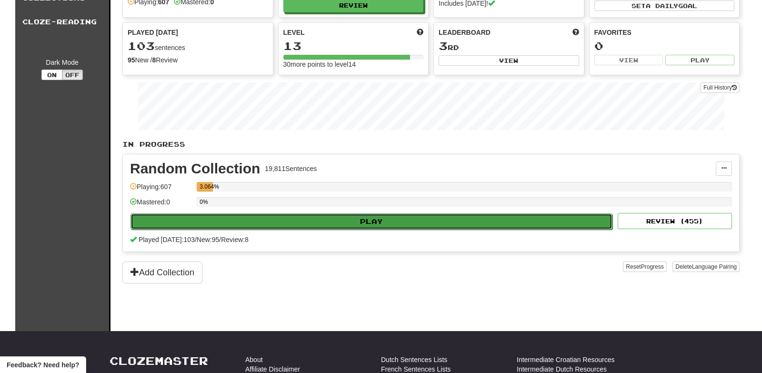
click at [330, 220] on button "Play" at bounding box center [371, 221] width 482 height 16
select select "***"
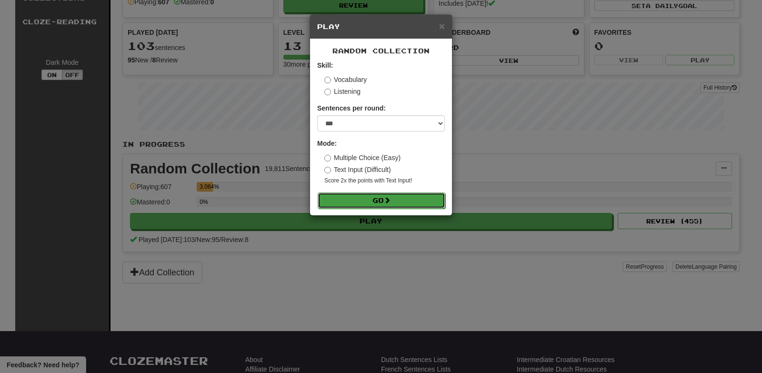
click at [367, 204] on button "Go" at bounding box center [382, 200] width 128 height 16
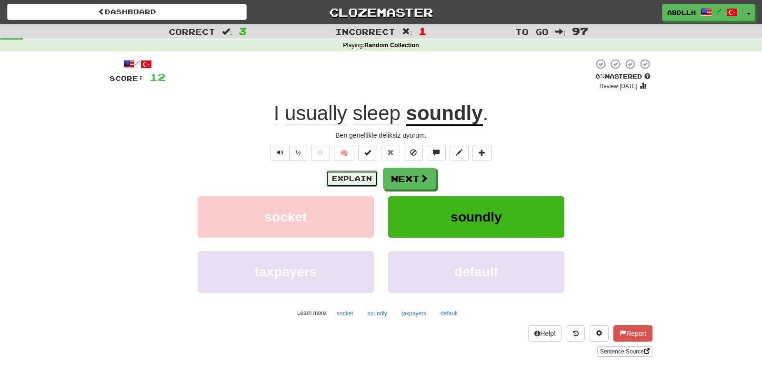
click at [350, 177] on button "Explain" at bounding box center [352, 178] width 52 height 16
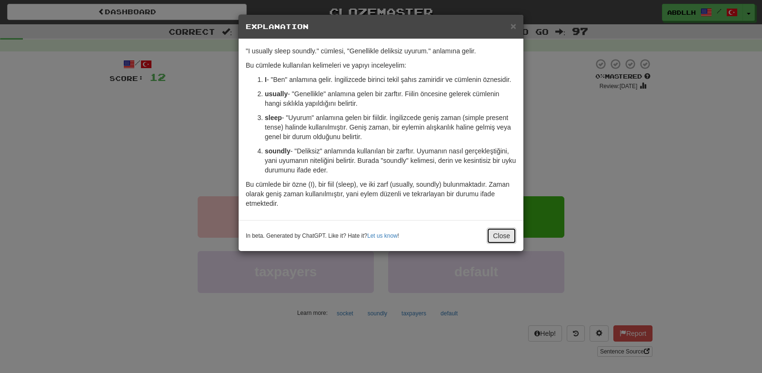
click at [508, 238] on button "Close" at bounding box center [502, 236] width 30 height 16
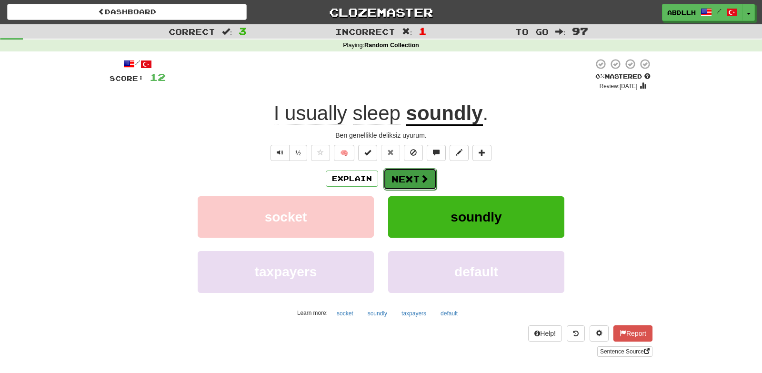
click at [413, 184] on button "Next" at bounding box center [409, 179] width 53 height 22
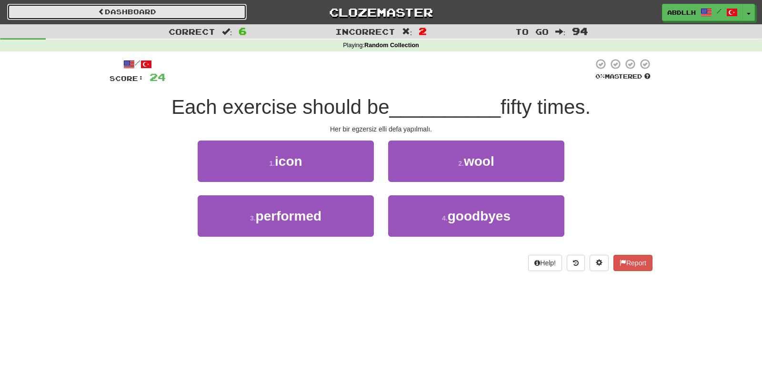
click at [88, 7] on link "Dashboard" at bounding box center [126, 12] width 239 height 16
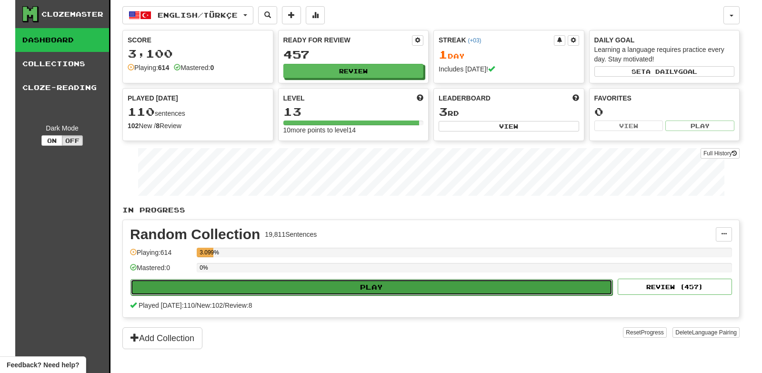
click at [342, 293] on button "Play" at bounding box center [371, 287] width 482 height 16
select select "***"
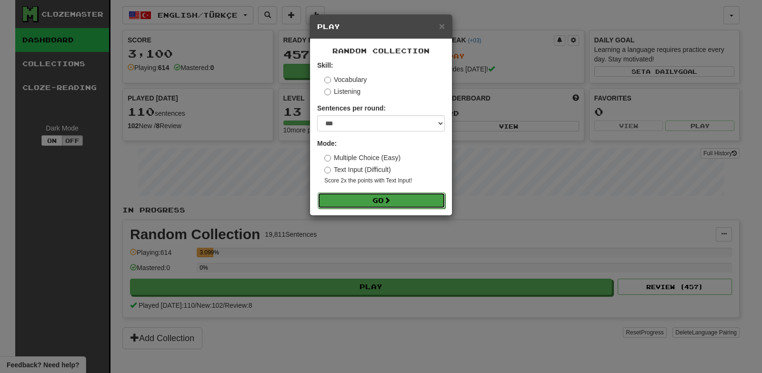
click at [377, 203] on button "Go" at bounding box center [382, 200] width 128 height 16
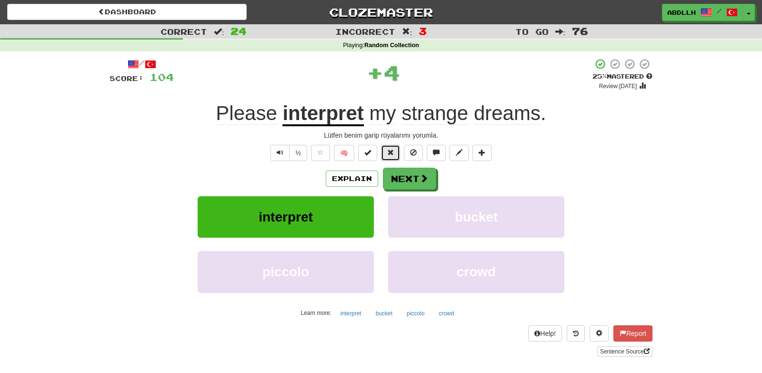
click at [390, 154] on span at bounding box center [390, 152] width 7 height 7
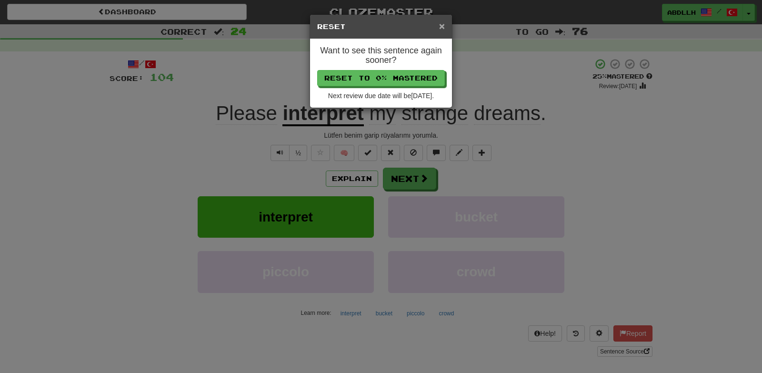
click at [442, 30] on span "×" at bounding box center [442, 25] width 6 height 11
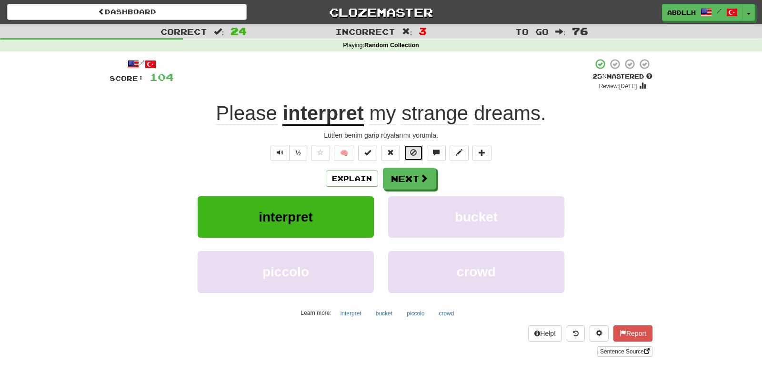
click at [415, 155] on span at bounding box center [413, 152] width 7 height 7
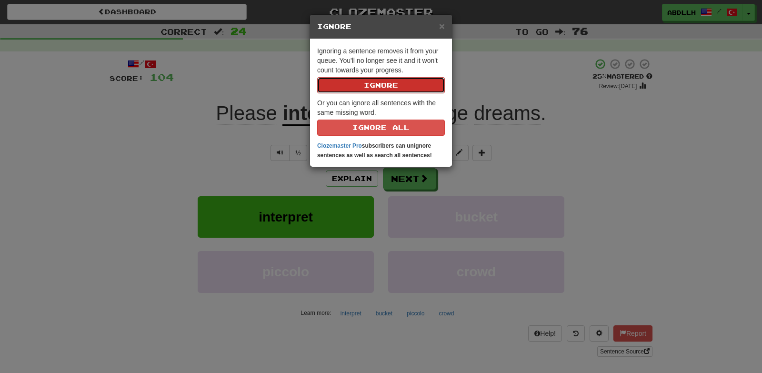
click at [373, 80] on button "Ignore" at bounding box center [381, 85] width 128 height 16
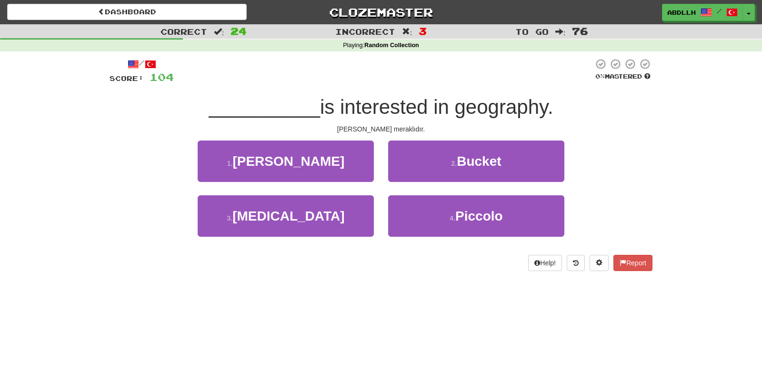
click at [619, 118] on div "__________ is interested in geography." at bounding box center [381, 107] width 543 height 26
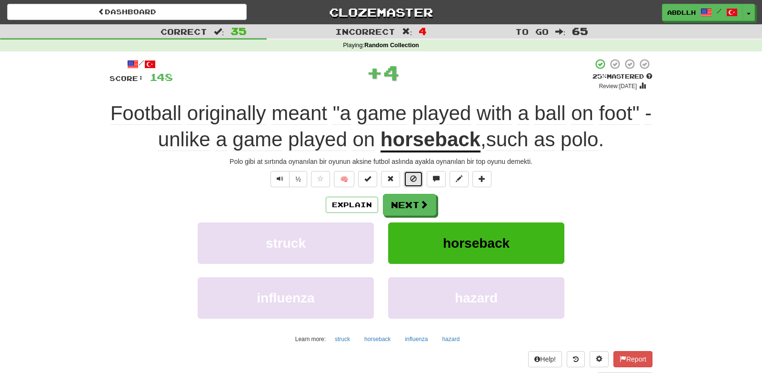
click at [414, 177] on span at bounding box center [413, 178] width 7 height 7
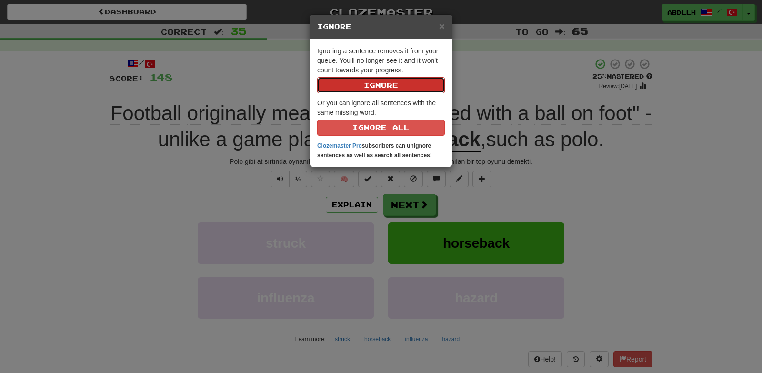
click at [378, 82] on button "Ignore" at bounding box center [381, 85] width 128 height 16
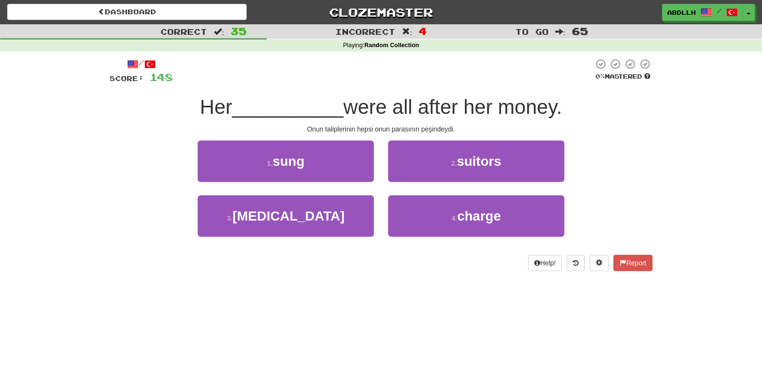
click at [619, 135] on div "/ Score: 148 0 % Mastered Her __________ were all after her money. Onun taliple…" at bounding box center [381, 164] width 543 height 213
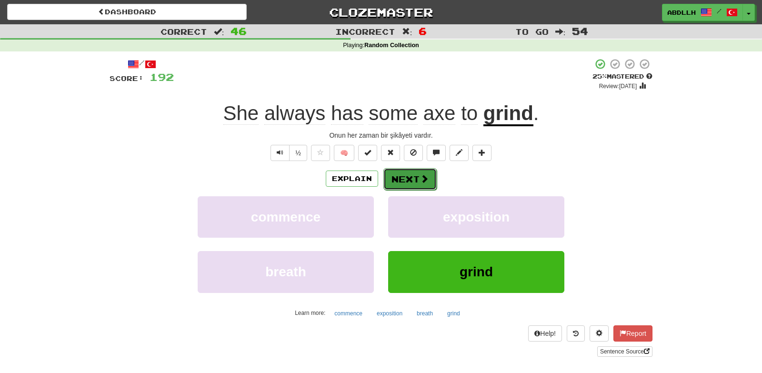
click at [408, 182] on button "Next" at bounding box center [409, 179] width 53 height 22
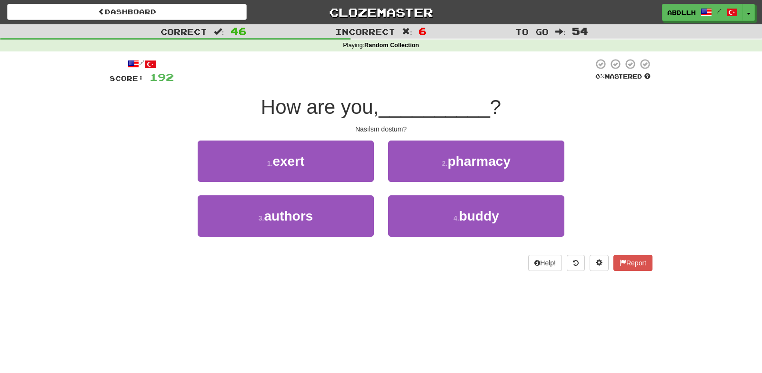
click at [151, 125] on div "Nasılsın dostum?" at bounding box center [381, 129] width 543 height 10
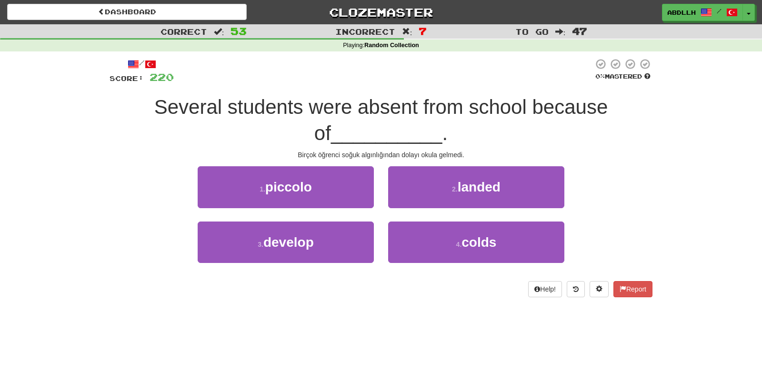
click at [224, 136] on div "Several students were absent from school because of __________ ." at bounding box center [381, 120] width 543 height 52
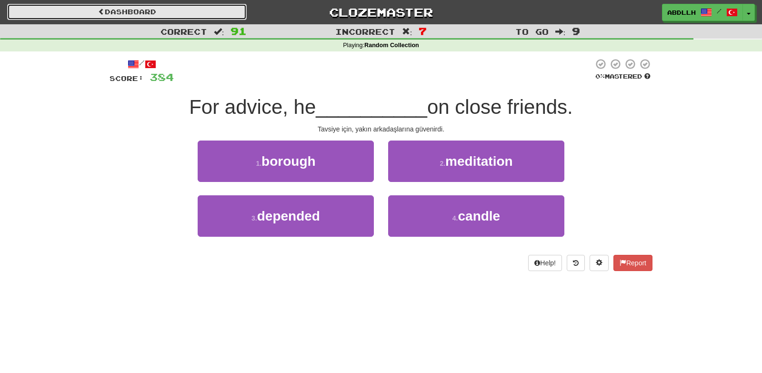
click at [157, 18] on link "Dashboard" at bounding box center [126, 12] width 239 height 16
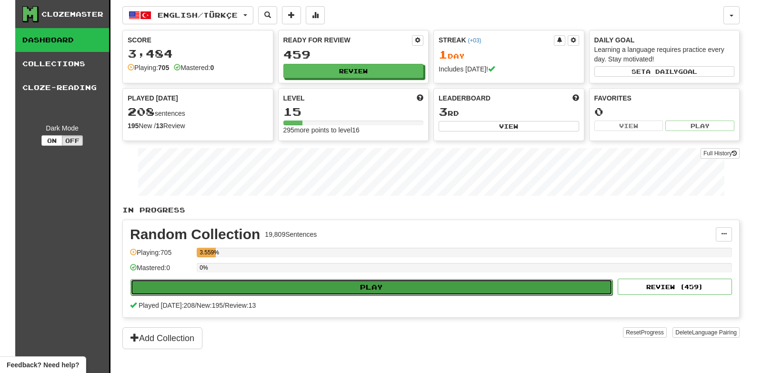
click at [398, 291] on button "Play" at bounding box center [371, 287] width 482 height 16
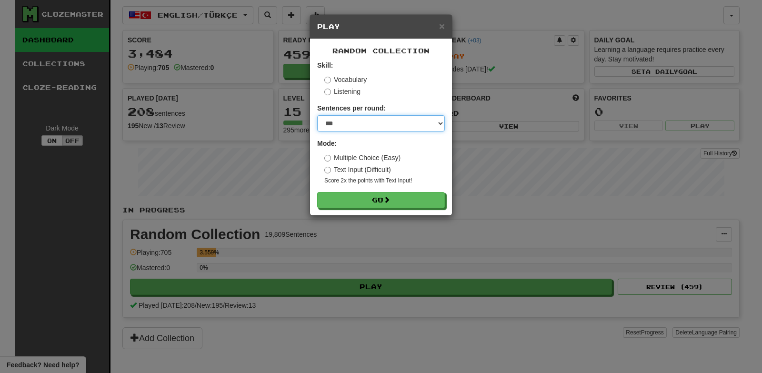
click at [317, 115] on select "* ** ** ** ** ** *** ********" at bounding box center [381, 123] width 128 height 16
select select "*"
click option "*" at bounding box center [0, 0] width 0 height 0
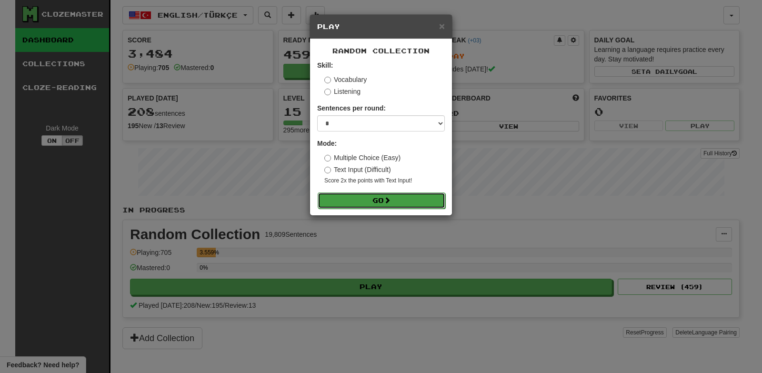
click at [392, 207] on button "Go" at bounding box center [382, 200] width 128 height 16
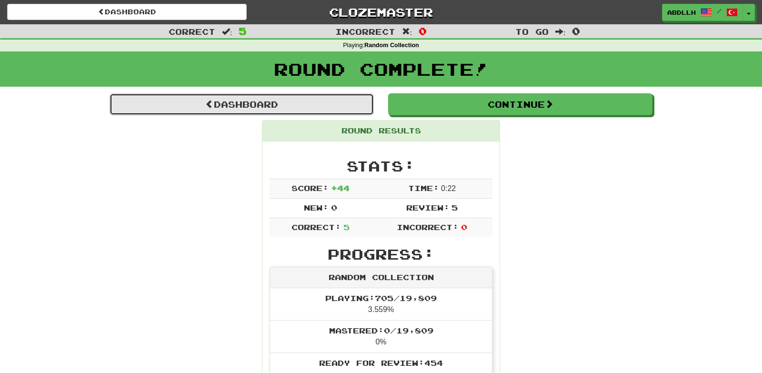
click at [346, 113] on link "Dashboard" at bounding box center [242, 104] width 264 height 22
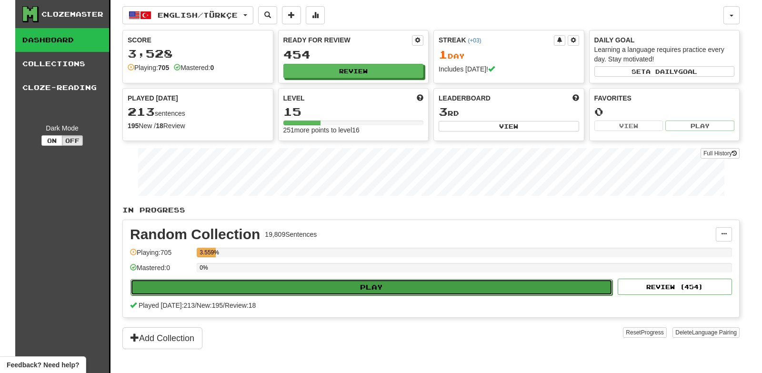
click at [339, 283] on button "Play" at bounding box center [371, 287] width 482 height 16
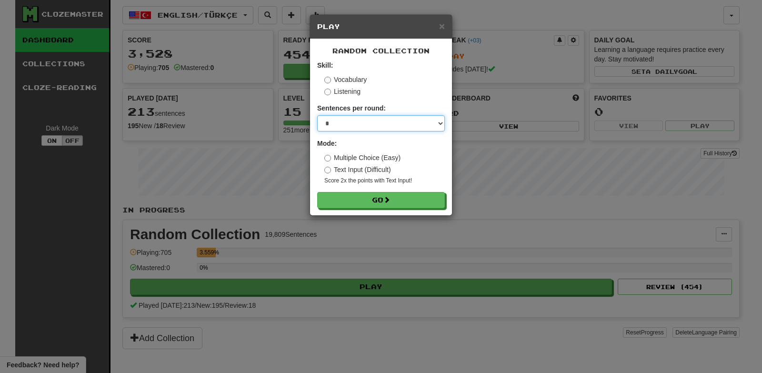
click at [317, 115] on select "* ** ** ** ** ** *** ********" at bounding box center [381, 123] width 128 height 16
select select "***"
click option "***" at bounding box center [0, 0] width 0 height 0
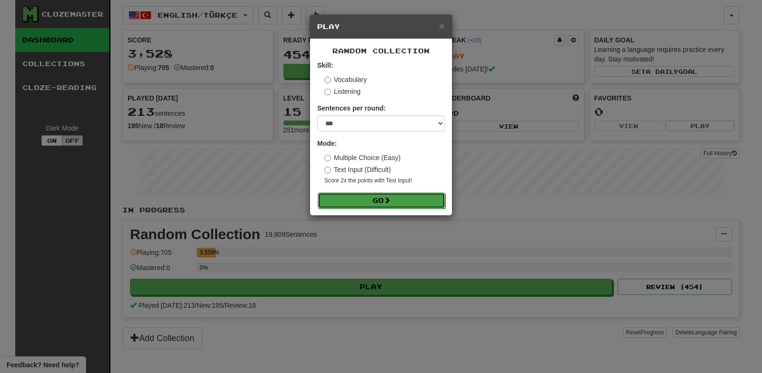
click at [364, 205] on button "Go" at bounding box center [382, 200] width 128 height 16
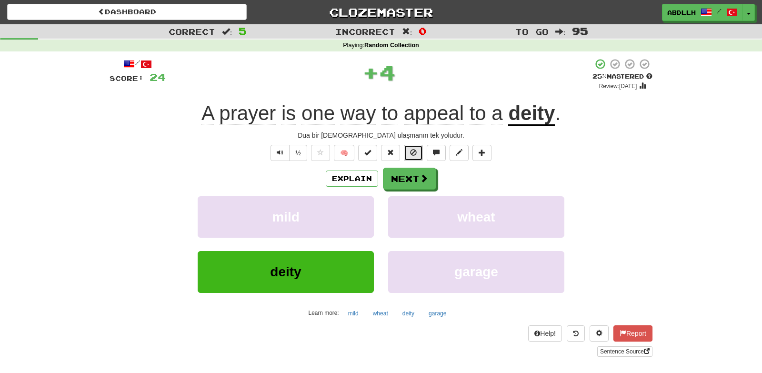
click at [414, 151] on span at bounding box center [413, 152] width 7 height 7
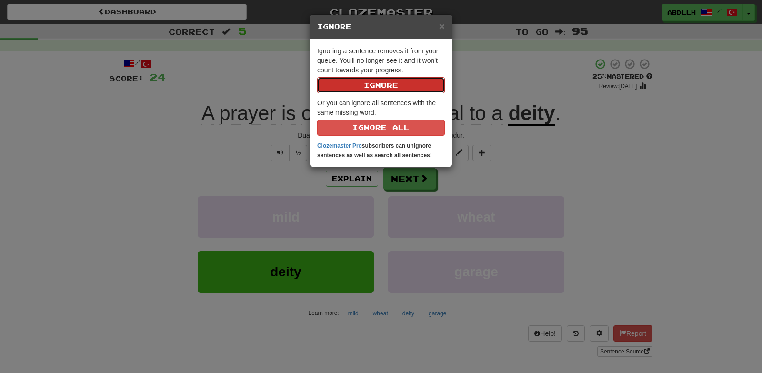
click at [375, 92] on button "Ignore" at bounding box center [381, 85] width 128 height 16
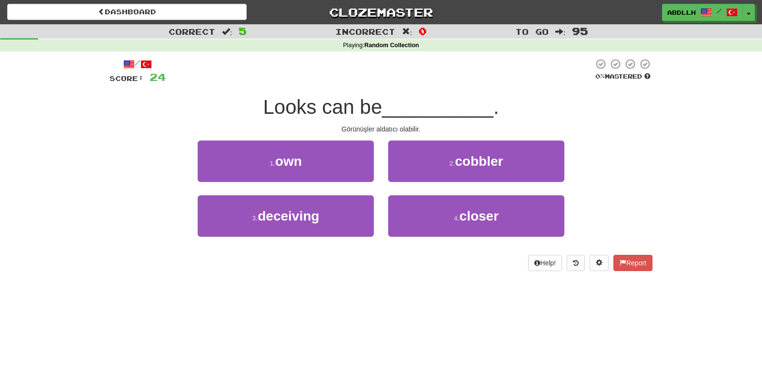
click at [137, 147] on div "1 . own 2 . cobbler" at bounding box center [380, 167] width 571 height 55
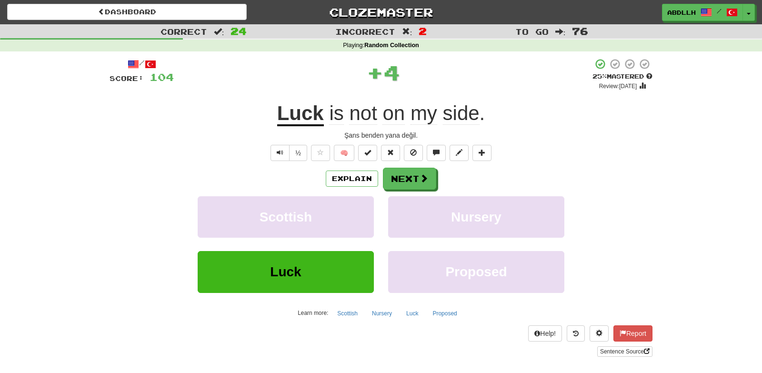
click at [158, 135] on div "Şans benden yana değil." at bounding box center [381, 135] width 543 height 10
click at [408, 155] on button at bounding box center [413, 153] width 19 height 16
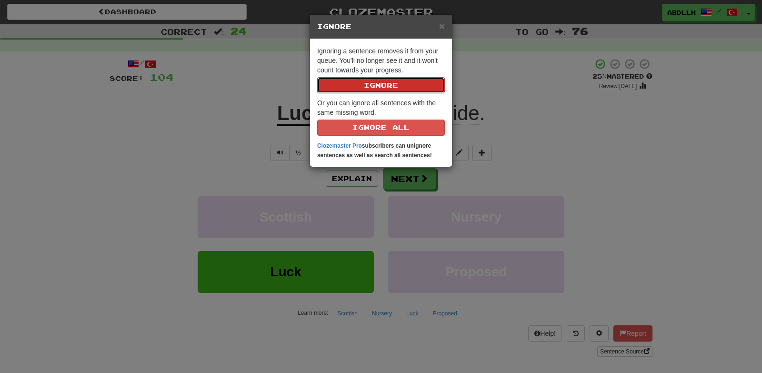
click at [364, 82] on button "Ignore" at bounding box center [381, 85] width 128 height 16
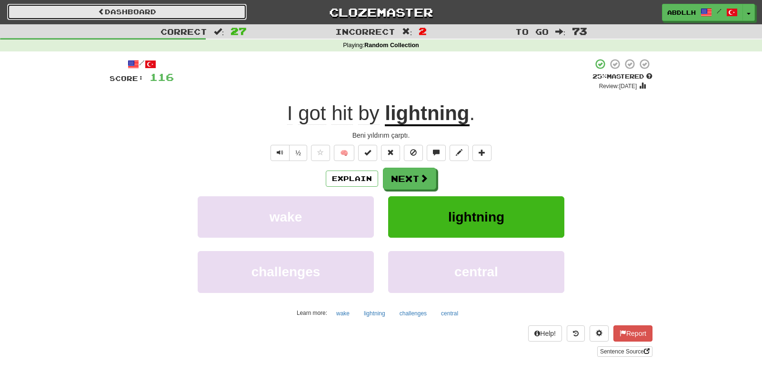
click at [145, 12] on link "Dashboard" at bounding box center [126, 12] width 239 height 16
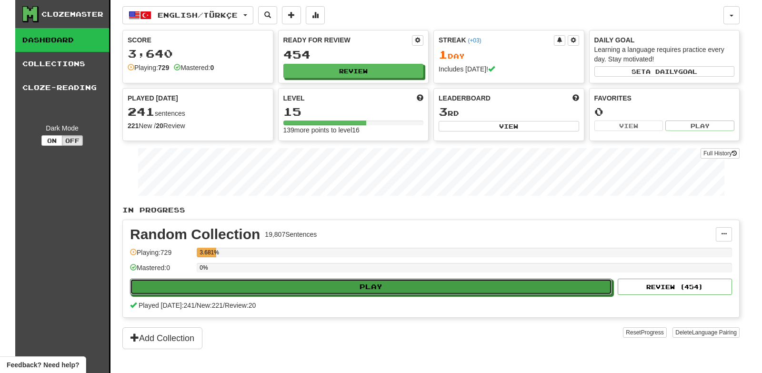
click at [391, 287] on button "Play" at bounding box center [371, 287] width 482 height 16
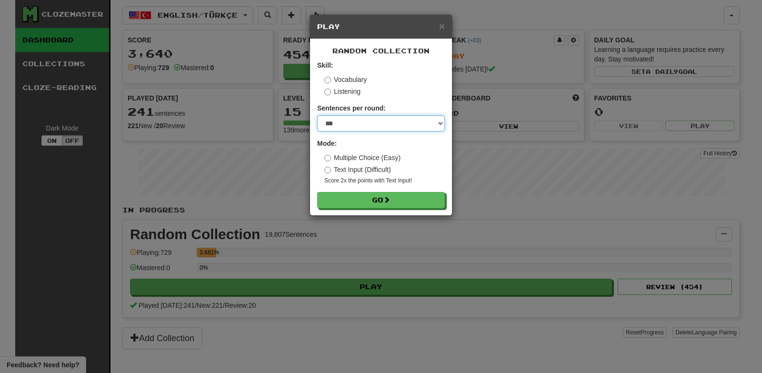
click at [317, 115] on select "* ** ** ** ** ** *** ********" at bounding box center [381, 123] width 128 height 16
select select "**"
click option "**" at bounding box center [0, 0] width 0 height 0
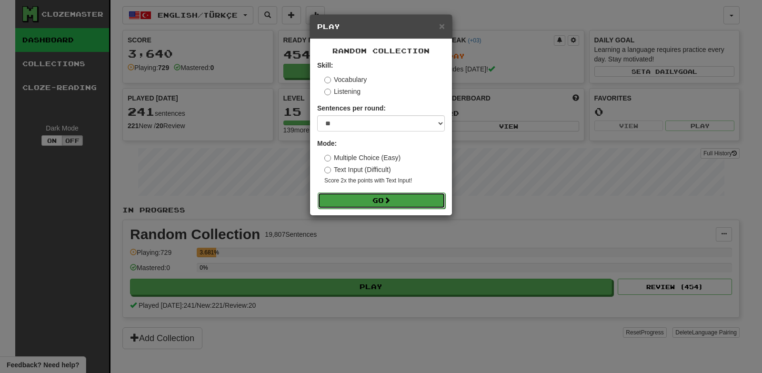
click at [374, 206] on button "Go" at bounding box center [382, 200] width 128 height 16
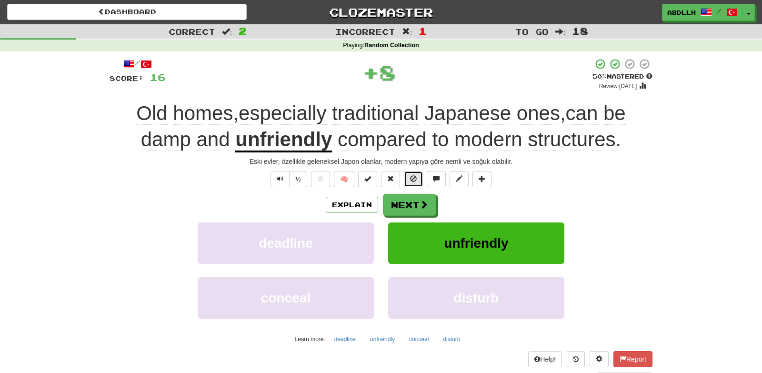
click at [413, 181] on span at bounding box center [413, 178] width 7 height 7
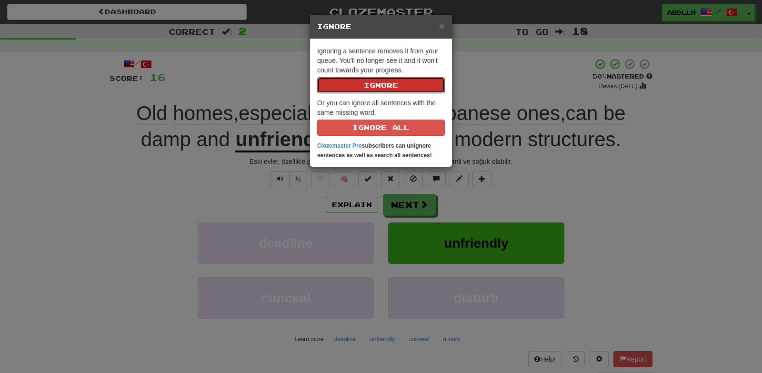
click at [378, 88] on button "Ignore" at bounding box center [381, 85] width 128 height 16
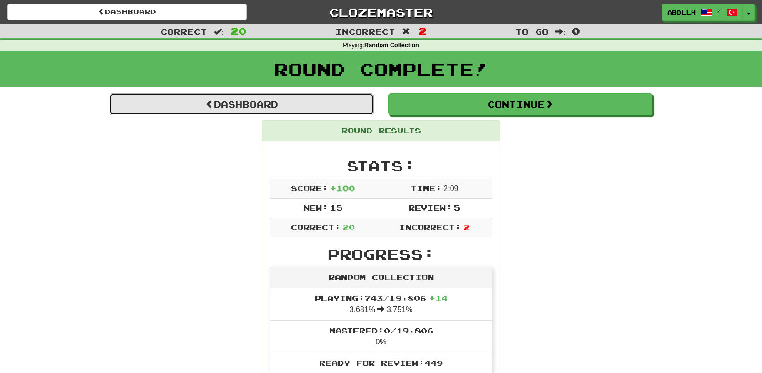
click at [321, 106] on link "Dashboard" at bounding box center [242, 104] width 264 height 22
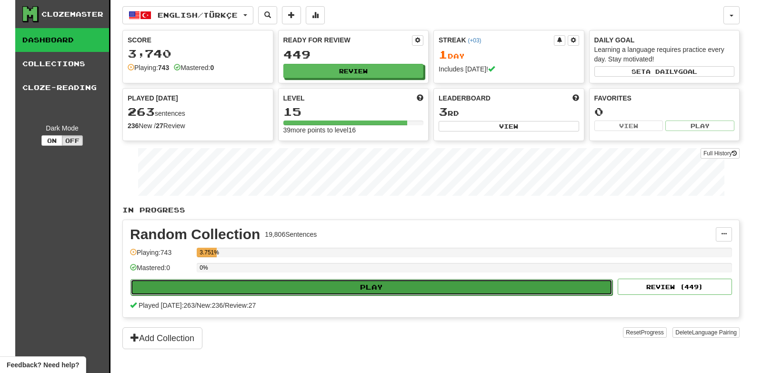
click at [379, 290] on button "Play" at bounding box center [371, 287] width 482 height 16
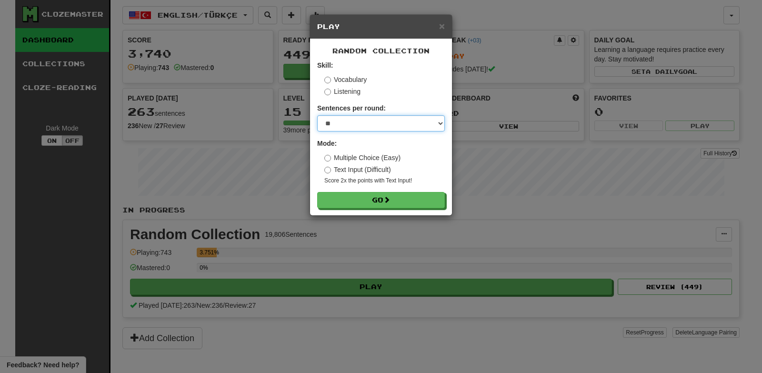
click at [317, 115] on select "* ** ** ** ** ** *** ********" at bounding box center [381, 123] width 128 height 16
select select "**"
click option "**" at bounding box center [0, 0] width 0 height 0
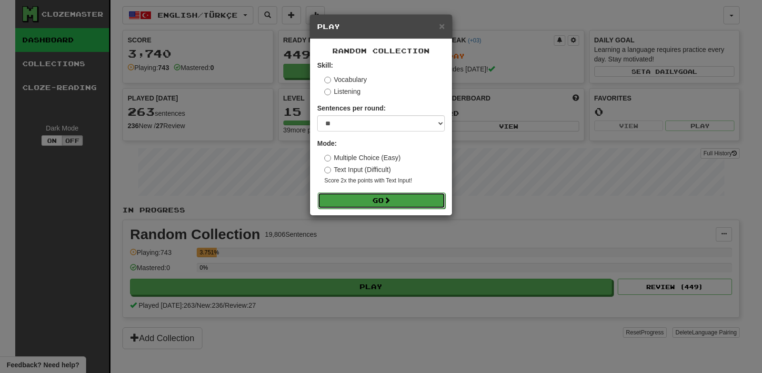
click at [381, 205] on button "Go" at bounding box center [382, 200] width 128 height 16
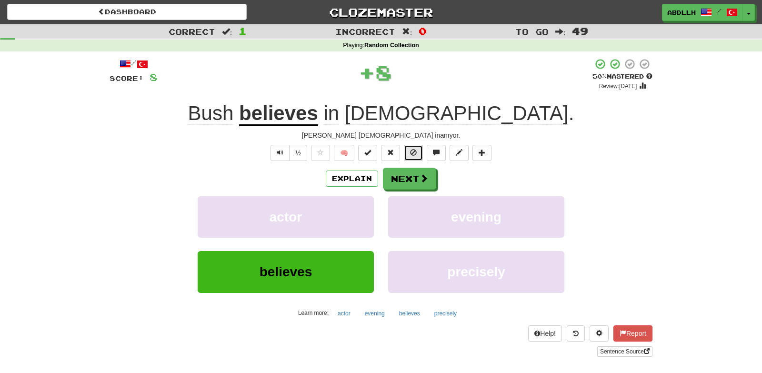
click at [417, 155] on button at bounding box center [413, 153] width 19 height 16
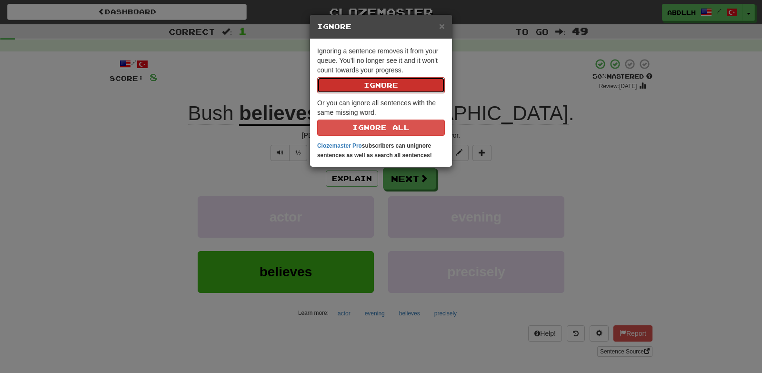
click at [383, 88] on button "Ignore" at bounding box center [381, 85] width 128 height 16
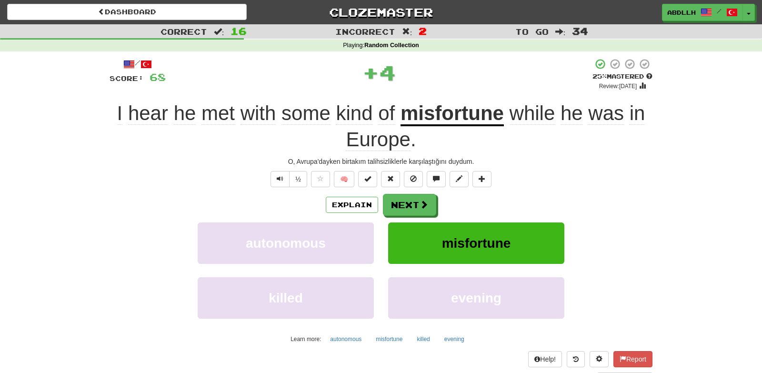
click at [648, 149] on div "I hear he met with some kind of misfortune while he was in Europe ." at bounding box center [381, 126] width 543 height 52
click at [409, 186] on button at bounding box center [413, 179] width 19 height 16
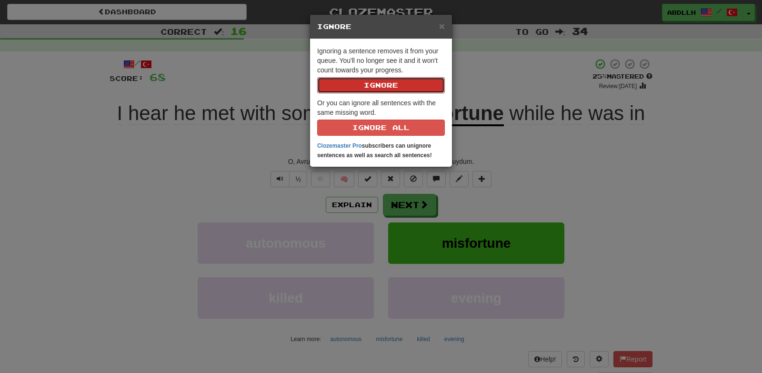
click at [371, 79] on button "Ignore" at bounding box center [381, 85] width 128 height 16
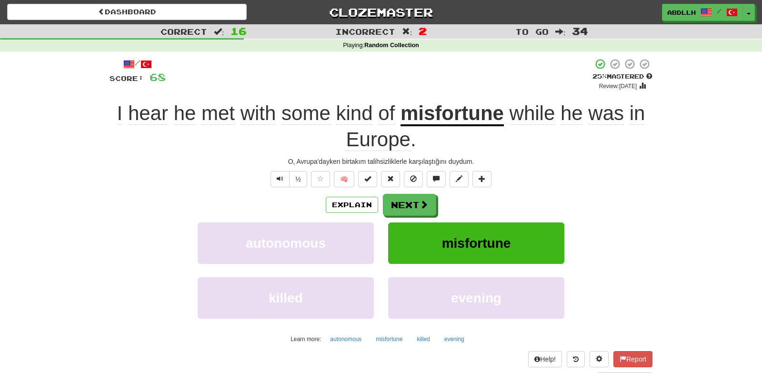
click at [570, 152] on div "I hear he met with some kind of misfortune while he was in Europe ." at bounding box center [381, 126] width 543 height 52
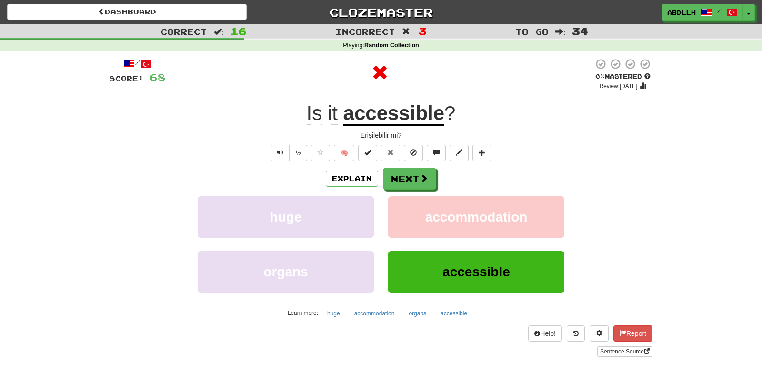
click at [584, 131] on div "Erişilebilir mi?" at bounding box center [381, 135] width 543 height 10
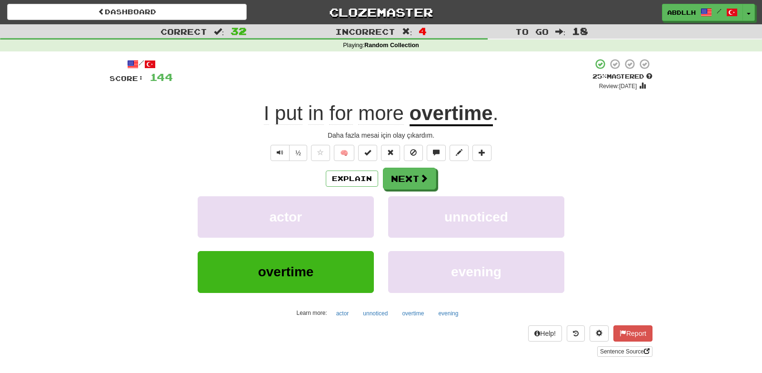
click at [584, 131] on div "Daha fazla mesai için olay çıkardım." at bounding box center [381, 135] width 543 height 10
click at [352, 179] on button "Explain" at bounding box center [352, 178] width 52 height 16
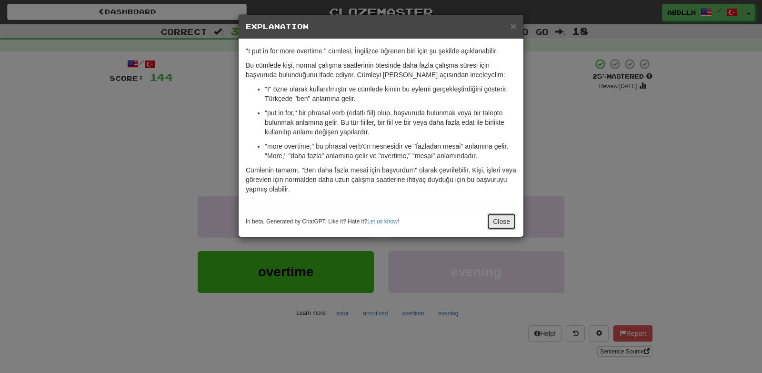
click at [490, 223] on button "Close" at bounding box center [502, 221] width 30 height 16
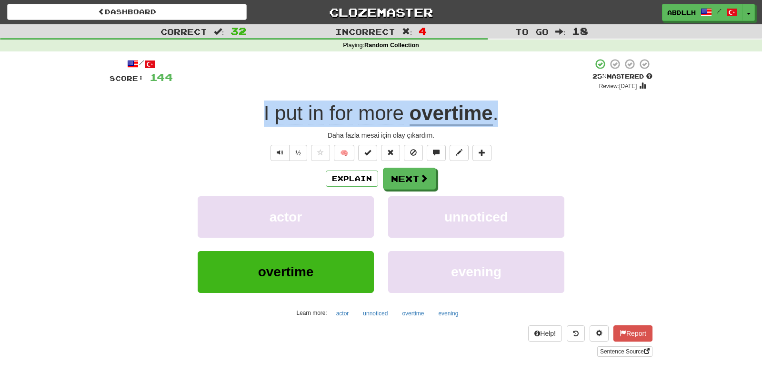
drag, startPoint x: 522, startPoint y: 115, endPoint x: 261, endPoint y: 105, distance: 260.6
click at [256, 104] on div "I put in for more overtime ." at bounding box center [381, 113] width 543 height 26
copy div "I put in for more overtime ."
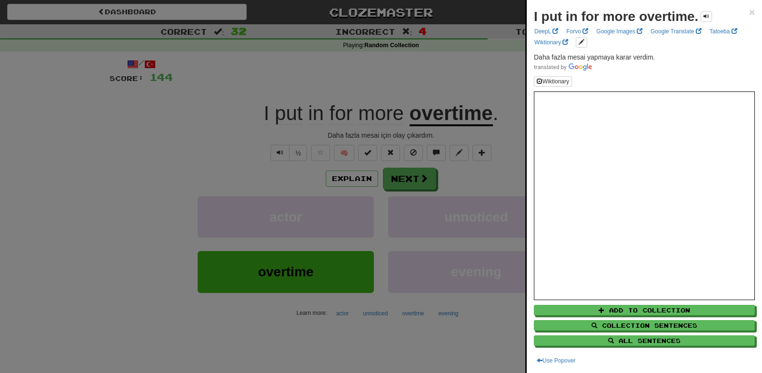
click at [755, 14] on div "I put in for more overtime. × DeepL Forvo Google Images Google Translate Tatoeb…" at bounding box center [644, 186] width 235 height 373
click at [752, 12] on span "×" at bounding box center [752, 12] width 6 height 11
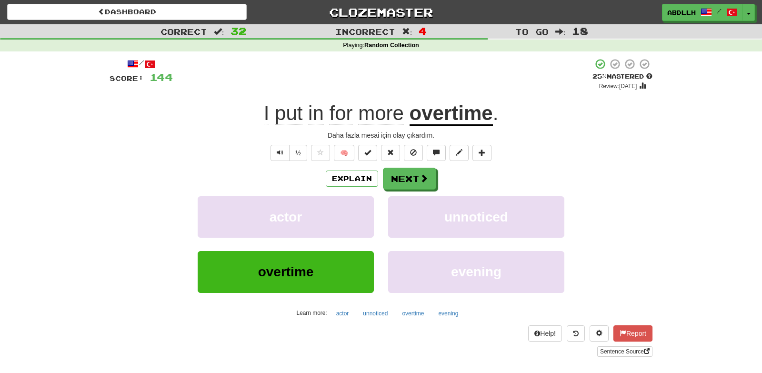
click at [559, 164] on div "/ Score: 144 + 4 25 % Mastered Review: 2025-08-17 I put in for more overtime . …" at bounding box center [381, 207] width 543 height 299
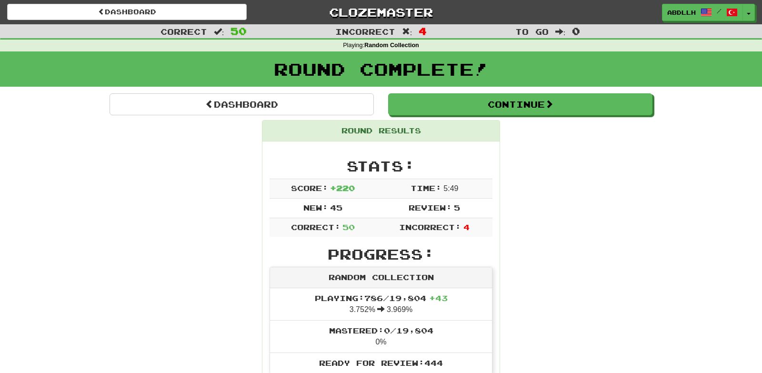
click at [289, 92] on div "Round Complete!" at bounding box center [381, 72] width 762 height 42
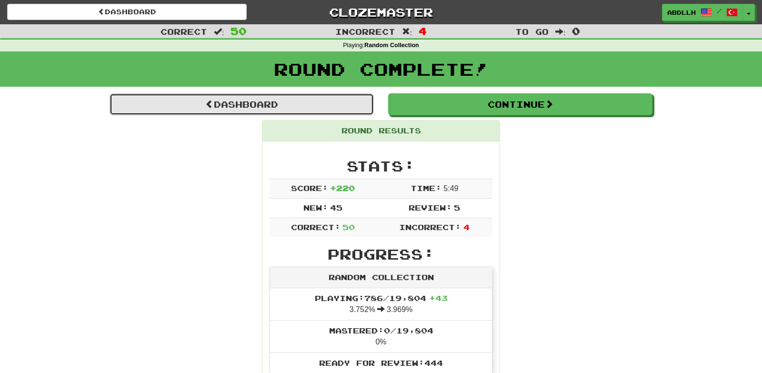
click at [282, 103] on link "Dashboard" at bounding box center [242, 104] width 264 height 22
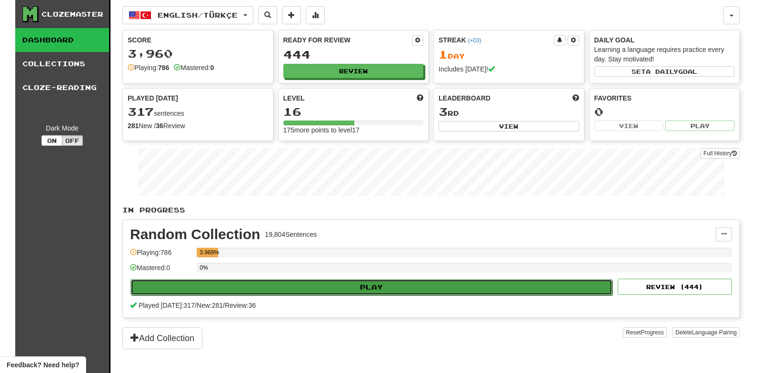
click at [361, 282] on button "Play" at bounding box center [371, 287] width 482 height 16
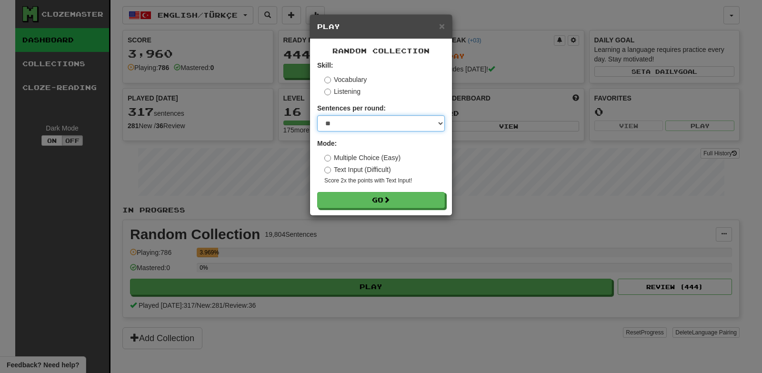
click at [317, 115] on select "* ** ** ** ** ** *** ********" at bounding box center [381, 123] width 128 height 16
select select "*"
click option "*" at bounding box center [0, 0] width 0 height 0
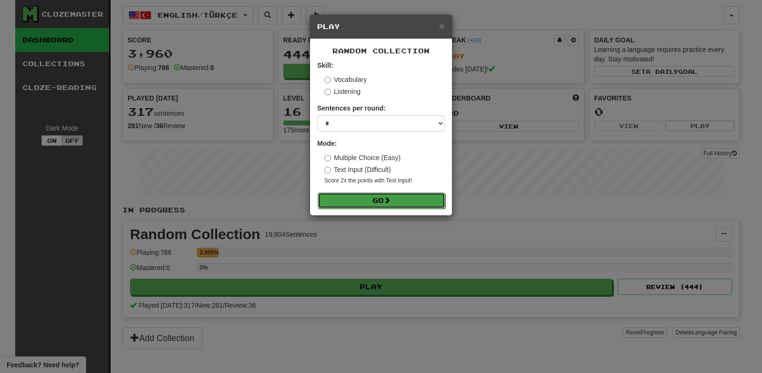
click at [375, 199] on button "Go" at bounding box center [382, 200] width 128 height 16
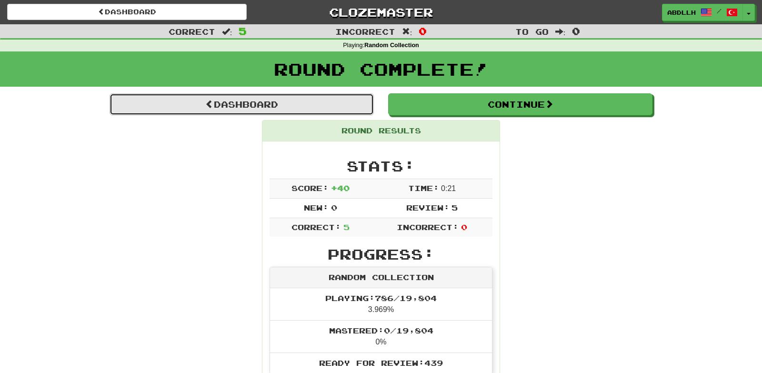
click at [255, 105] on link "Dashboard" at bounding box center [242, 104] width 264 height 22
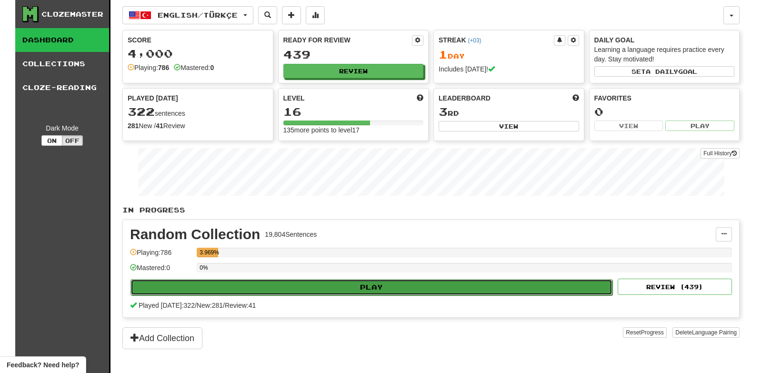
click at [384, 287] on button "Play" at bounding box center [371, 287] width 482 height 16
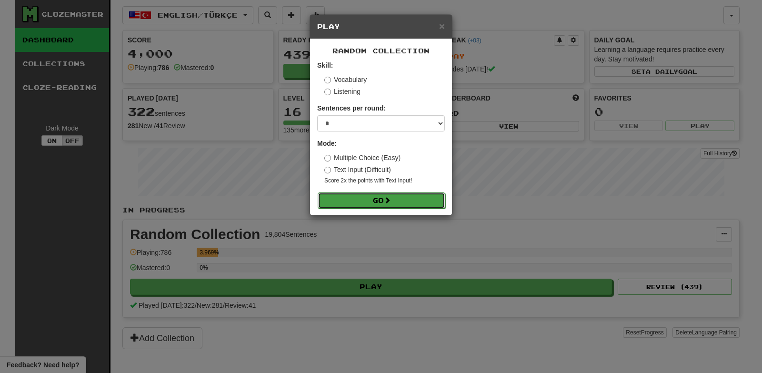
click at [380, 198] on button "Go" at bounding box center [382, 200] width 128 height 16
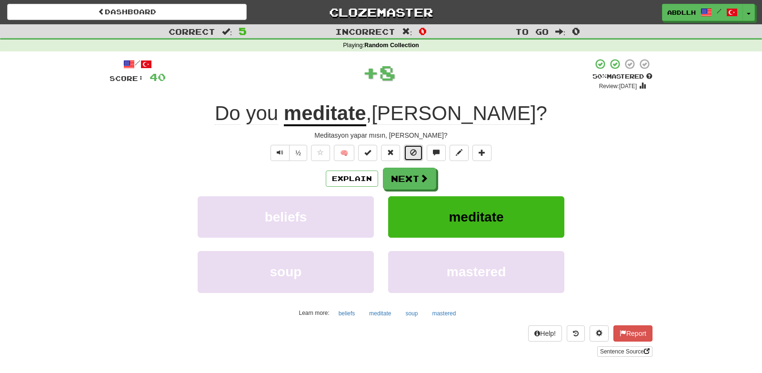
click at [413, 155] on span at bounding box center [413, 152] width 7 height 7
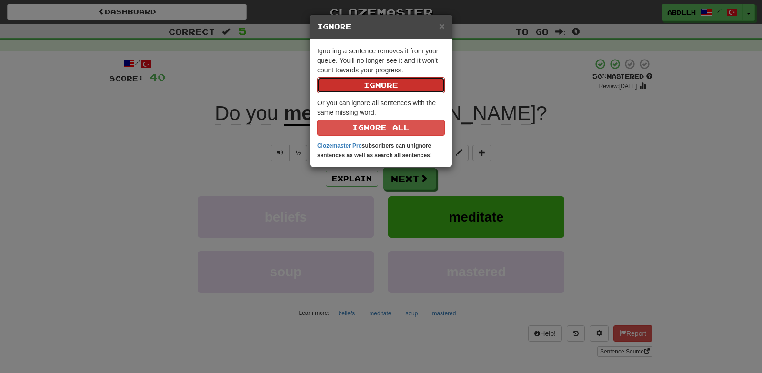
click at [375, 83] on button "Ignore" at bounding box center [381, 85] width 128 height 16
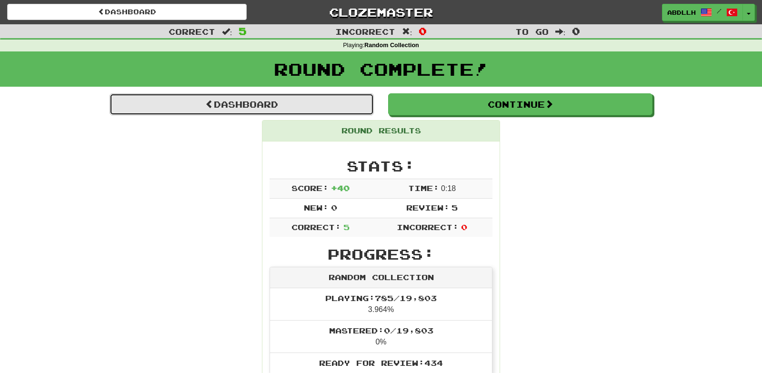
click at [339, 98] on link "Dashboard" at bounding box center [242, 104] width 264 height 22
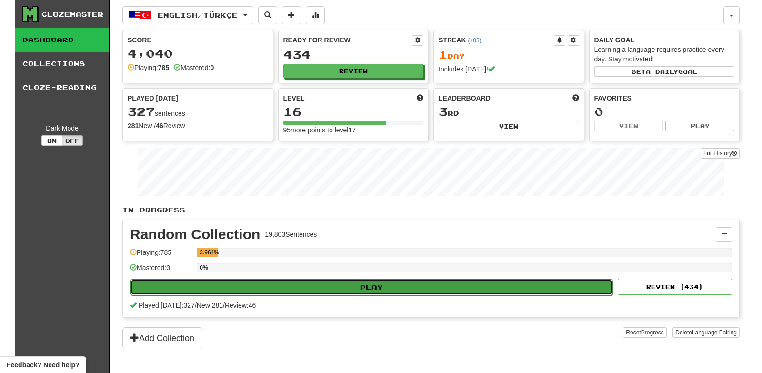
click at [374, 286] on button "Play" at bounding box center [371, 287] width 482 height 16
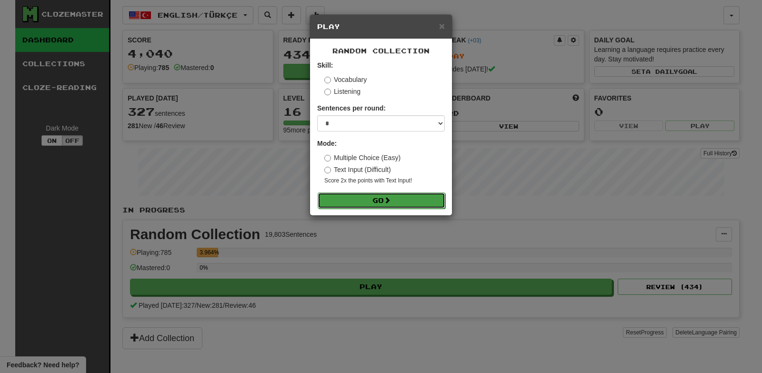
click at [385, 199] on button "Go" at bounding box center [382, 200] width 128 height 16
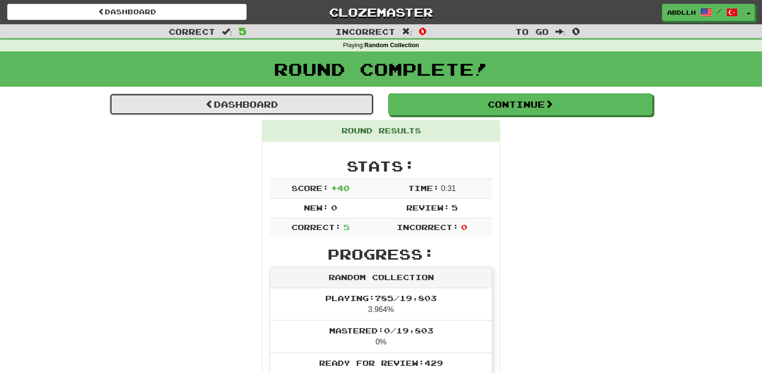
click at [281, 109] on link "Dashboard" at bounding box center [242, 104] width 264 height 22
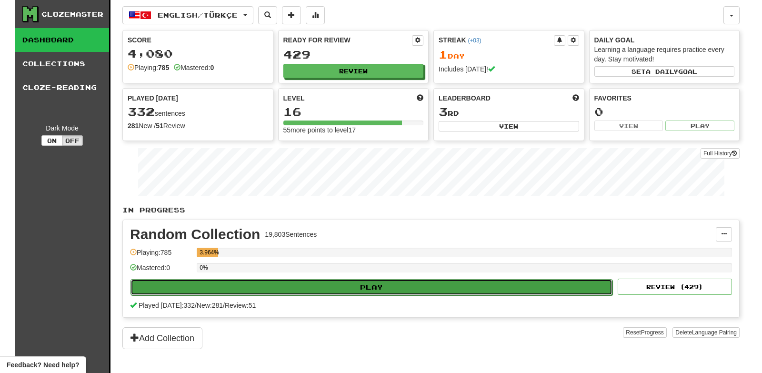
click at [333, 287] on button "Play" at bounding box center [371, 287] width 482 height 16
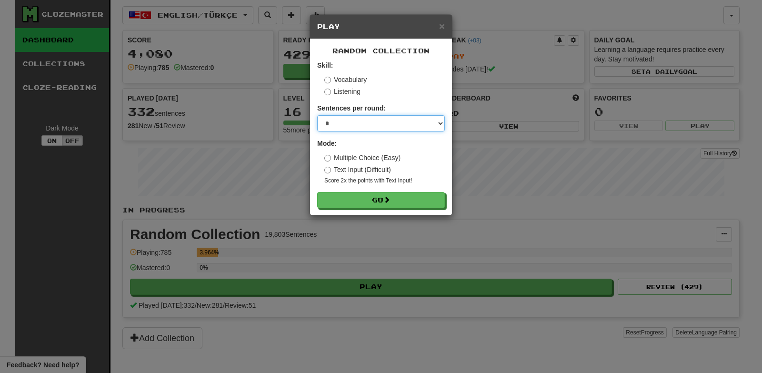
click at [317, 115] on select "* ** ** ** ** ** *** ********" at bounding box center [381, 123] width 128 height 16
select select "**"
click option "**" at bounding box center [0, 0] width 0 height 0
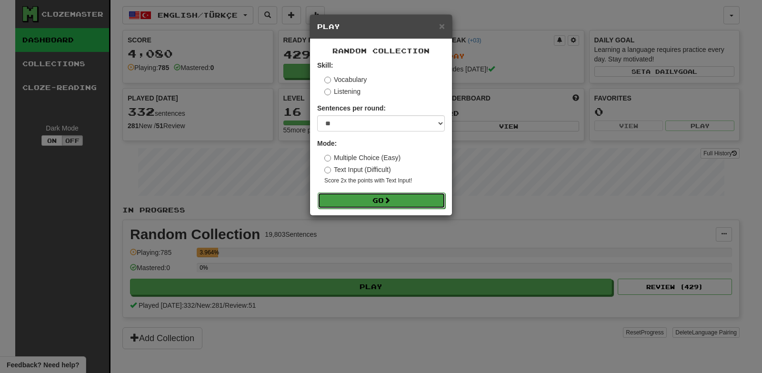
click at [372, 196] on button "Go" at bounding box center [382, 200] width 128 height 16
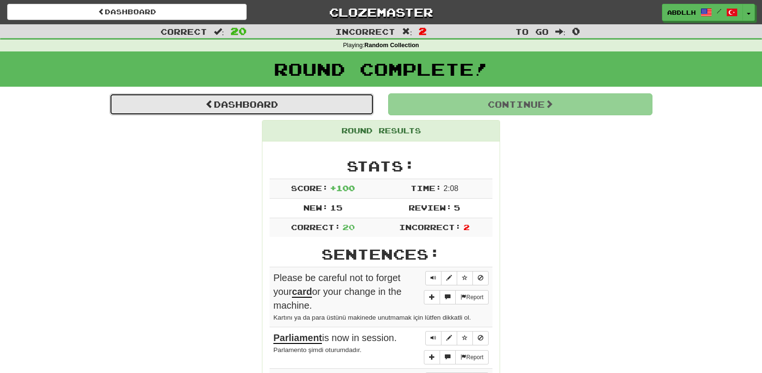
click at [270, 115] on link "Dashboard" at bounding box center [242, 104] width 264 height 22
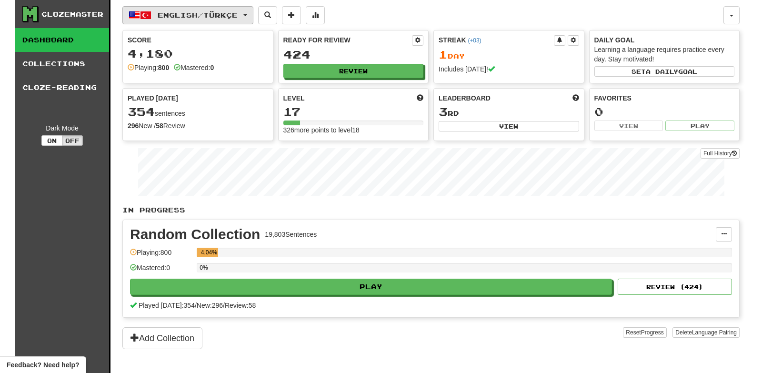
click at [236, 12] on span "English / Türkçe" at bounding box center [198, 15] width 80 height 8
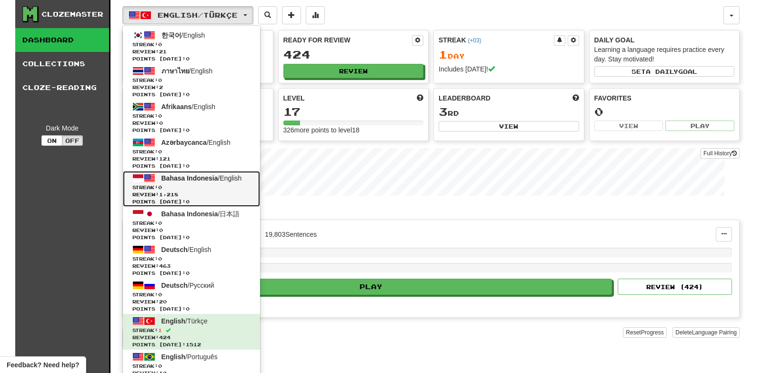
click at [216, 184] on link "Bahasa Indonesia / English Streak: 0 Review: 1,218 Points [DATE]: 0" at bounding box center [191, 189] width 137 height 36
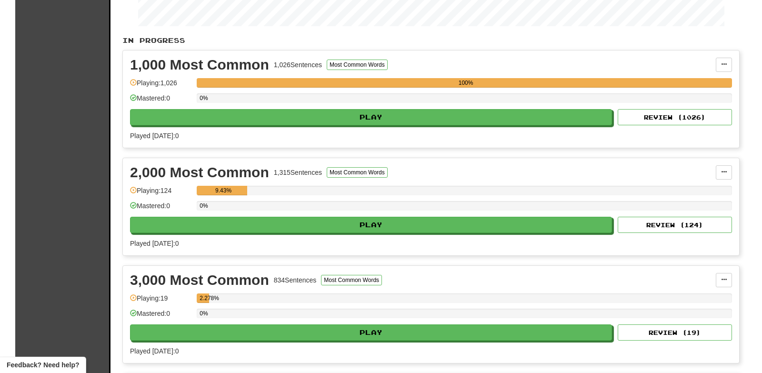
scroll to position [197, 0]
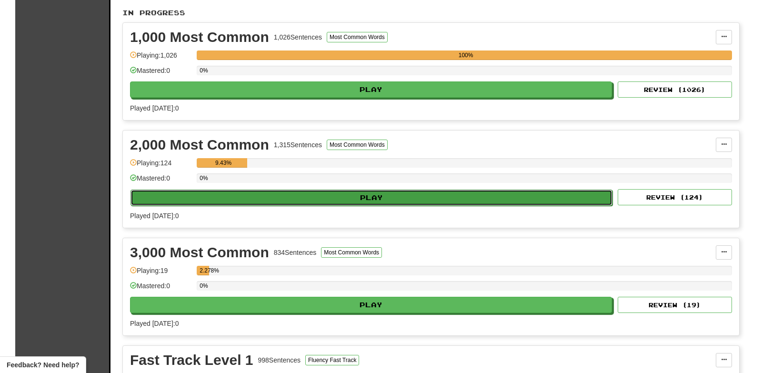
click at [369, 200] on button "Play" at bounding box center [371, 197] width 482 height 16
select select "**"
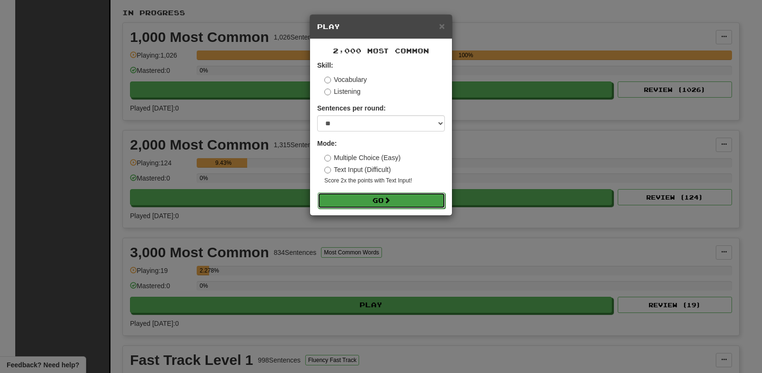
click at [381, 207] on button "Go" at bounding box center [382, 200] width 128 height 16
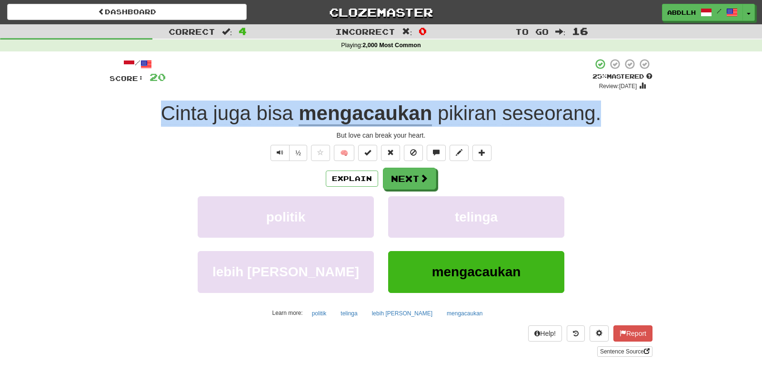
drag, startPoint x: 143, startPoint y: 111, endPoint x: 647, endPoint y: 120, distance: 504.3
click at [647, 120] on div "Cinta juga bisa mengacaukan pikiran seseorang ." at bounding box center [381, 113] width 543 height 26
copy div "Cinta juga bisa mengacaukan pikiran seseorang ."
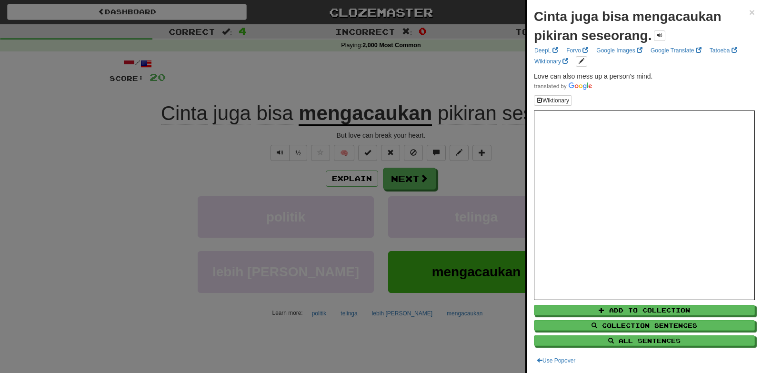
click at [162, 181] on div at bounding box center [381, 186] width 762 height 373
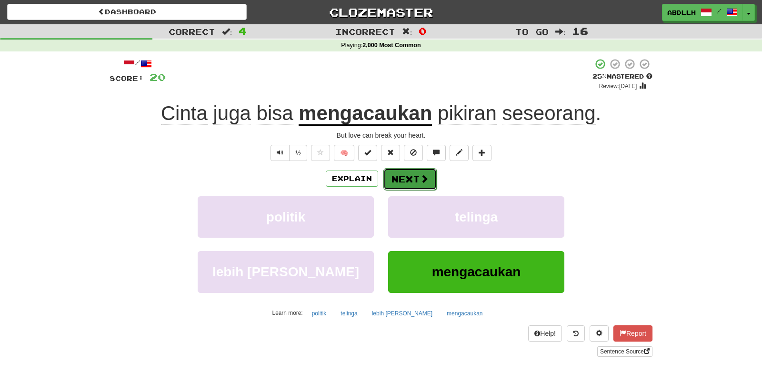
click at [419, 180] on button "Next" at bounding box center [409, 179] width 53 height 22
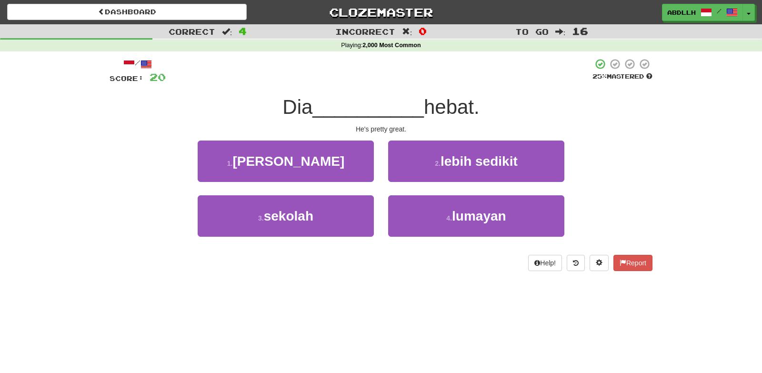
click at [619, 167] on div "1 . dokter hewan 2 . lebih sedikit" at bounding box center [380, 167] width 571 height 55
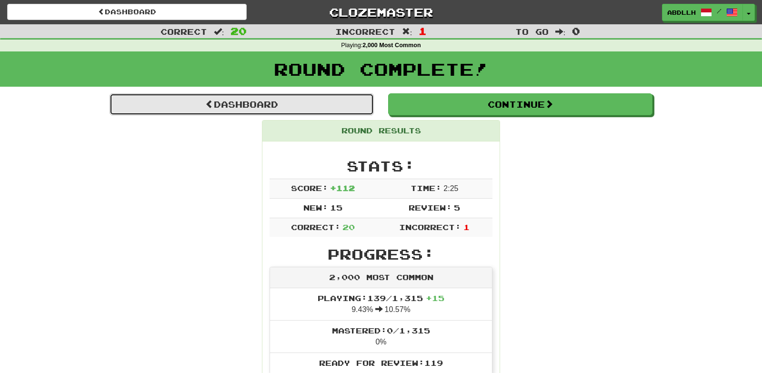
click at [266, 100] on link "Dashboard" at bounding box center [242, 104] width 264 height 22
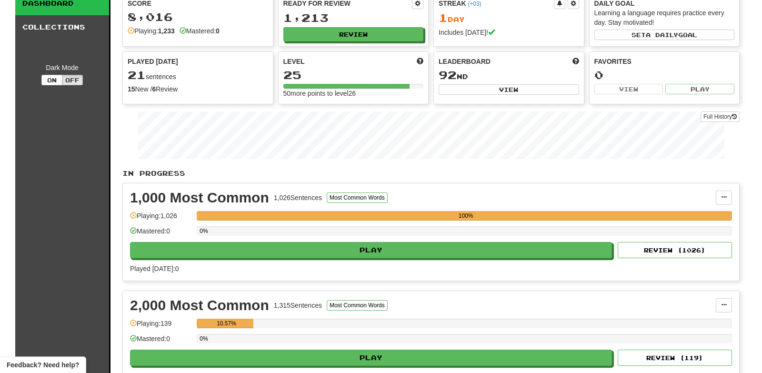
scroll to position [66, 0]
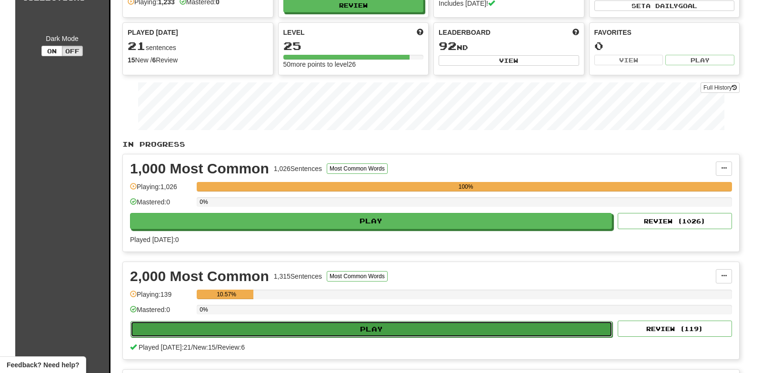
click at [390, 323] on button "Play" at bounding box center [371, 329] width 482 height 16
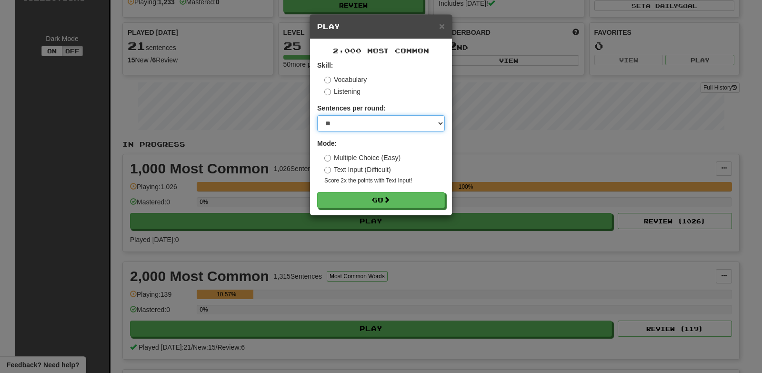
click at [317, 115] on select "* ** ** ** ** ** *** ********" at bounding box center [381, 123] width 128 height 16
select select "***"
click option "***" at bounding box center [0, 0] width 0 height 0
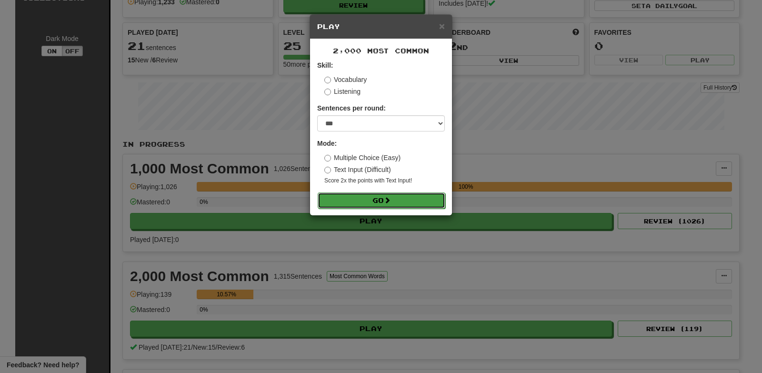
click at [363, 206] on button "Go" at bounding box center [382, 200] width 128 height 16
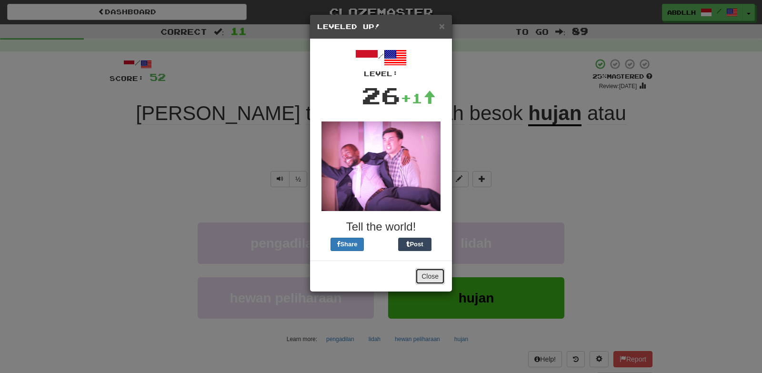
click at [430, 280] on button "Close" at bounding box center [430, 276] width 30 height 16
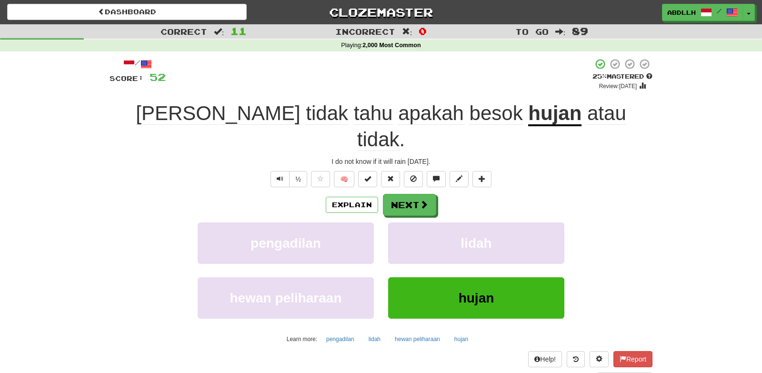
click at [637, 171] on div "½ 🧠" at bounding box center [381, 179] width 543 height 16
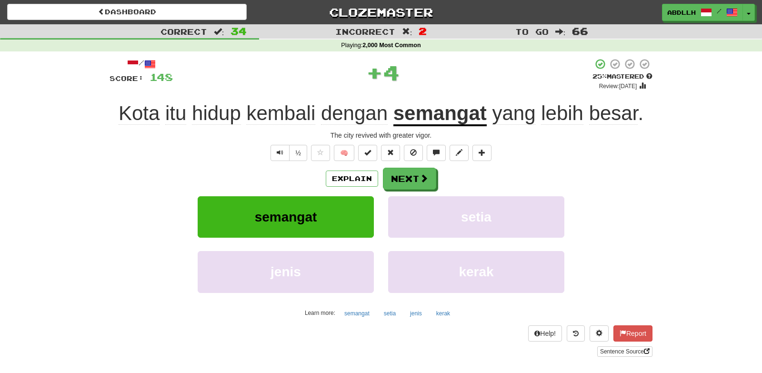
click at [619, 143] on div "/ Score: 148 + 4 25 % Mastered Review: [DATE] Kota itu hidup kembali dengan sem…" at bounding box center [381, 207] width 543 height 299
click at [374, 137] on div "The city revived with greater vigor." at bounding box center [381, 135] width 543 height 10
click at [373, 137] on div "The city revived with greater vigor." at bounding box center [381, 135] width 543 height 10
click at [415, 184] on button "Next" at bounding box center [409, 179] width 53 height 22
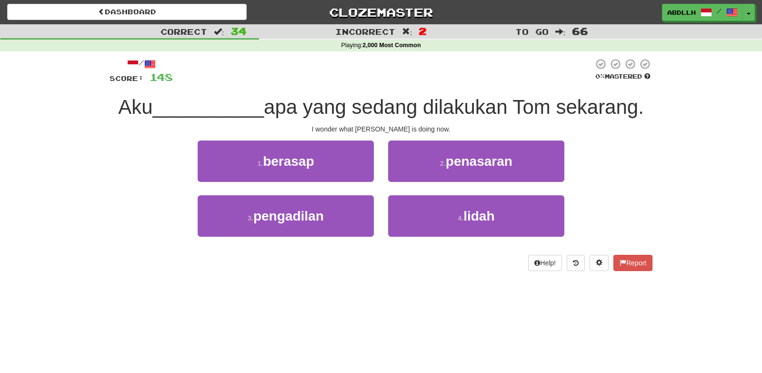
click at [606, 172] on div "1 . berasap 2 . penasaran" at bounding box center [380, 167] width 571 height 55
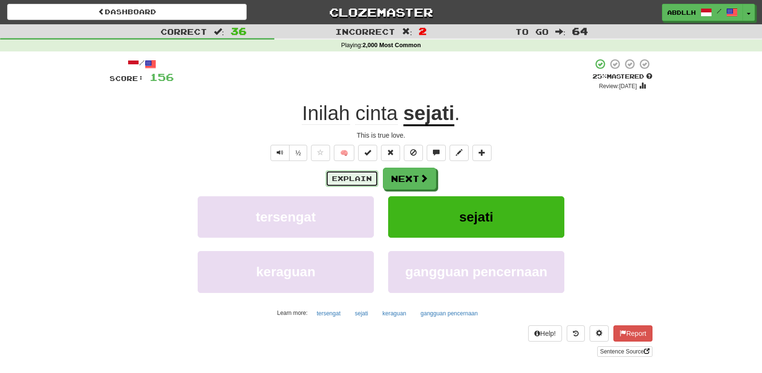
click at [336, 186] on button "Explain" at bounding box center [352, 178] width 52 height 16
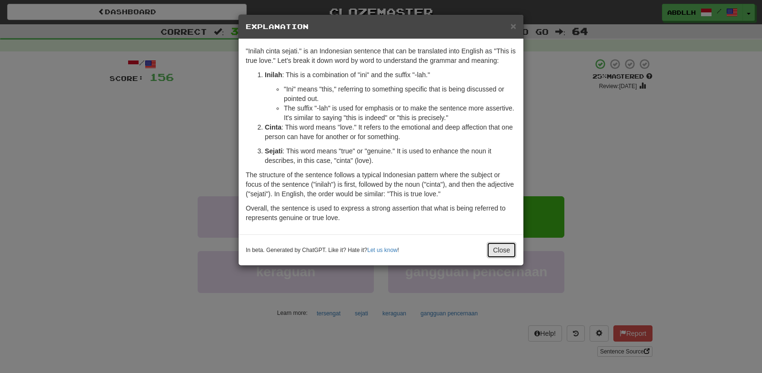
click at [501, 248] on button "Close" at bounding box center [502, 250] width 30 height 16
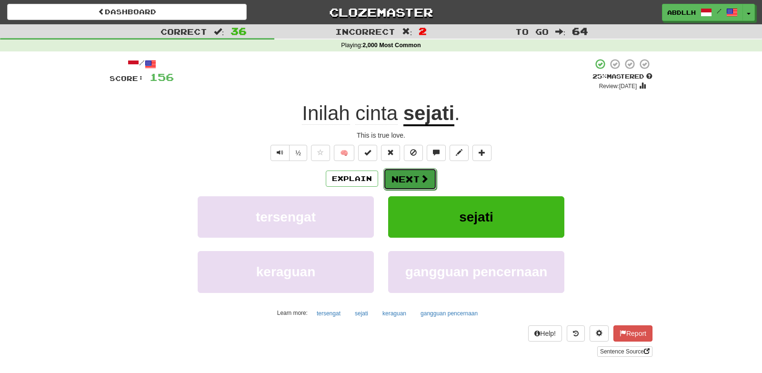
click at [409, 183] on button "Next" at bounding box center [409, 179] width 53 height 22
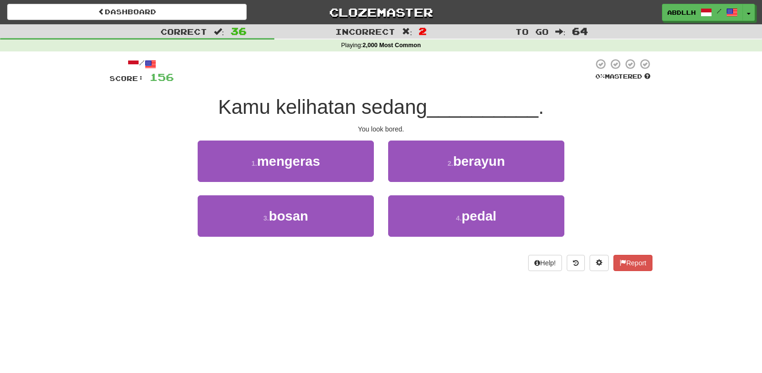
drag, startPoint x: 595, startPoint y: 149, endPoint x: 604, endPoint y: 151, distance: 8.9
click at [601, 154] on div "1 . mengeras 2 . berayun" at bounding box center [380, 167] width 571 height 55
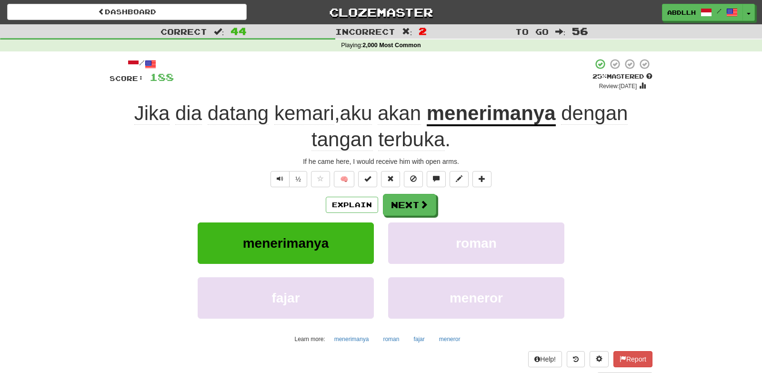
click at [588, 155] on div "/ Score: 188 + 4 25 % Mastered Review: [DATE] Jika dia datang kemari , aku akan…" at bounding box center [381, 220] width 543 height 324
click at [385, 208] on button "Next" at bounding box center [409, 205] width 53 height 22
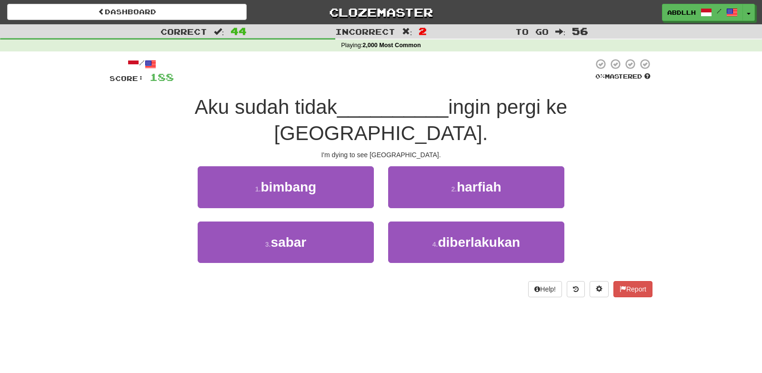
click at [634, 177] on div "1 . bimbang 2 . harfiah" at bounding box center [380, 193] width 571 height 55
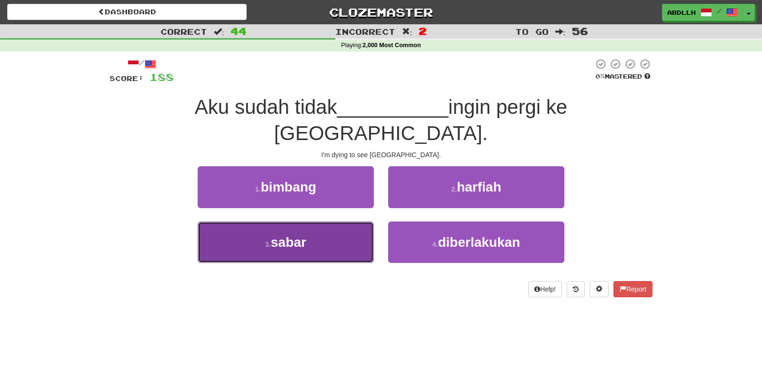
click at [314, 230] on button "3 . sabar" at bounding box center [286, 241] width 176 height 41
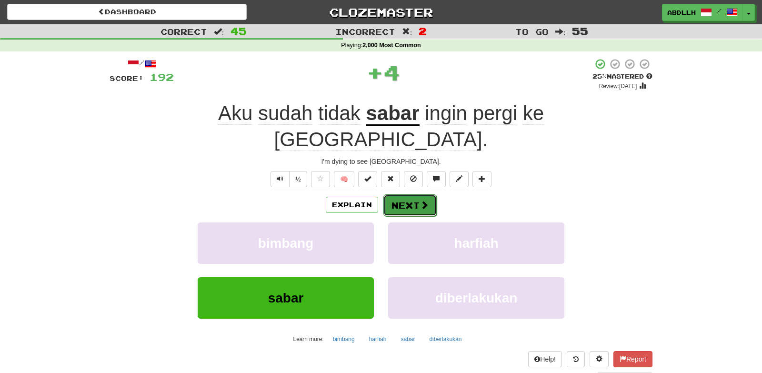
click at [428, 194] on button "Next" at bounding box center [409, 205] width 53 height 22
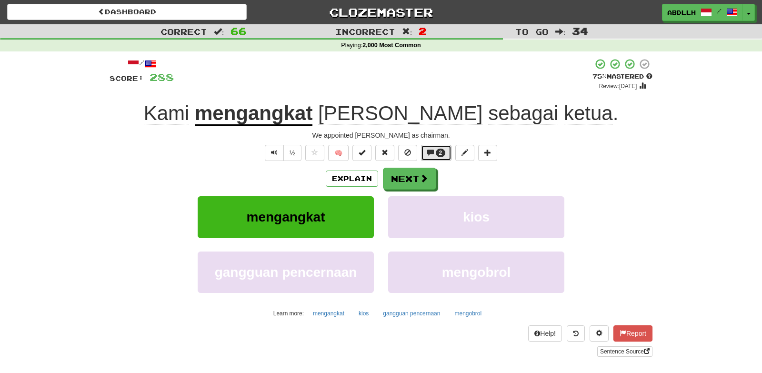
click at [433, 154] on span at bounding box center [430, 152] width 7 height 7
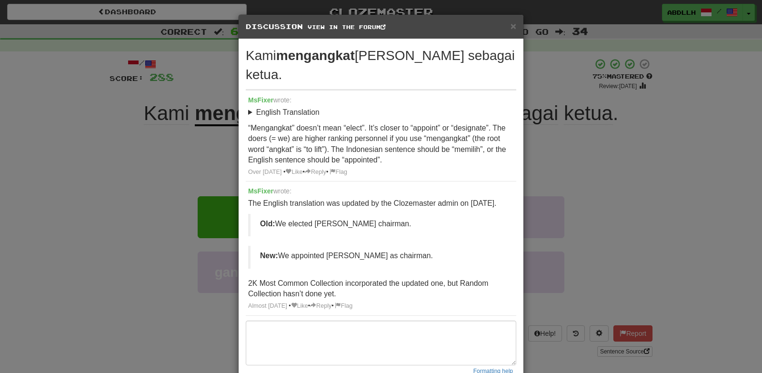
click at [359, 250] on p "New: We appointed [PERSON_NAME] as chairman." at bounding box center [382, 255] width 244 height 11
copy strong "New:"
click at [624, 168] on div "× Discussion View in the forum Kami mengangkat [PERSON_NAME] sebagai ketua. [PE…" at bounding box center [381, 186] width 762 height 373
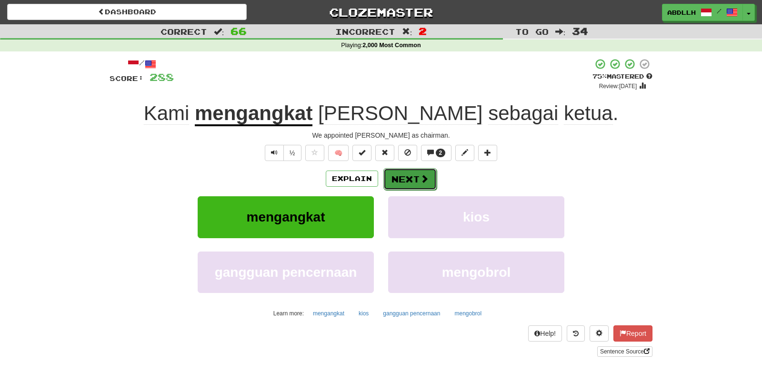
click at [418, 180] on button "Next" at bounding box center [409, 179] width 53 height 22
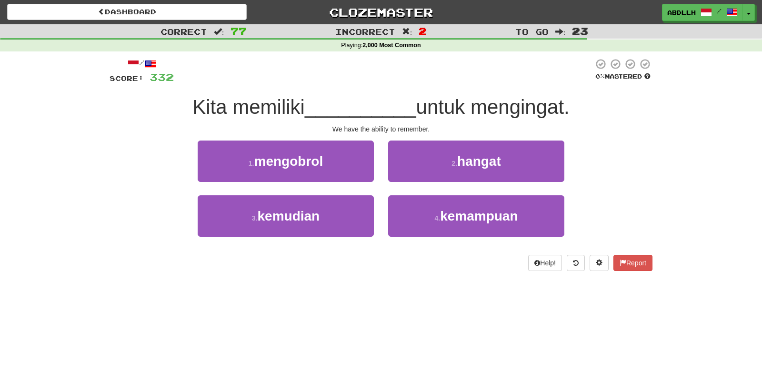
click at [396, 131] on div "We have the ability to remember." at bounding box center [381, 129] width 543 height 10
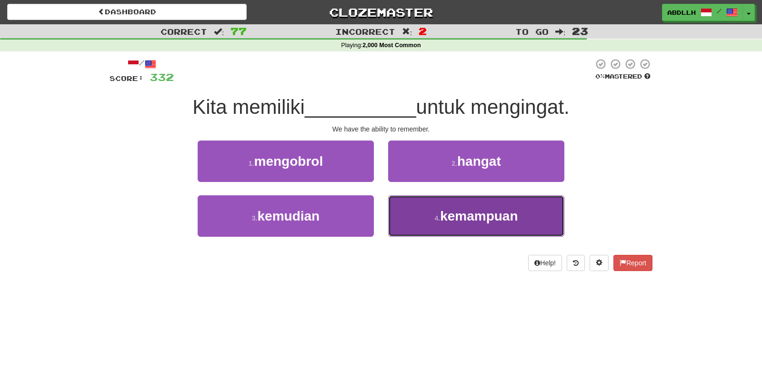
click at [463, 221] on span "kemampuan" at bounding box center [479, 216] width 78 height 15
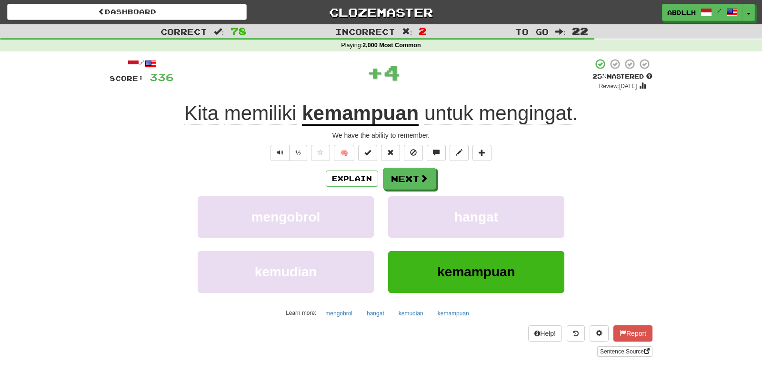
click at [608, 176] on div "Explain Next" at bounding box center [381, 179] width 543 height 22
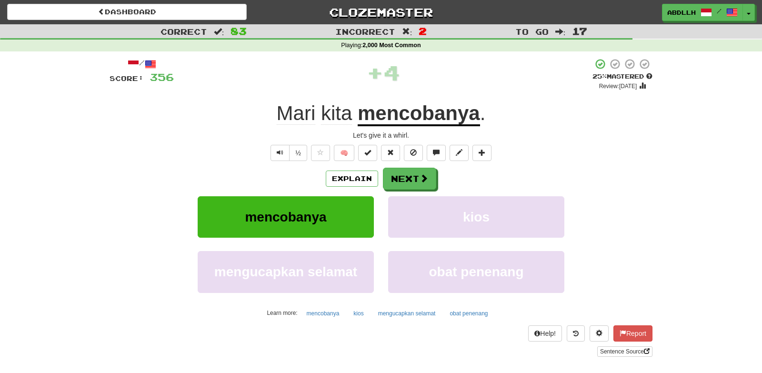
click at [377, 130] on div "/ Score: 356 + 4 25 % Mastered Review: [DATE] [PERSON_NAME] . Let's give it a w…" at bounding box center [381, 207] width 543 height 299
click at [369, 139] on div "Let's give it a whirl." at bounding box center [381, 135] width 543 height 10
click at [578, 147] on div "½ 🧠" at bounding box center [381, 153] width 543 height 16
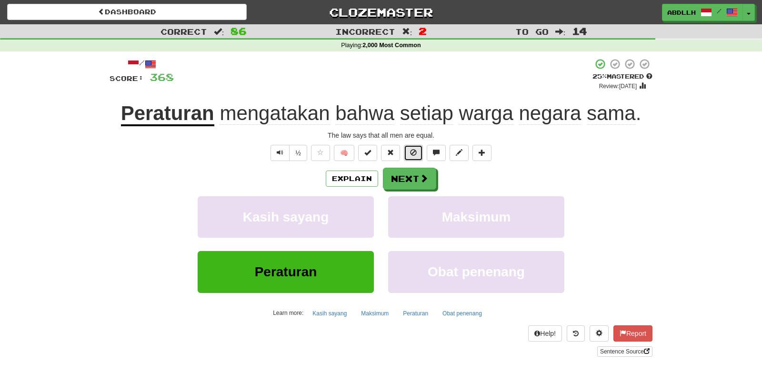
click at [416, 149] on button at bounding box center [413, 153] width 19 height 16
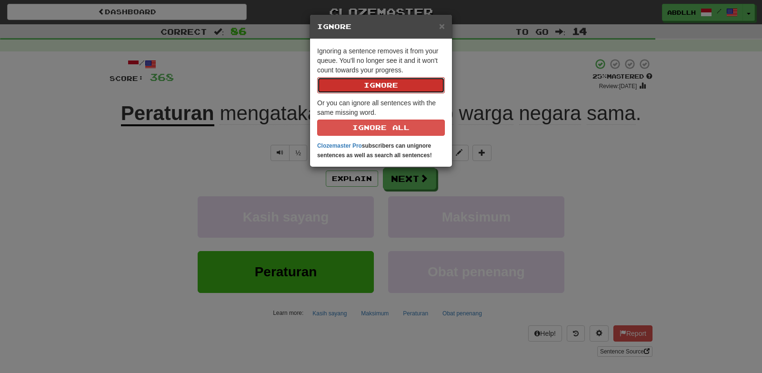
click at [390, 87] on button "Ignore" at bounding box center [381, 85] width 128 height 16
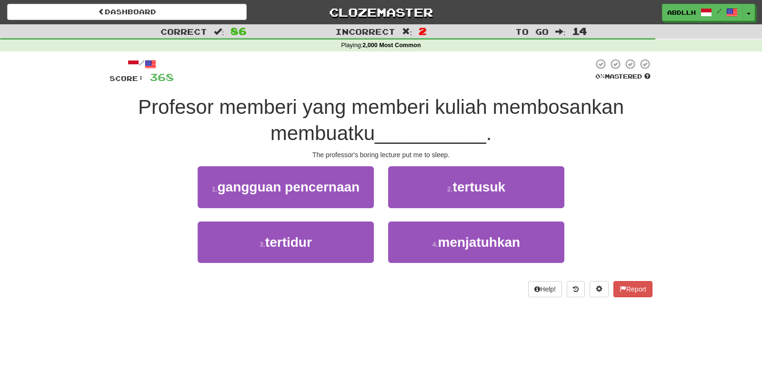
click at [588, 146] on div "Profesor memberi yang memberi kuliah membosankan membuatku __________ ." at bounding box center [381, 120] width 543 height 52
click at [397, 155] on div "The professor's boring lecture put me to sleep." at bounding box center [381, 155] width 543 height 10
click at [396, 155] on div "The professor's boring lecture put me to sleep." at bounding box center [381, 155] width 543 height 10
click at [487, 148] on div "/ Score: 368 0 % Mastered Profesor memberi yang memberi kuliah membosankan memb…" at bounding box center [381, 177] width 543 height 239
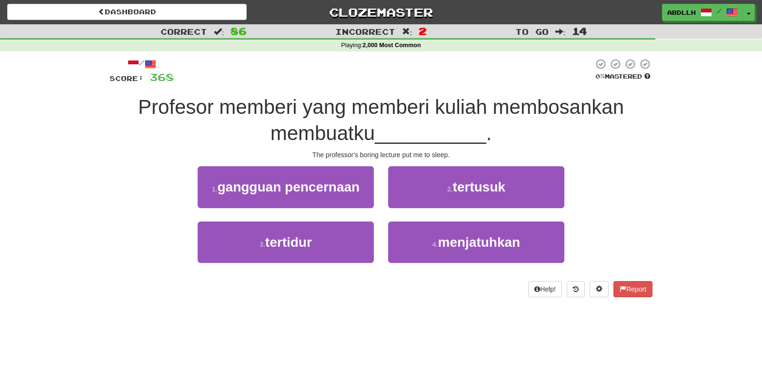
click at [606, 148] on div "/ Score: 368 0 % Mastered Profesor memberi yang memberi kuliah membosankan memb…" at bounding box center [381, 177] width 543 height 239
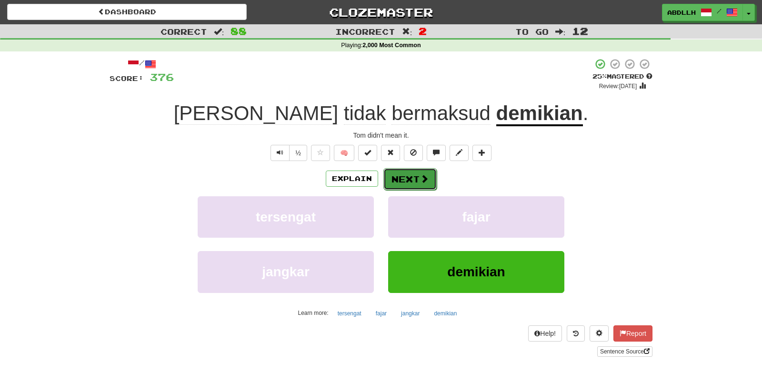
click at [415, 188] on button "Next" at bounding box center [409, 179] width 53 height 22
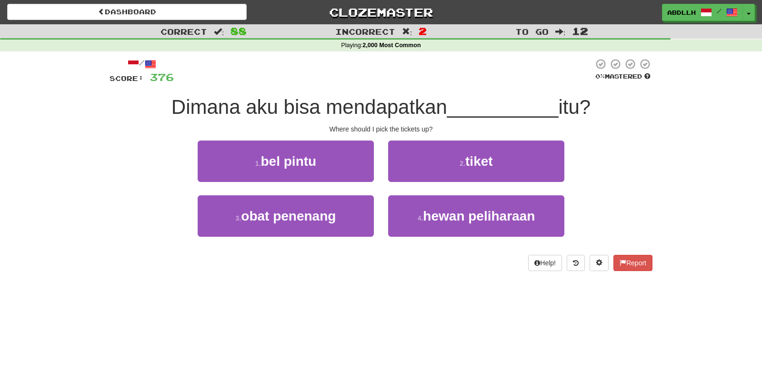
click at [609, 205] on div "3 . obat penenang 4 . hewan peliharaan" at bounding box center [380, 222] width 571 height 55
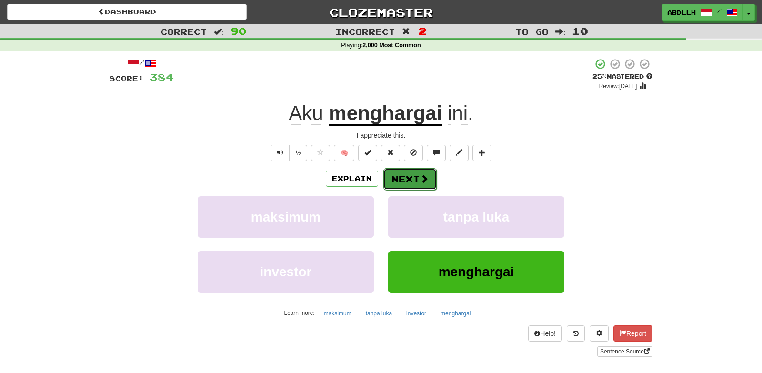
click at [420, 182] on span at bounding box center [424, 178] width 9 height 9
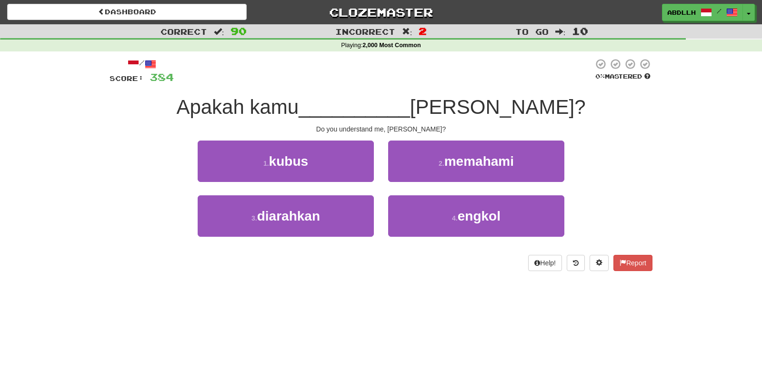
click at [627, 174] on div "1 . kubus 2 . memahami" at bounding box center [380, 167] width 571 height 55
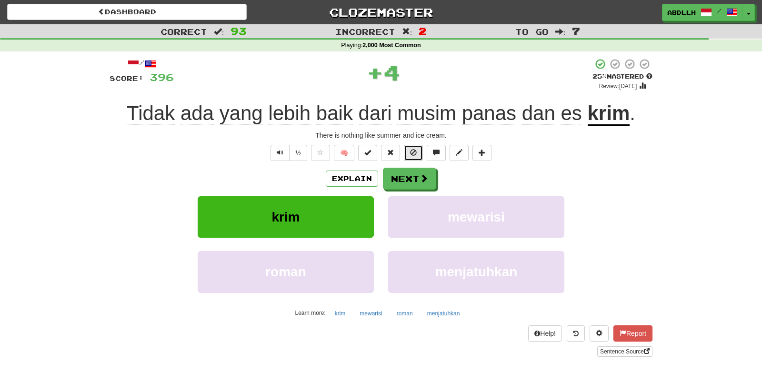
click at [418, 150] on button at bounding box center [413, 153] width 19 height 16
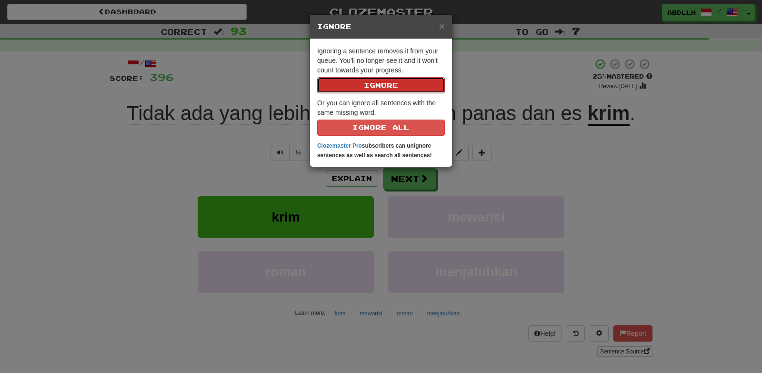
click at [393, 85] on button "Ignore" at bounding box center [381, 85] width 128 height 16
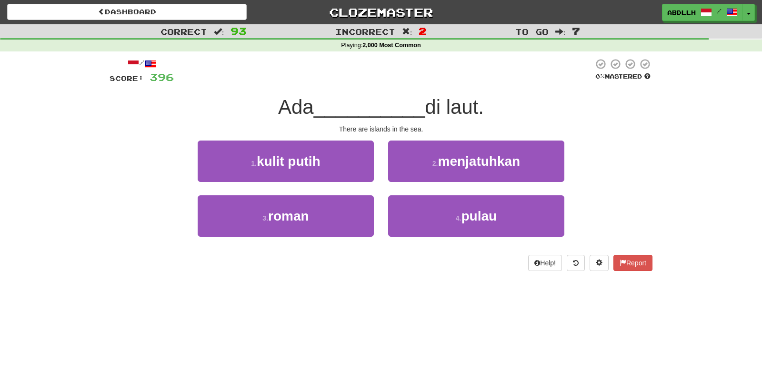
click at [611, 155] on div "1 . kulit putih 2 . menjatuhkan" at bounding box center [380, 167] width 571 height 55
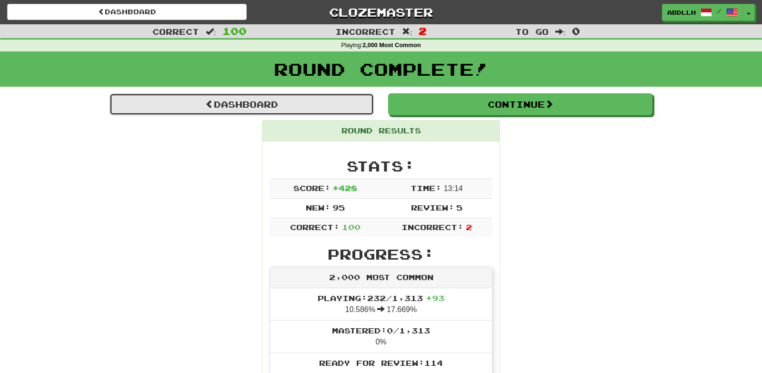
click at [249, 107] on link "Dashboard" at bounding box center [242, 104] width 264 height 22
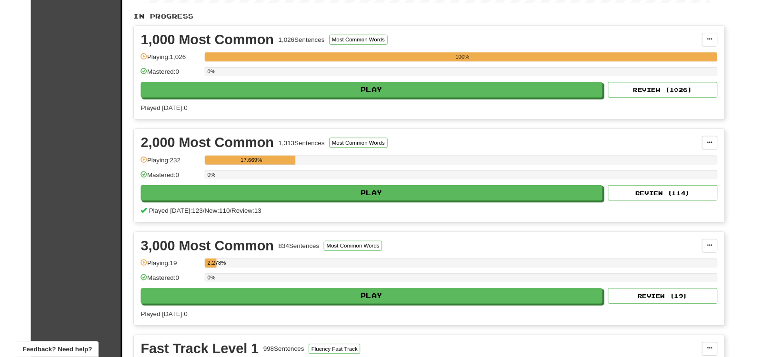
scroll to position [197, 0]
